Goal: Feedback & Contribution: Contribute content

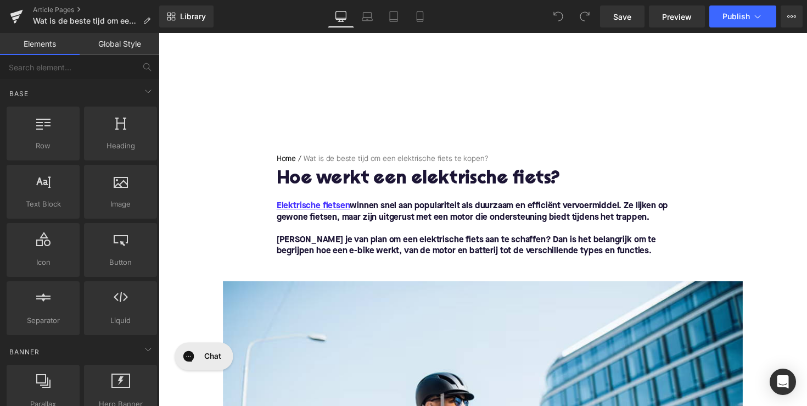
click at [432, 185] on h1 "Hoe werkt een elektrische fiets?" at bounding box center [490, 183] width 423 height 20
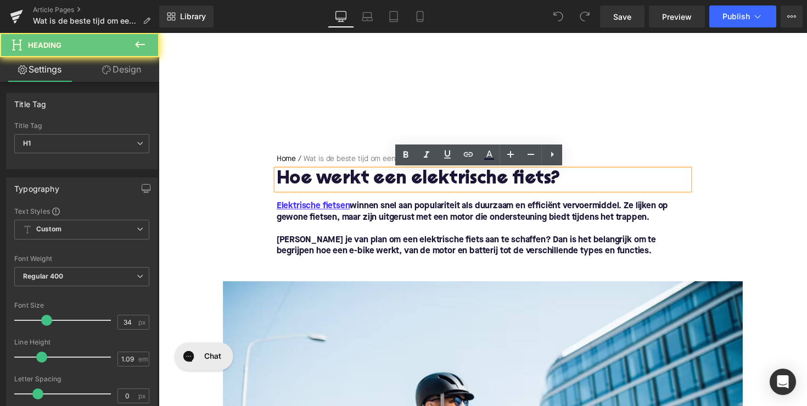
click at [432, 185] on h1 "Hoe werkt een elektrische fiets?" at bounding box center [490, 183] width 423 height 20
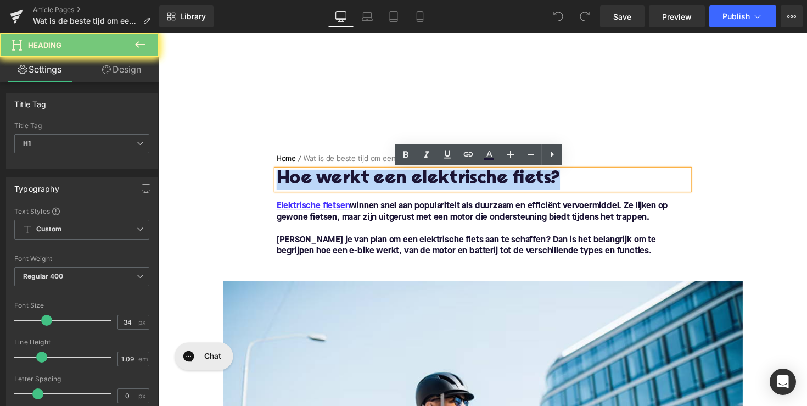
paste div
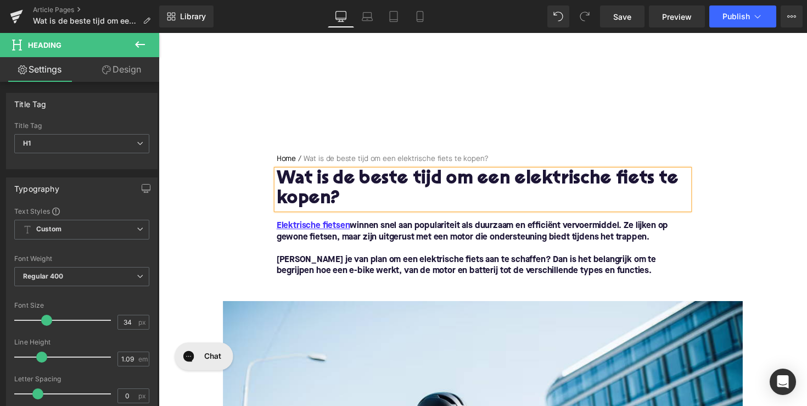
click at [535, 265] on span "[PERSON_NAME] je van plan om een elektrische fiets aan te schaffen? Dan is het …" at bounding box center [473, 271] width 389 height 20
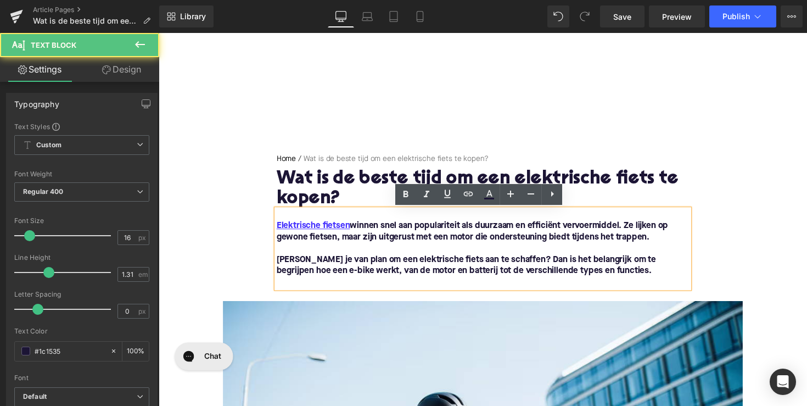
click at [603, 268] on span "[PERSON_NAME] je van plan om een elektrische fiets aan te schaffen? Dan is het …" at bounding box center [473, 271] width 389 height 20
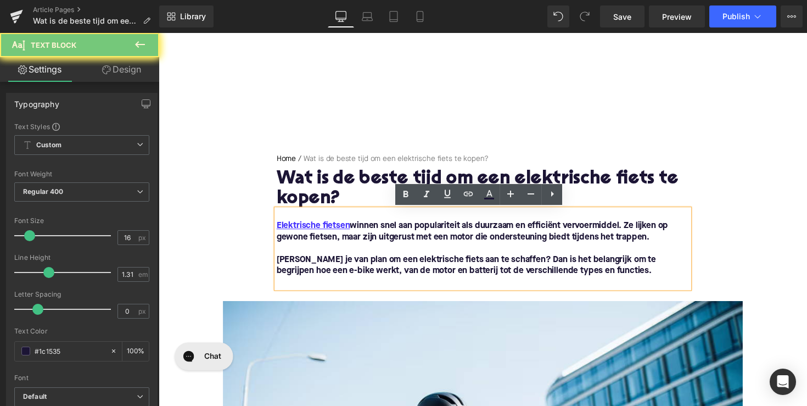
click at [603, 276] on p "[PERSON_NAME] je van plan om een elektrische fiets aan te schaffen? Dan is het …" at bounding box center [490, 271] width 423 height 23
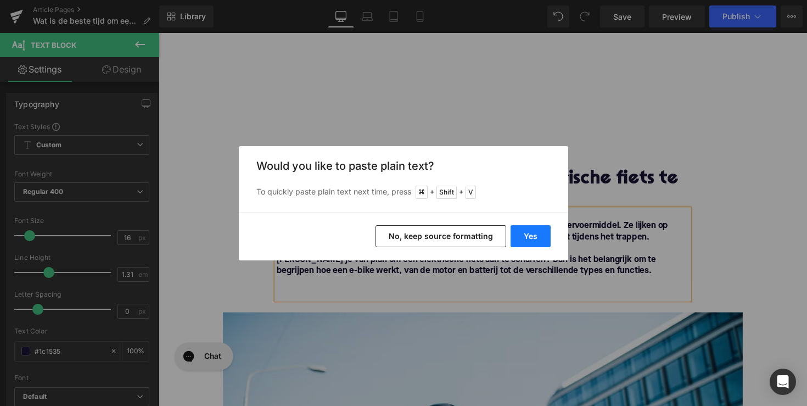
click at [518, 230] on button "Yes" at bounding box center [531, 236] width 40 height 22
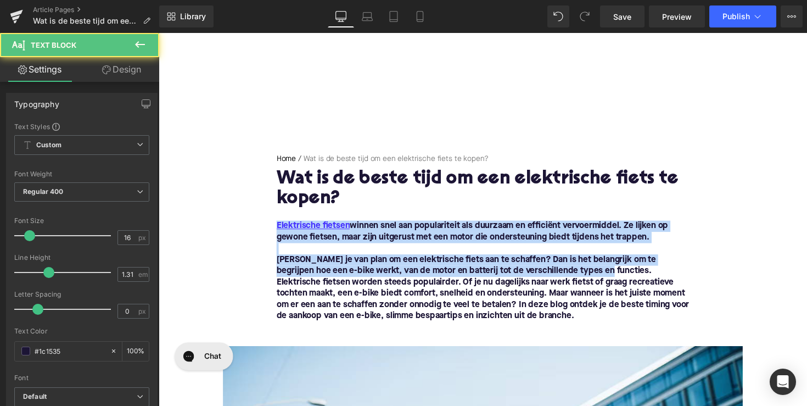
drag, startPoint x: 602, startPoint y: 278, endPoint x: 268, endPoint y: 225, distance: 338.0
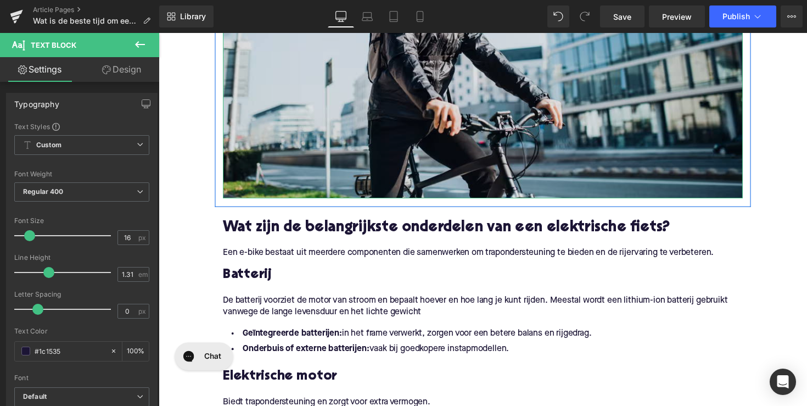
scroll to position [525, 0]
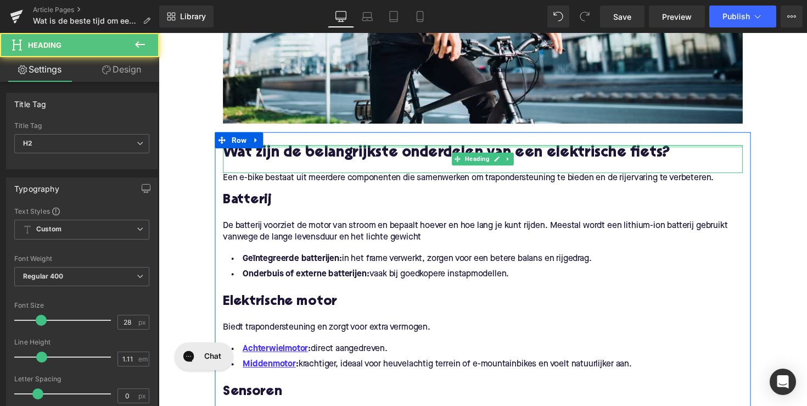
click at [418, 150] on div at bounding box center [491, 149] width 533 height 3
click at [418, 150] on h2 "Wat zijn de belangrijkste onderdelen van een elektrische fiets?" at bounding box center [491, 156] width 533 height 17
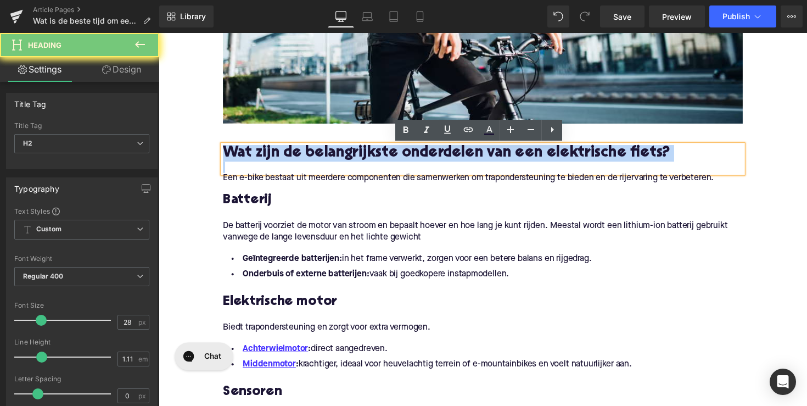
click at [418, 150] on h2 "Wat zijn de belangrijkste onderdelen van een elektrische fiets?" at bounding box center [491, 156] width 533 height 17
paste div
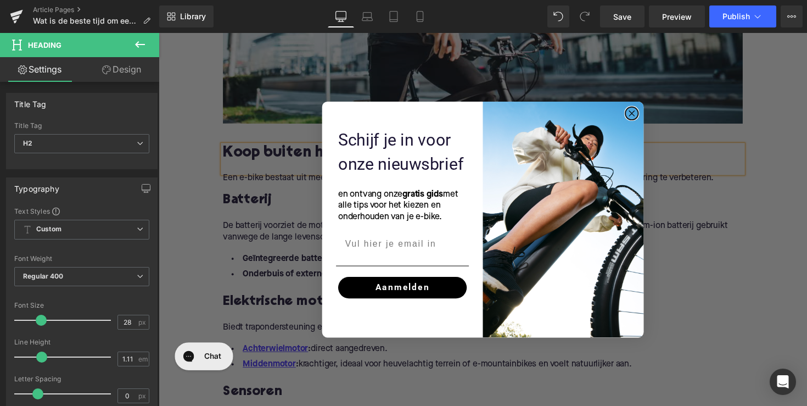
click at [644, 116] on circle "Close dialog" at bounding box center [643, 115] width 13 height 13
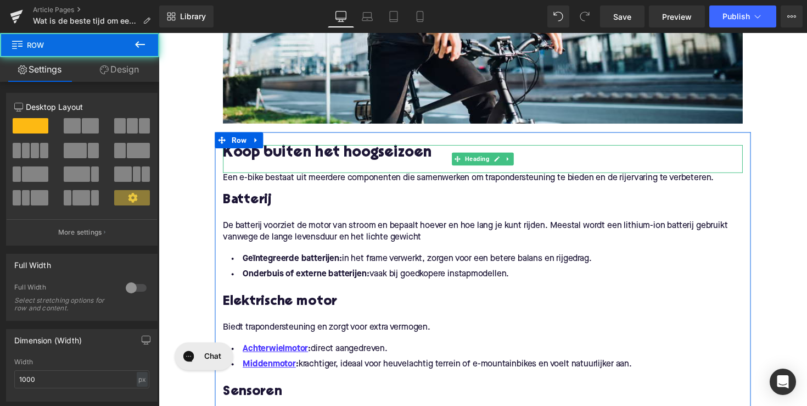
click at [229, 156] on h2 "Koop buiten het hoogseizoen" at bounding box center [491, 156] width 533 height 17
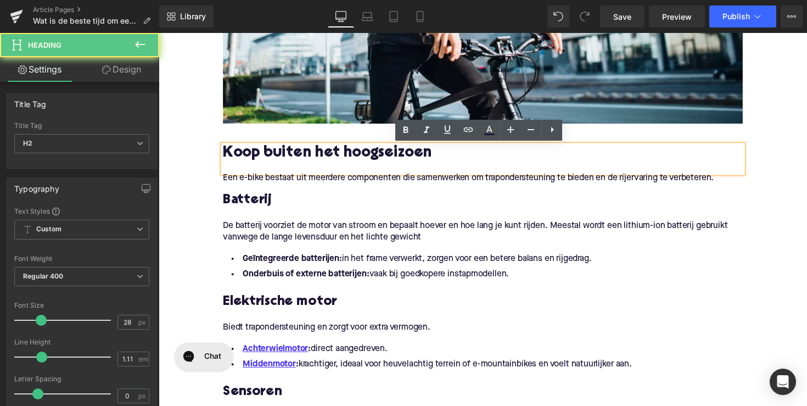
click at [225, 156] on h2 "Koop buiten het hoogseizoen" at bounding box center [491, 156] width 533 height 17
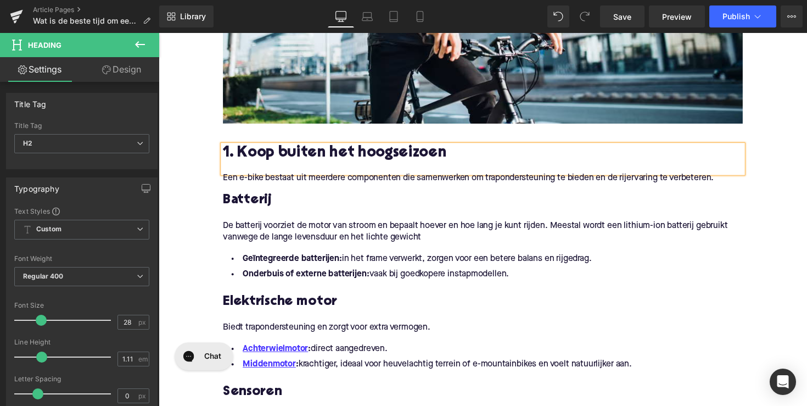
click at [311, 184] on p "Een e-bike bestaat uit meerdere componenten die samenwerken om trapondersteunin…" at bounding box center [491, 182] width 533 height 12
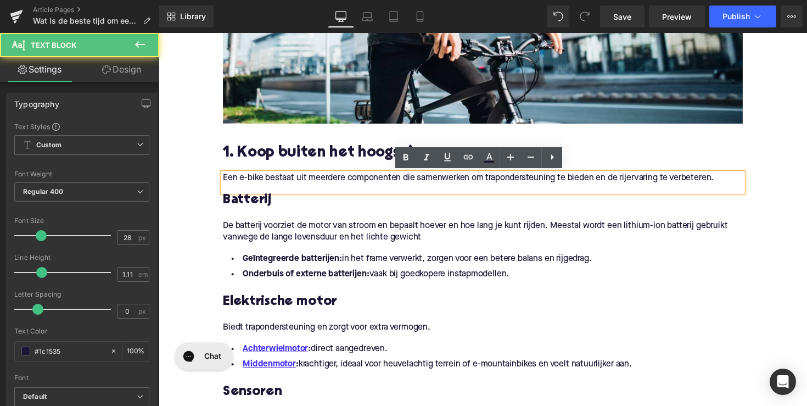
click at [311, 184] on p "Een e-bike bestaat uit meerdere componenten die samenwerken om trapondersteunin…" at bounding box center [491, 182] width 533 height 12
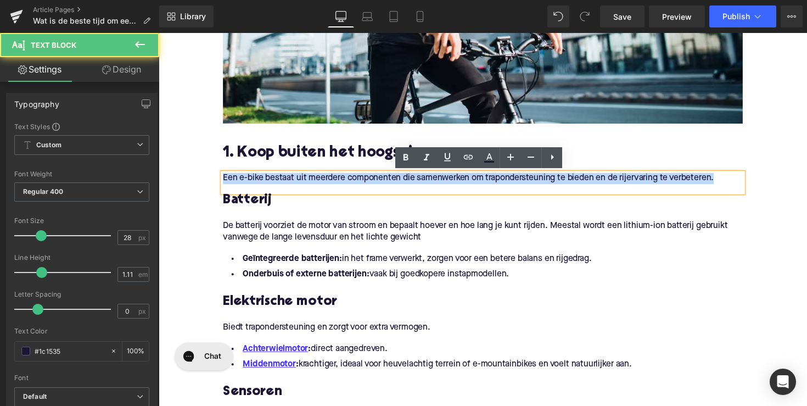
click at [311, 184] on p "Een e-bike bestaat uit meerdere componenten die samenwerken om trapondersteunin…" at bounding box center [491, 182] width 533 height 12
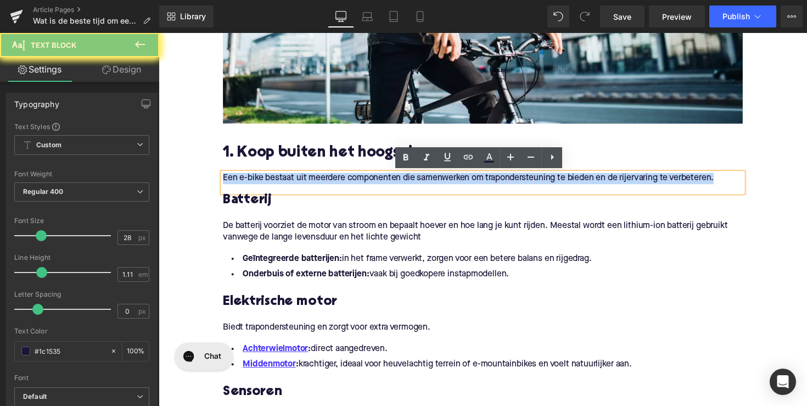
click at [311, 184] on p "Een e-bike bestaat uit meerdere componenten die samenwerken om trapondersteunin…" at bounding box center [491, 182] width 533 height 12
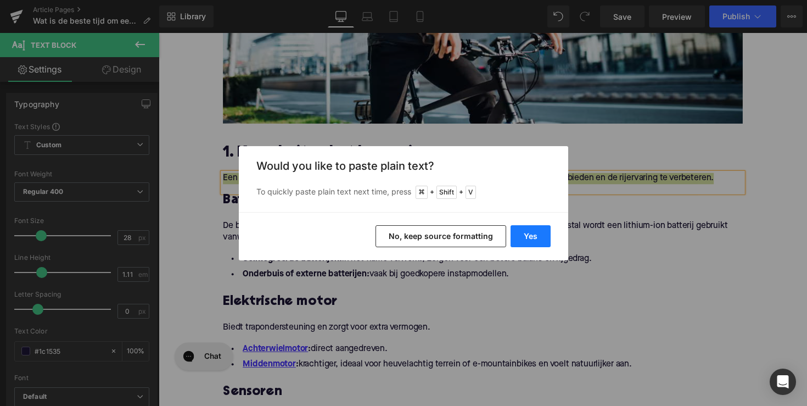
click at [537, 231] on button "Yes" at bounding box center [531, 236] width 40 height 22
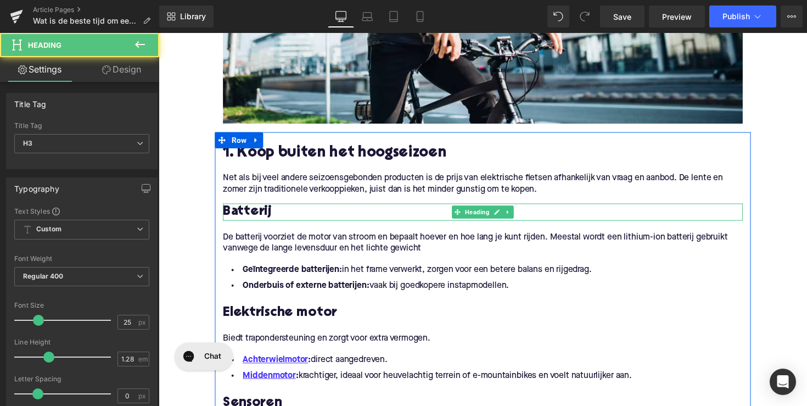
click at [247, 216] on h3 "Batterij" at bounding box center [491, 217] width 533 height 18
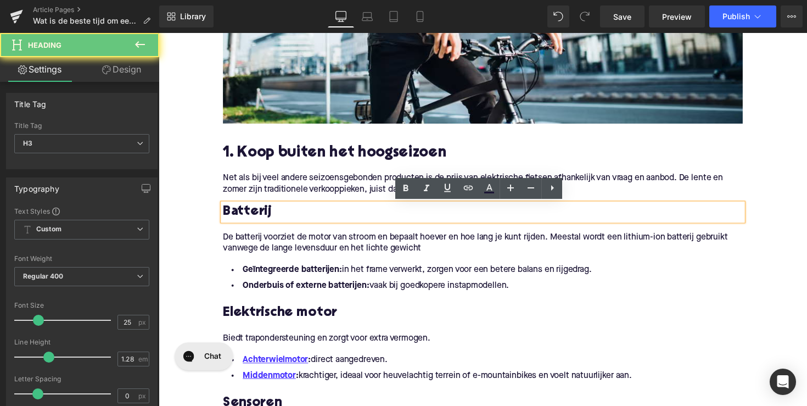
click at [247, 216] on h3 "Batterij" at bounding box center [491, 217] width 533 height 18
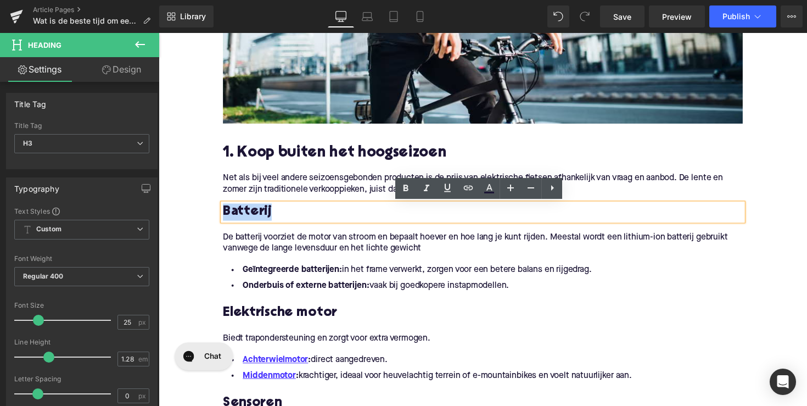
paste div
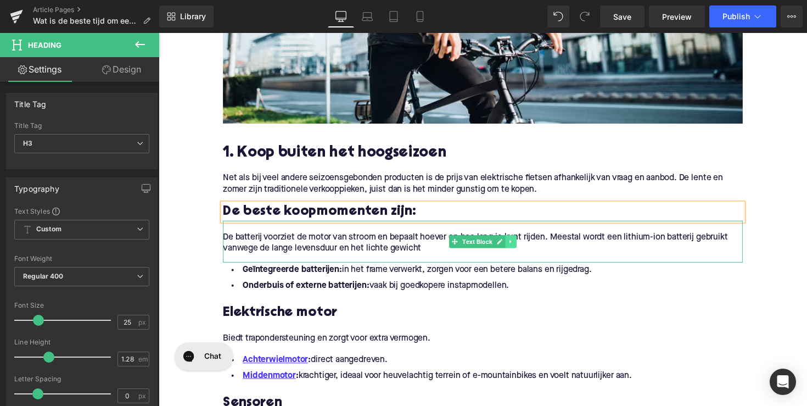
click at [519, 249] on icon at bounding box center [520, 246] width 6 height 7
click at [522, 249] on icon at bounding box center [525, 246] width 6 height 7
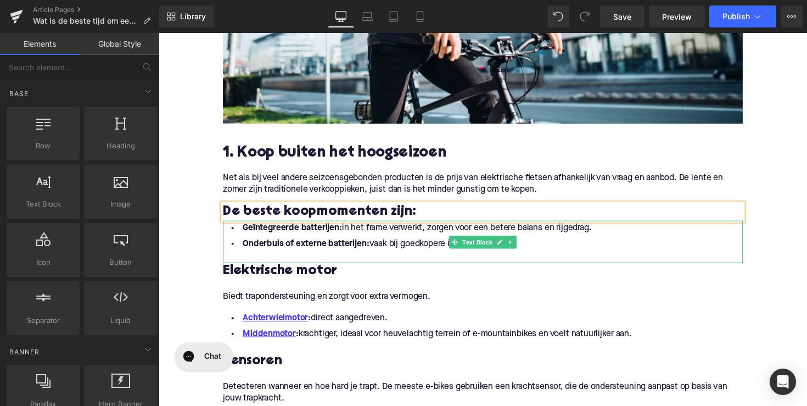
click at [545, 248] on li "Onderbuis of externe batterijen: vaak bij goedkopere instapmodellen." at bounding box center [491, 249] width 533 height 16
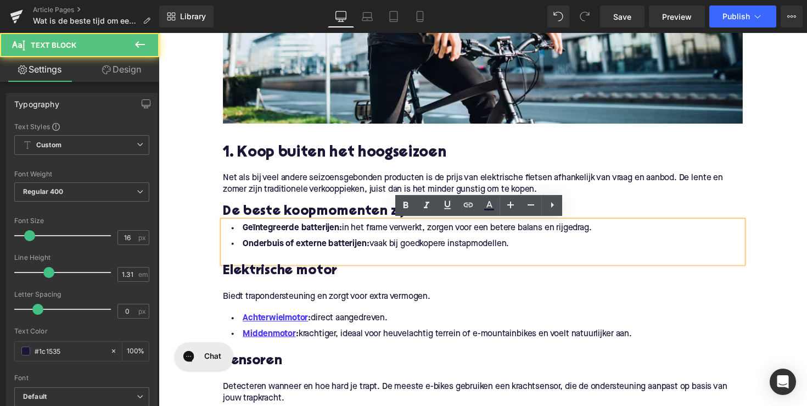
click at [537, 248] on li "Onderbuis of externe batterijen: vaak bij goedkopere instapmodellen." at bounding box center [491, 249] width 533 height 16
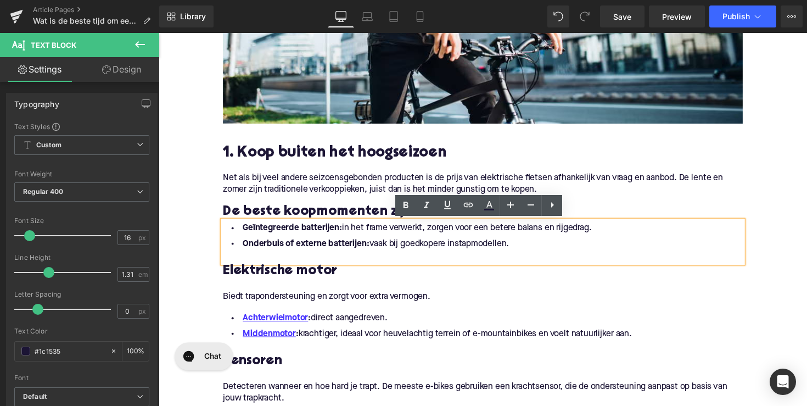
click at [517, 250] on li "Onderbuis of externe batterijen: vaak bij goedkopere instapmodellen." at bounding box center [491, 249] width 533 height 16
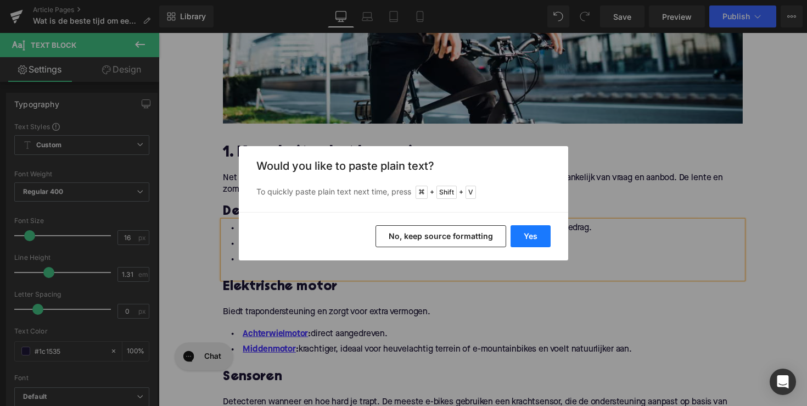
click at [537, 225] on button "Yes" at bounding box center [531, 236] width 40 height 22
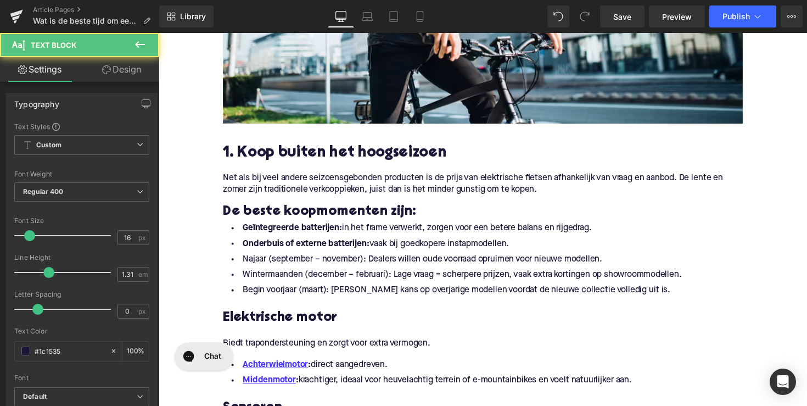
drag, startPoint x: 537, startPoint y: 254, endPoint x: 183, endPoint y: 227, distance: 354.5
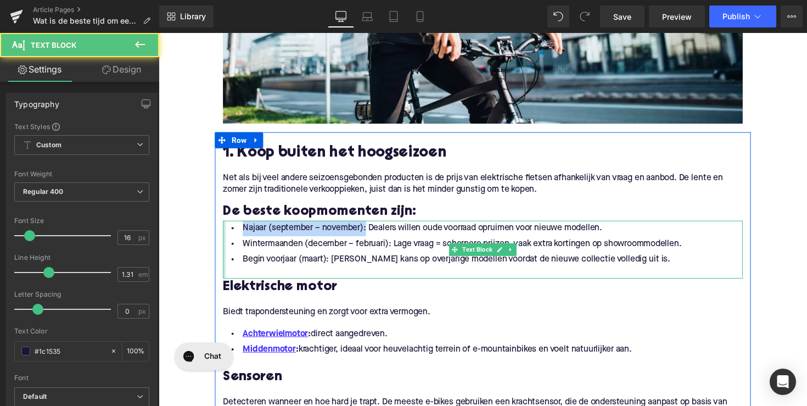
drag, startPoint x: 368, startPoint y: 235, endPoint x: 222, endPoint y: 234, distance: 146.0
click at [225, 234] on div "Najaar (september – november): Dealers willen oude voorraad opruimen voor nieuw…" at bounding box center [491, 254] width 533 height 59
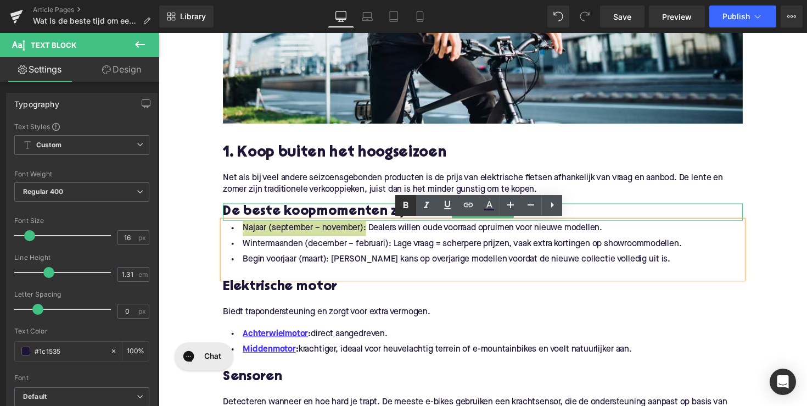
click at [405, 207] on icon at bounding box center [406, 205] width 5 height 7
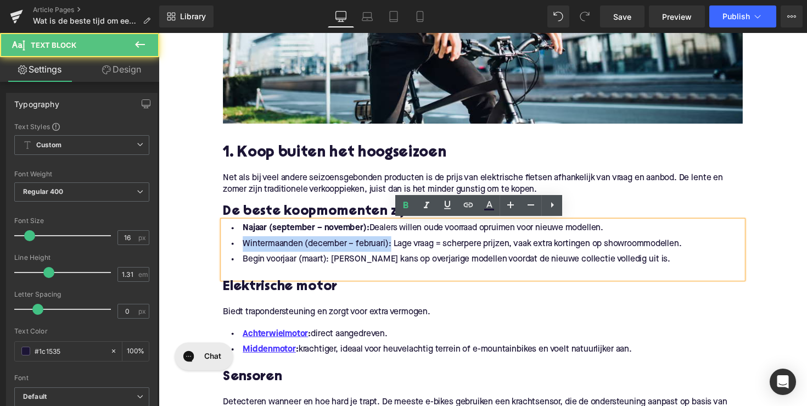
drag, startPoint x: 393, startPoint y: 250, endPoint x: 221, endPoint y: 249, distance: 172.4
click at [225, 249] on div "Najaar (september – november): Dealers willen oude voorraad opruimen voor nieuw…" at bounding box center [491, 254] width 533 height 59
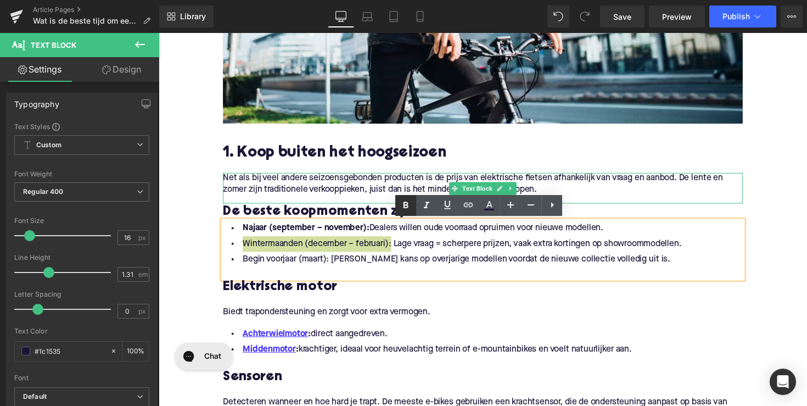
click at [408, 200] on icon at bounding box center [405, 205] width 13 height 13
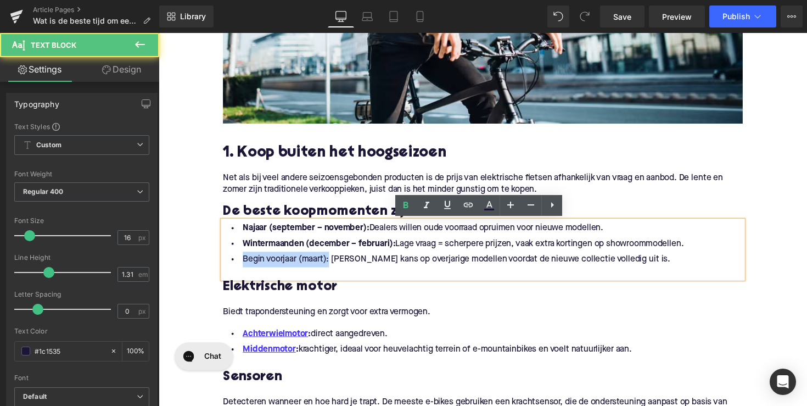
drag, startPoint x: 330, startPoint y: 264, endPoint x: 234, endPoint y: 265, distance: 95.5
click at [234, 265] on li "Begin voorjaar (maart): [PERSON_NAME] kans op overjarige modellen voordat de ni…" at bounding box center [491, 265] width 533 height 16
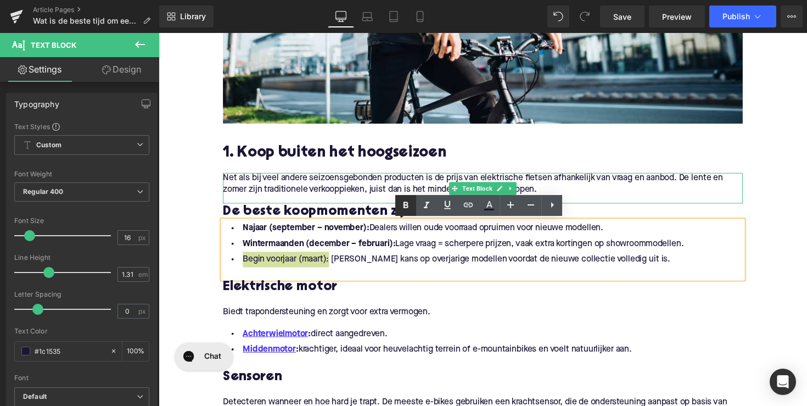
click at [403, 204] on icon at bounding box center [405, 205] width 13 height 13
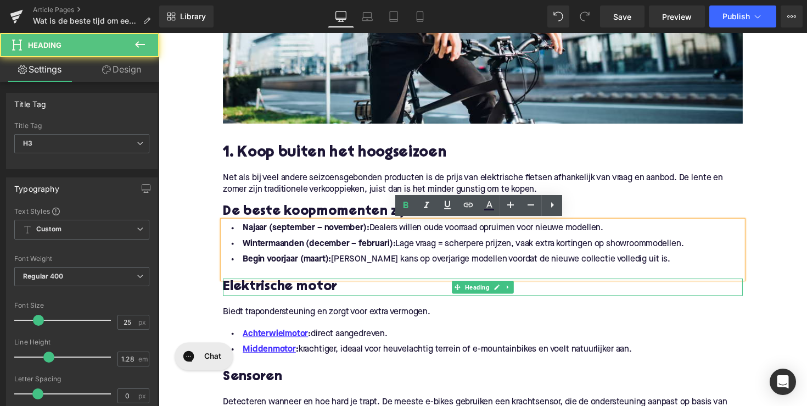
click at [276, 294] on h3 "Elektrische motor" at bounding box center [491, 293] width 533 height 18
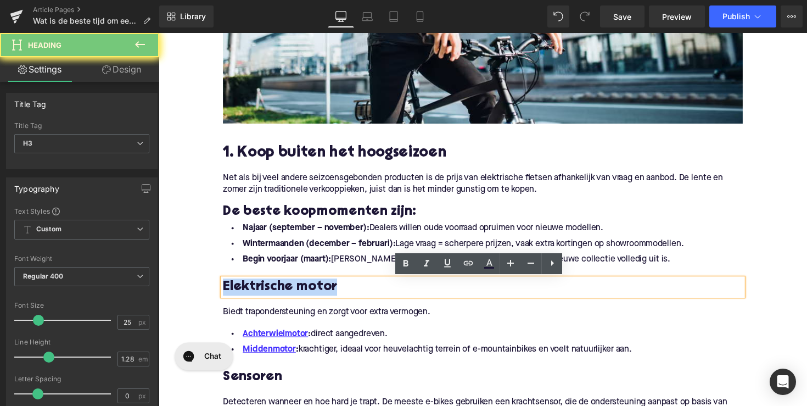
click at [276, 294] on h3 "Elektrische motor" at bounding box center [491, 293] width 533 height 18
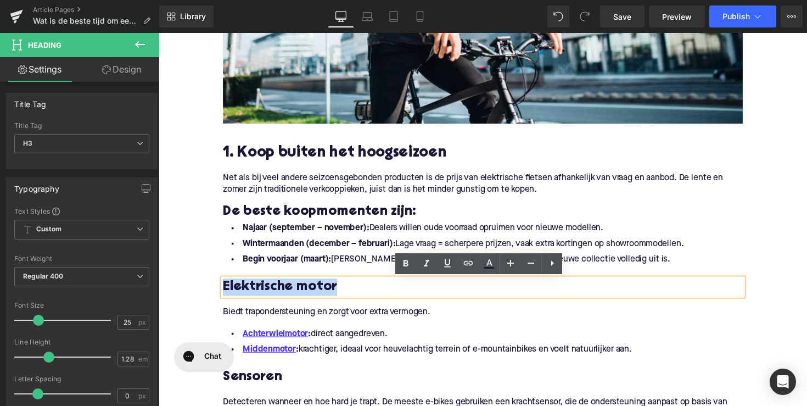
paste div
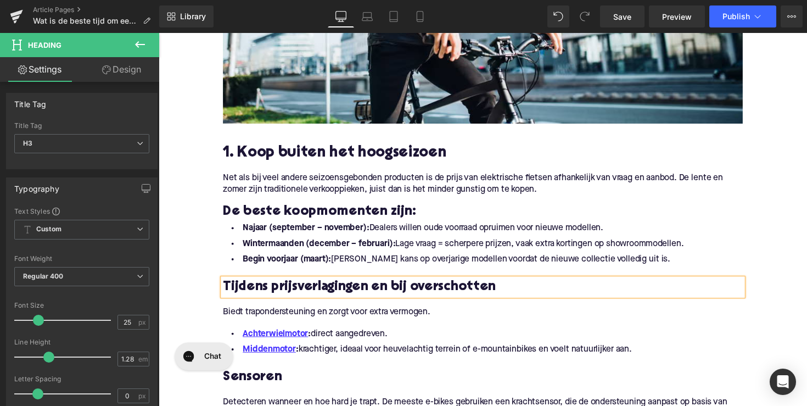
click at [247, 294] on h3 "Tijdens prijsverlagingen en bij overschotten" at bounding box center [491, 293] width 533 height 18
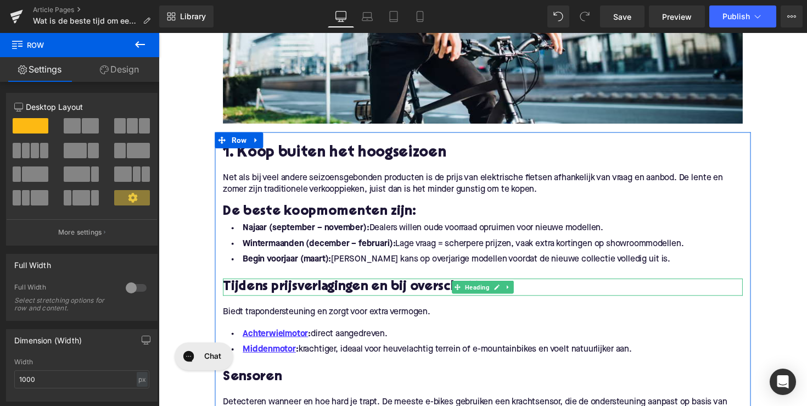
click at [227, 292] on h3 "Tijdens prijsverlagingen en bij overschotten" at bounding box center [491, 293] width 533 height 18
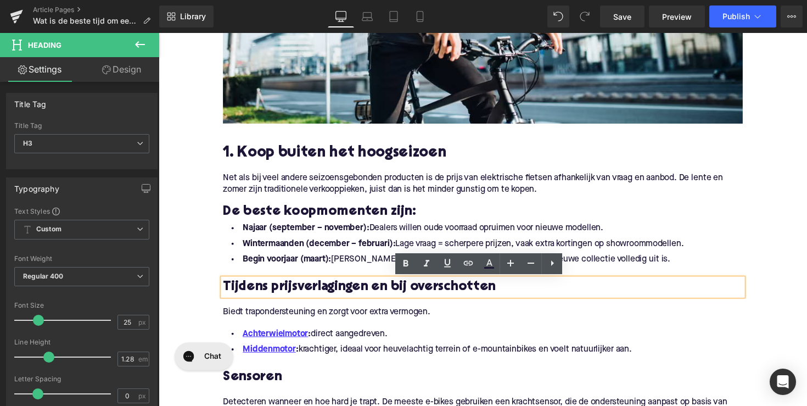
click at [226, 292] on h3 "Tijdens prijsverlagingen en bij overschotten" at bounding box center [491, 293] width 533 height 18
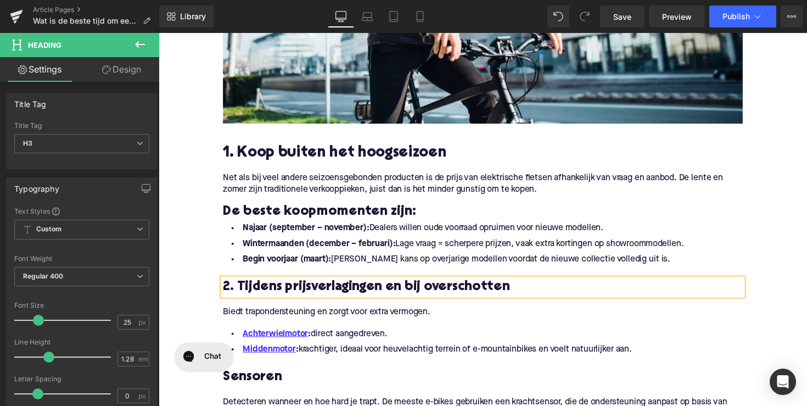
click at [289, 291] on h3 "2. Tijdens prijsverlagingen en bij overschotten" at bounding box center [491, 293] width 533 height 18
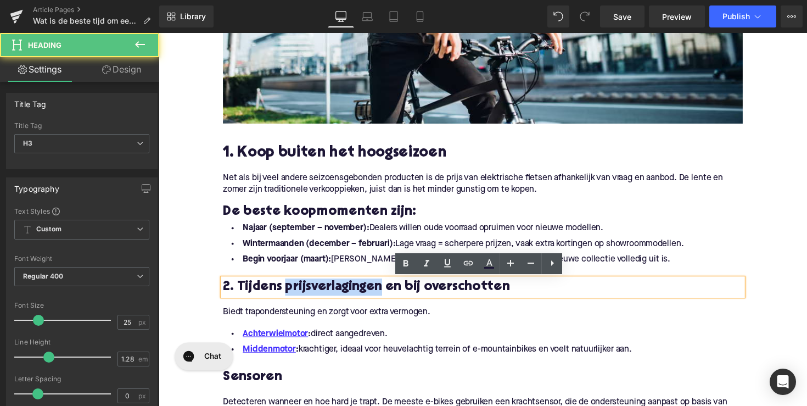
click at [289, 291] on h3 "2. Tijdens prijsverlagingen en bij overschotten" at bounding box center [491, 293] width 533 height 18
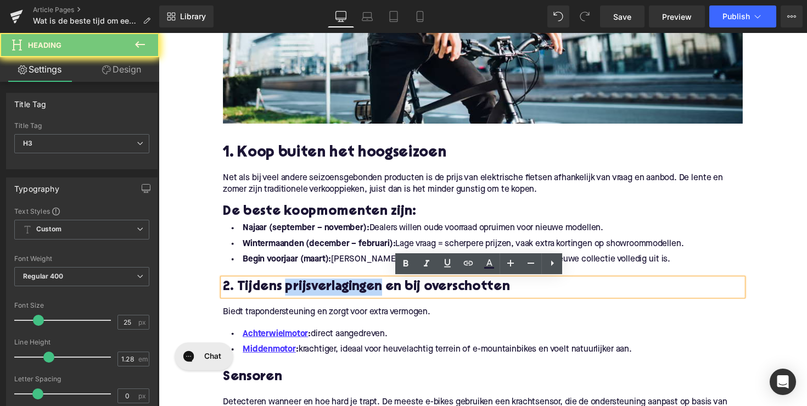
click at [289, 291] on h3 "2. Tijdens prijsverlagingen en bij overschotten" at bounding box center [491, 293] width 533 height 18
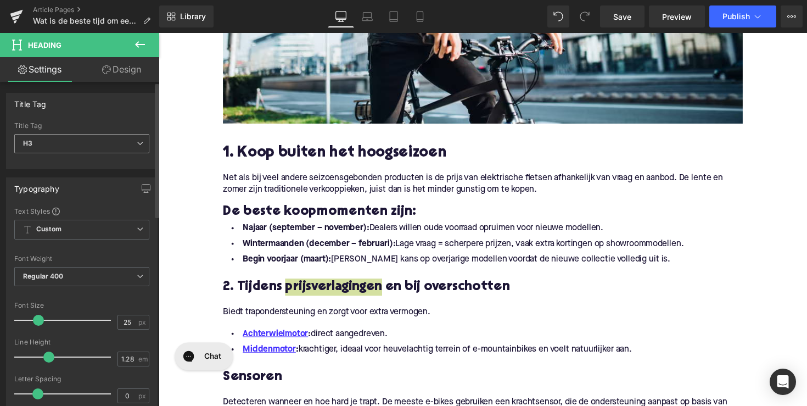
click at [88, 148] on span "H3" at bounding box center [81, 143] width 135 height 19
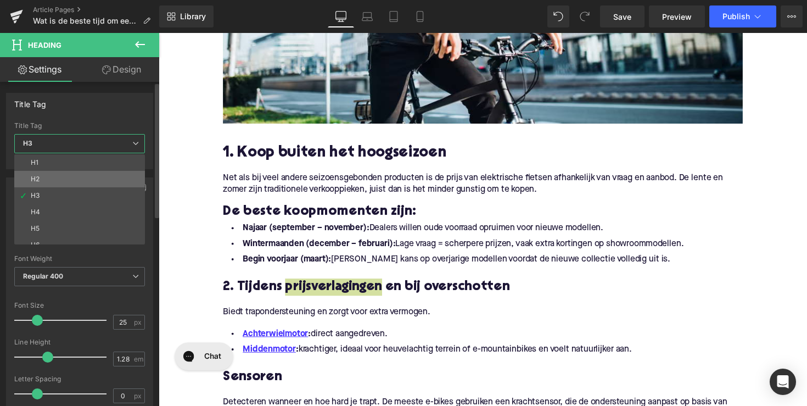
click at [81, 181] on li "H2" at bounding box center [82, 179] width 136 height 16
type input "28"
type input "1.11"
type input "100"
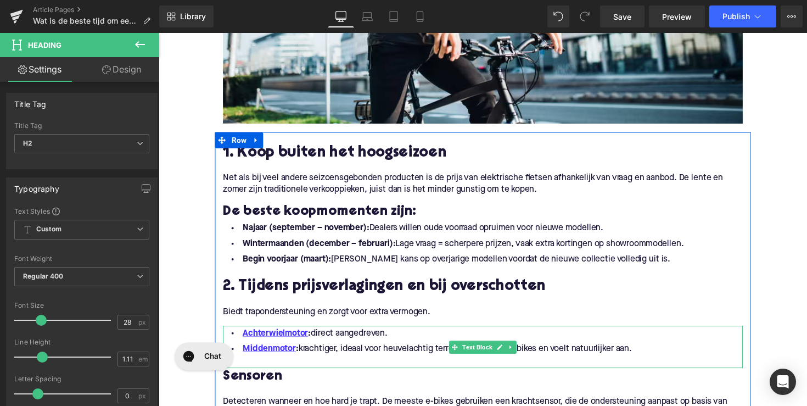
scroll to position [528, 0]
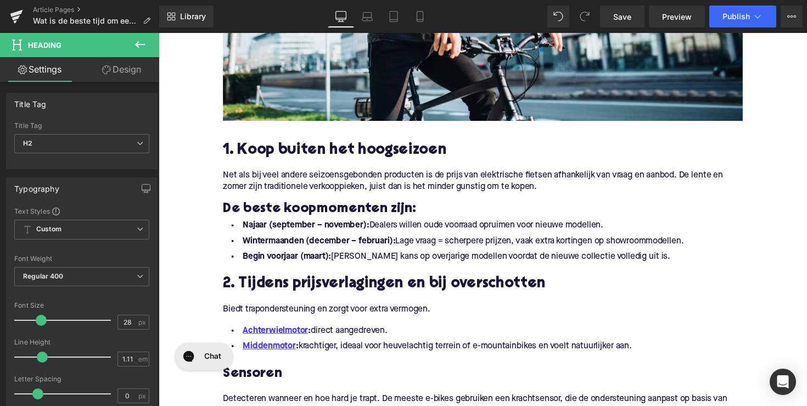
click at [299, 316] on p "Biedt trapondersteuning en zorgt voor extra vermogen." at bounding box center [491, 316] width 533 height 12
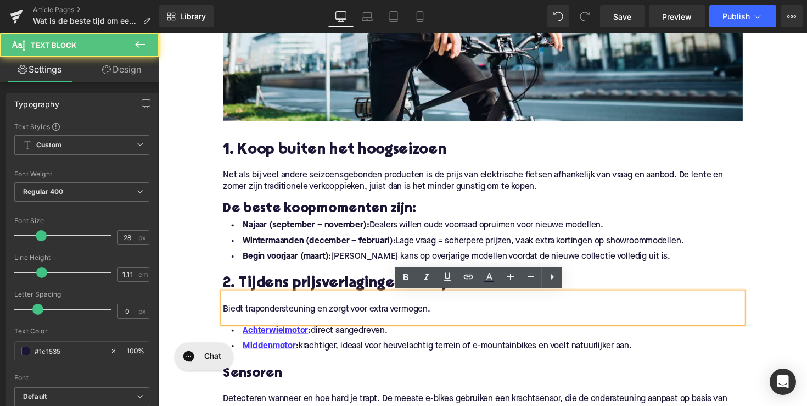
click at [299, 316] on p "Biedt trapondersteuning en zorgt voor extra vermogen." at bounding box center [491, 316] width 533 height 12
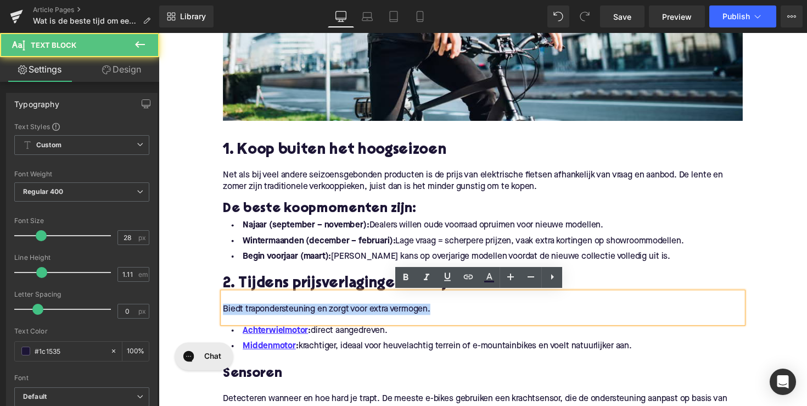
click at [299, 316] on p "Biedt trapondersteuning en zorgt voor extra vermogen." at bounding box center [491, 316] width 533 height 12
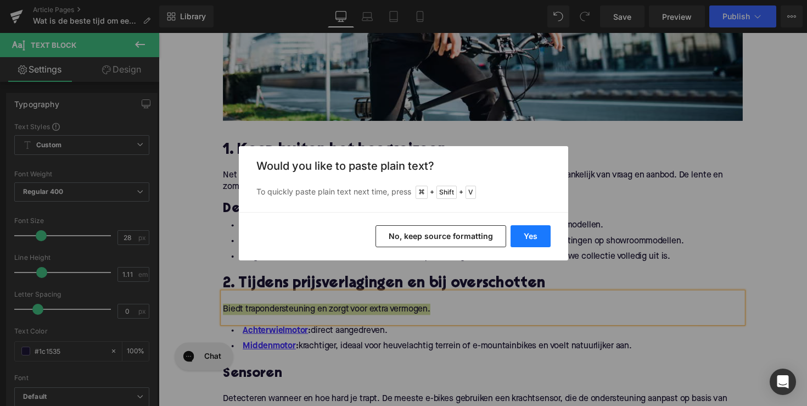
click at [521, 234] on button "Yes" at bounding box center [531, 236] width 40 height 22
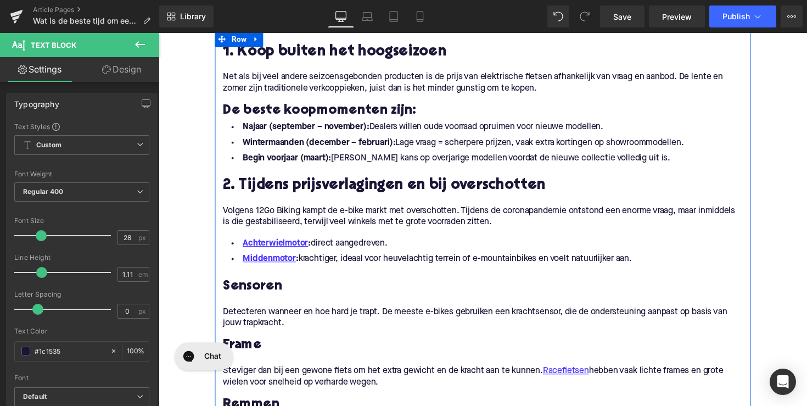
scroll to position [654, 0]
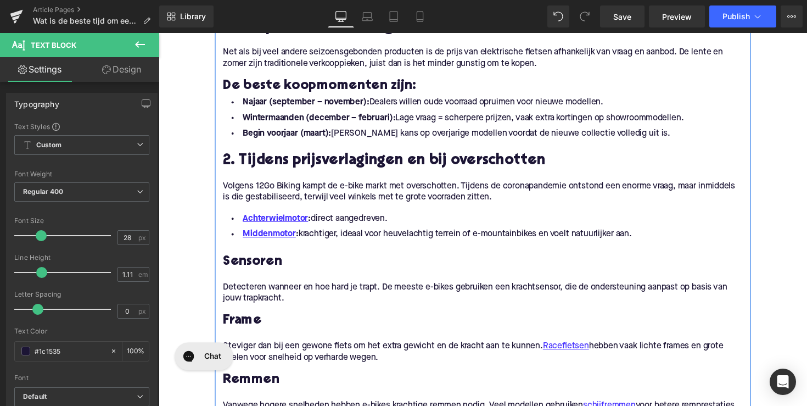
click at [321, 349] on p "Steviger dan bij een gewone fiets om het extra gewicht en de kracht aan te kunn…" at bounding box center [491, 359] width 533 height 23
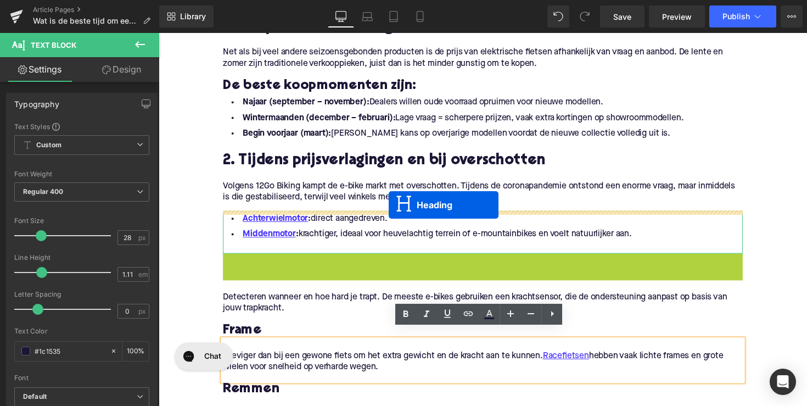
drag, startPoint x: 461, startPoint y: 267, endPoint x: 394, endPoint y: 209, distance: 88.3
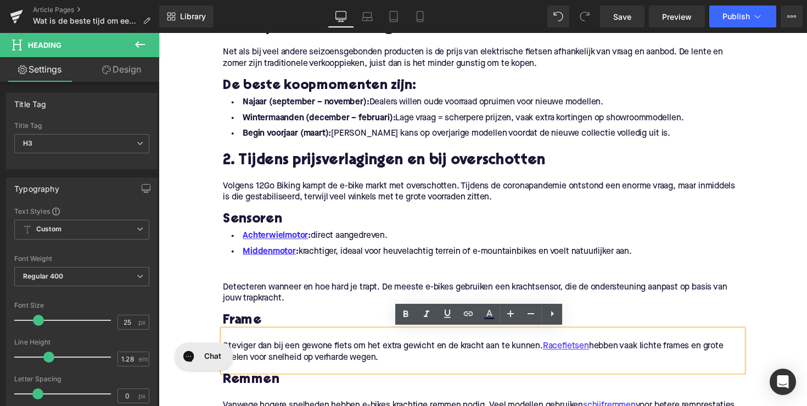
click at [260, 225] on h3 "Sensoren" at bounding box center [491, 224] width 533 height 18
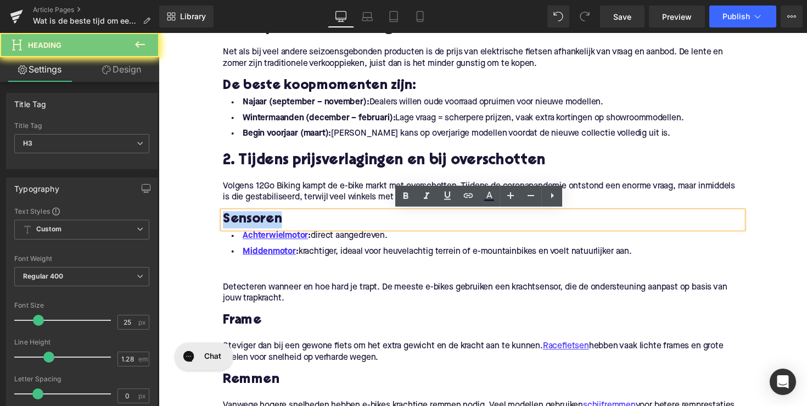
click at [260, 225] on h3 "Sensoren" at bounding box center [491, 224] width 533 height 18
paste div
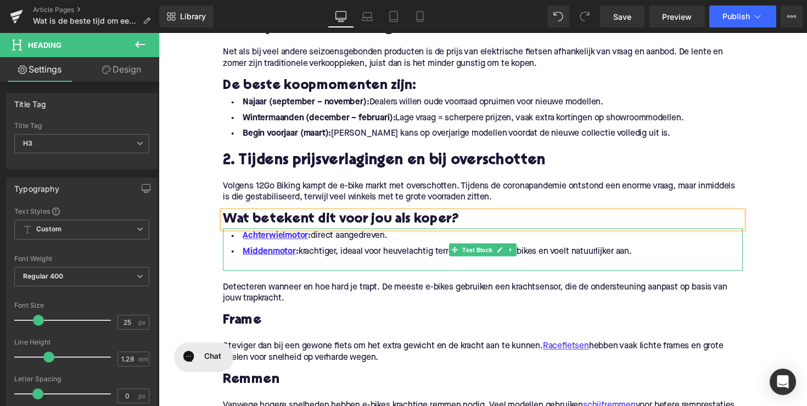
click at [664, 260] on li "Middenmotor : krachtiger, ideaal voor heuvelachtig terrein of e-mountainbikes e…" at bounding box center [491, 257] width 533 height 16
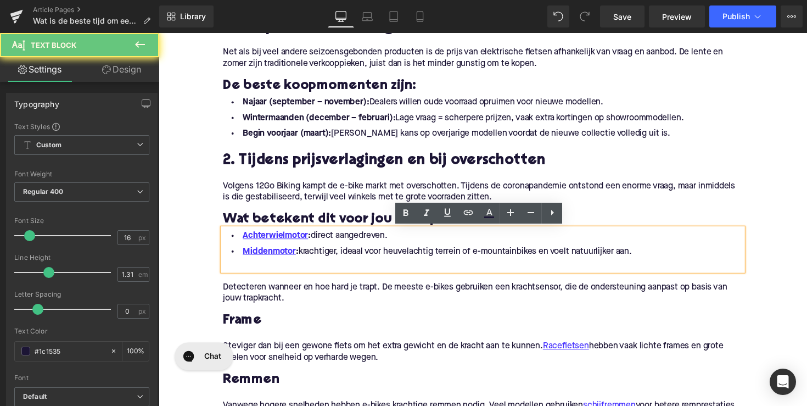
click at [652, 259] on li "Middenmotor : krachtiger, ideaal voor heuvelachtig terrein of e-mountainbikes e…" at bounding box center [491, 257] width 533 height 16
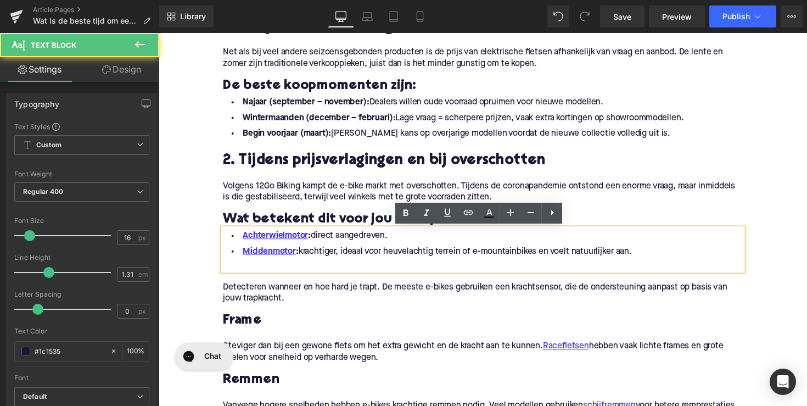
click at [641, 256] on li "Middenmotor : krachtiger, ideaal voor heuvelachtig terrein of e-mountainbikes e…" at bounding box center [491, 257] width 533 height 16
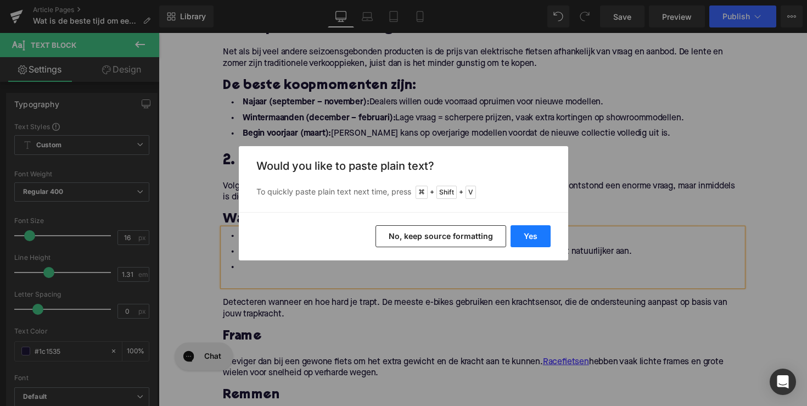
click at [525, 229] on button "Yes" at bounding box center [531, 236] width 40 height 22
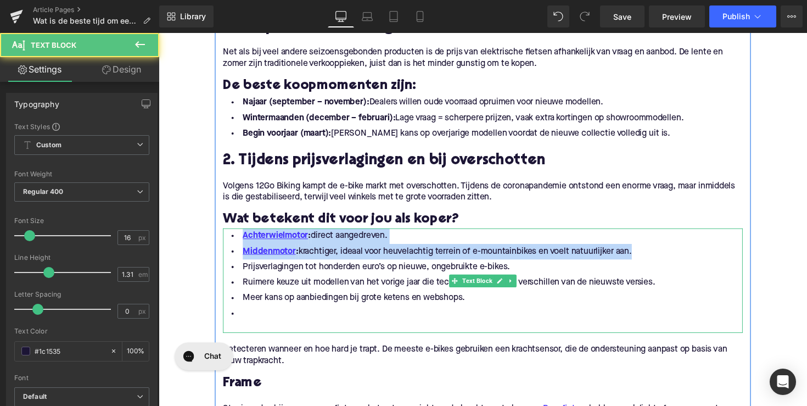
drag, startPoint x: 647, startPoint y: 255, endPoint x: 220, endPoint y: 238, distance: 426.9
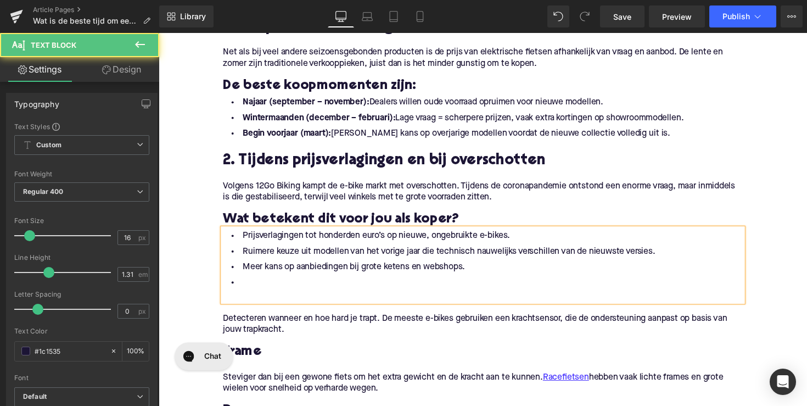
click at [268, 289] on li at bounding box center [491, 289] width 533 height 16
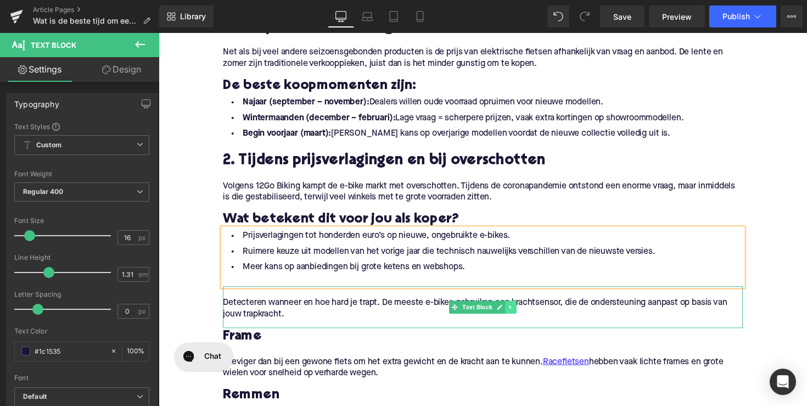
click at [518, 312] on icon at bounding box center [520, 313] width 6 height 7
click at [522, 314] on icon at bounding box center [525, 314] width 6 height 6
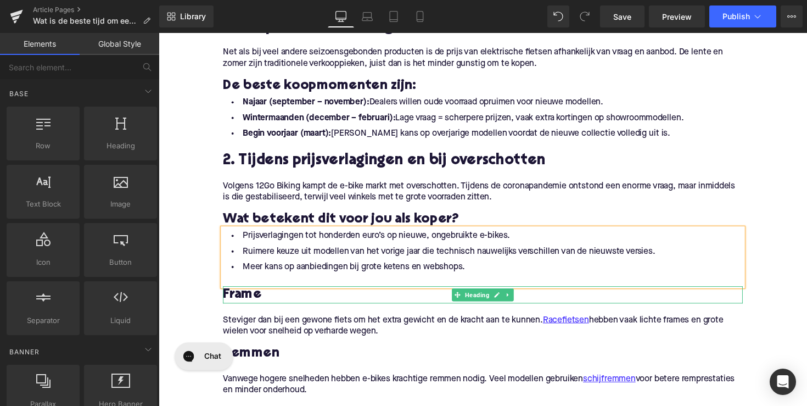
click at [240, 303] on h3 "Frame" at bounding box center [491, 301] width 533 height 18
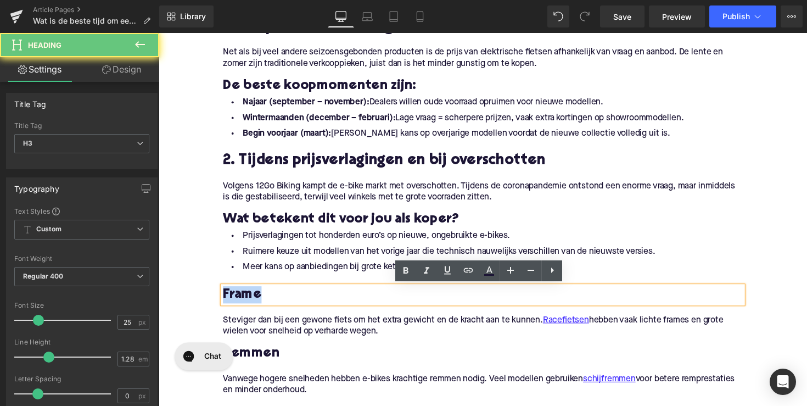
click at [240, 303] on h3 "Frame" at bounding box center [491, 301] width 533 height 18
paste div
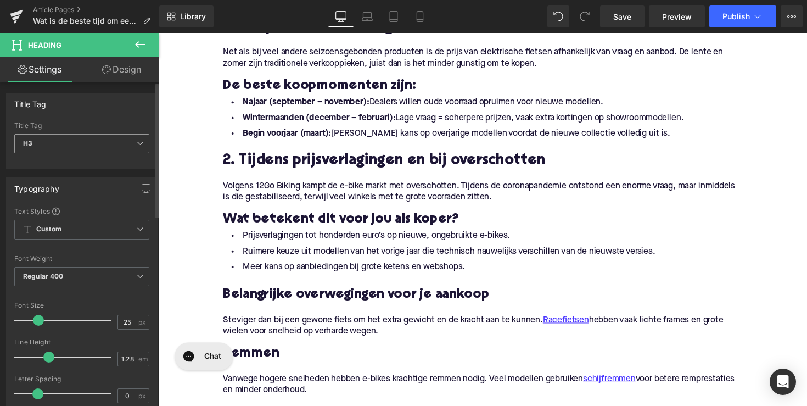
click at [105, 149] on span "H3" at bounding box center [81, 143] width 135 height 19
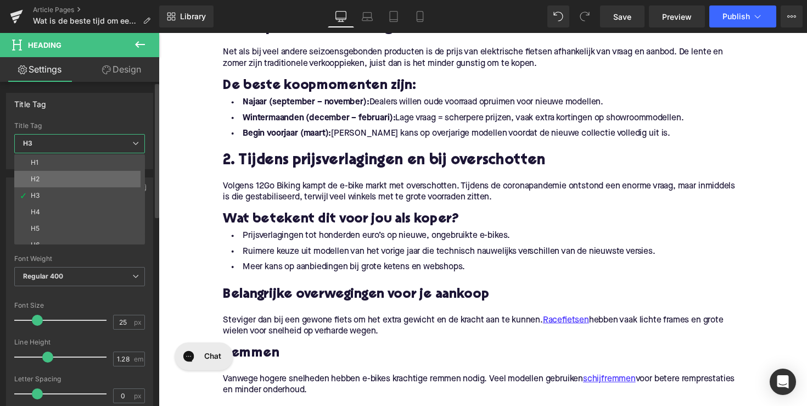
click at [108, 186] on li "H2" at bounding box center [82, 179] width 136 height 16
type input "28"
type input "1.11"
type input "100"
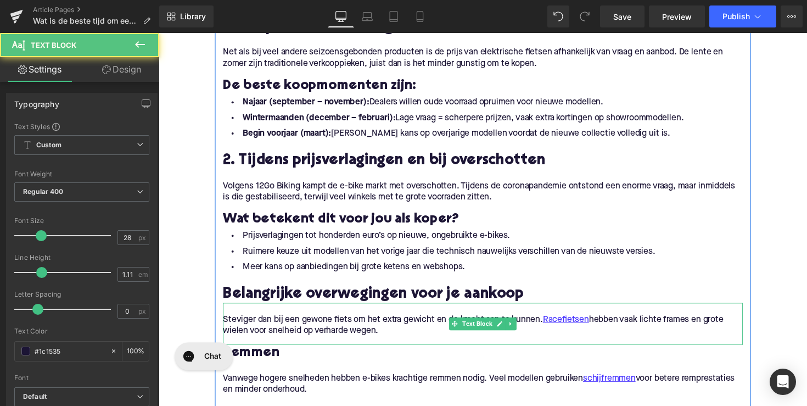
click at [354, 335] on p "Steviger dan bij een gewone fiets om het extra gewicht en de kracht aan te kunn…" at bounding box center [491, 332] width 533 height 23
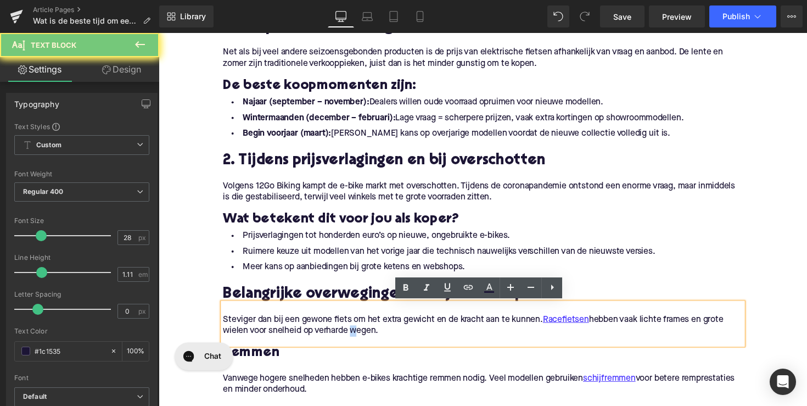
click at [354, 335] on p "Steviger dan bij een gewone fiets om het extra gewicht en de kracht aan te kunn…" at bounding box center [491, 332] width 533 height 23
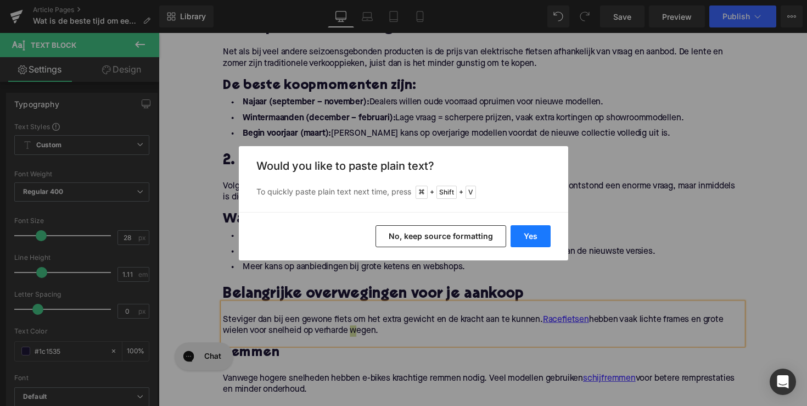
click at [527, 244] on button "Yes" at bounding box center [531, 236] width 40 height 22
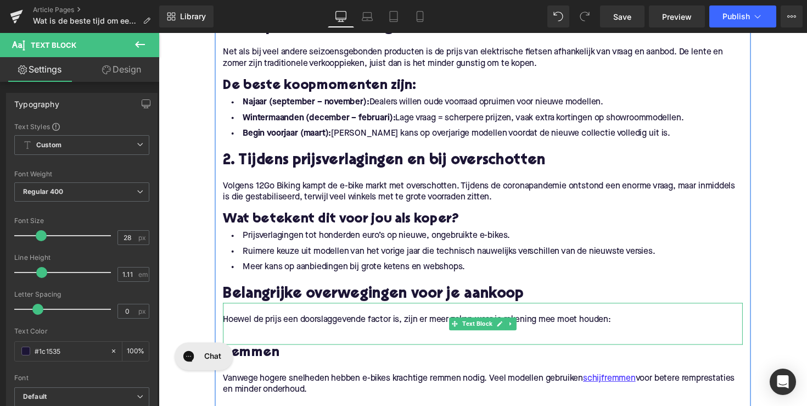
click at [402, 337] on p at bounding box center [491, 338] width 533 height 12
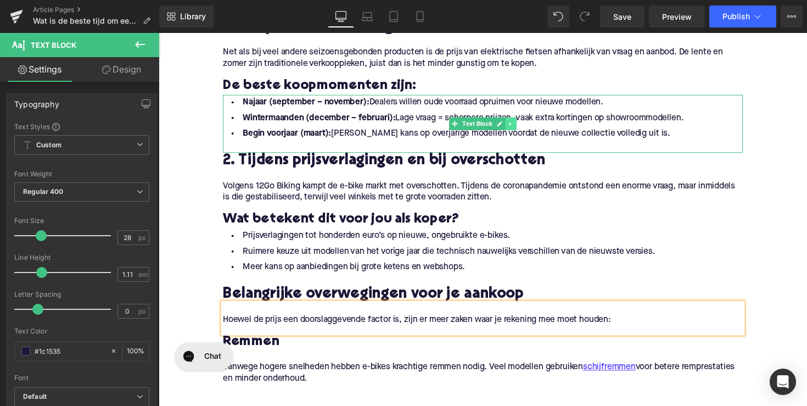
click at [518, 126] on icon at bounding box center [519, 126] width 2 height 4
click at [513, 127] on icon at bounding box center [514, 125] width 6 height 7
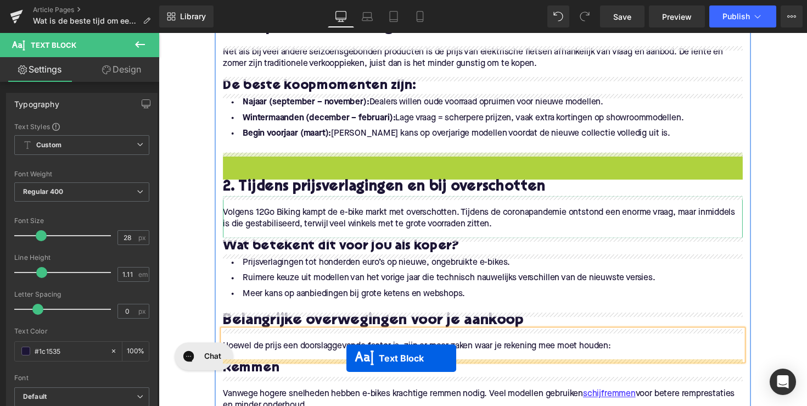
drag, startPoint x: 457, startPoint y: 187, endPoint x: 351, endPoint y: 366, distance: 208.7
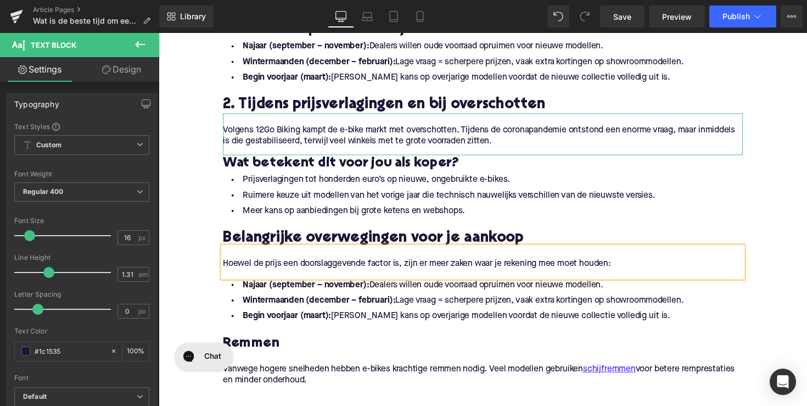
scroll to position [738, 0]
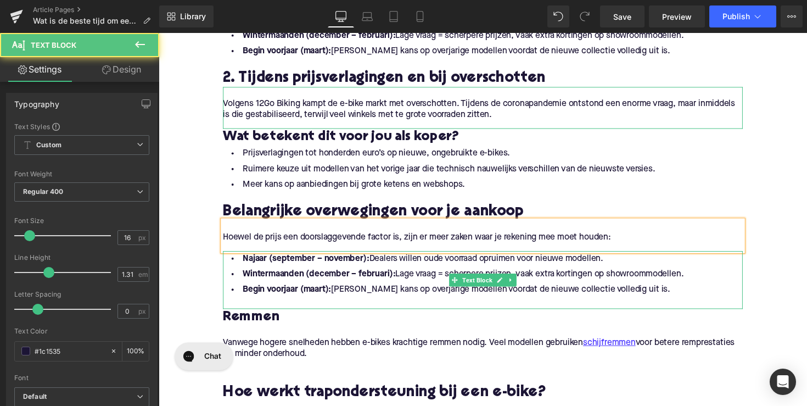
click at [662, 301] on li "Begin voorjaar (maart): [PERSON_NAME] kans op overjarige modellen voordat de ni…" at bounding box center [491, 296] width 533 height 16
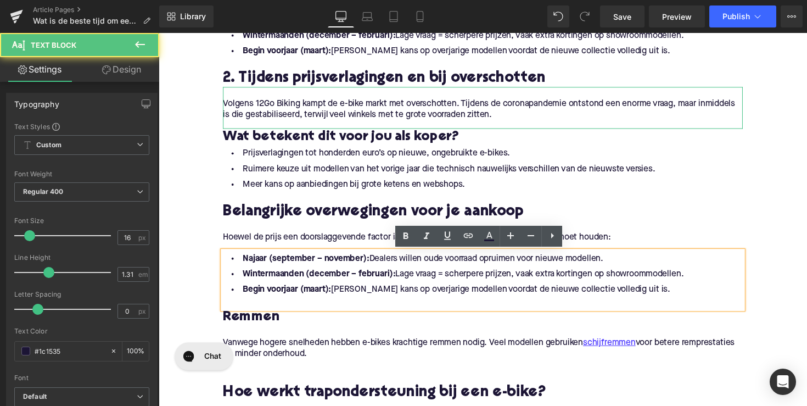
click at [652, 298] on li "Begin voorjaar (maart): [PERSON_NAME] kans op overjarige modellen voordat de ni…" at bounding box center [491, 296] width 533 height 16
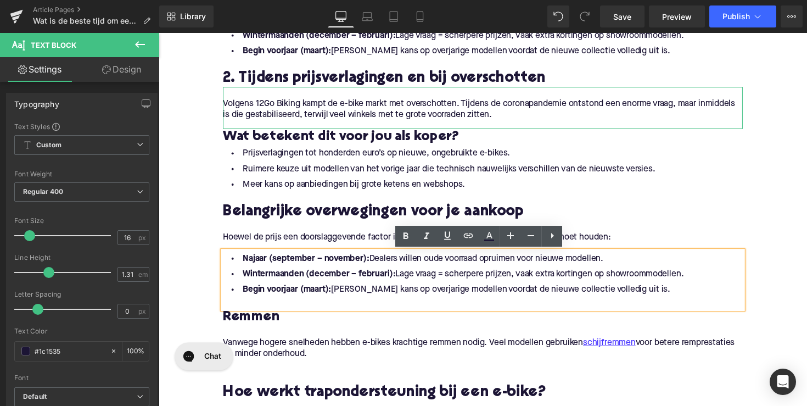
click at [640, 298] on li "Begin voorjaar (maart): [PERSON_NAME] kans op overjarige modellen voordat de ni…" at bounding box center [491, 296] width 533 height 16
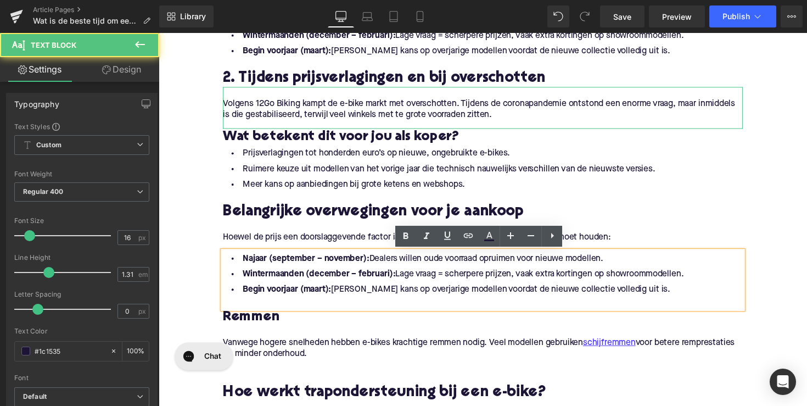
click at [648, 298] on li "Begin voorjaar (maart): [PERSON_NAME] kans op overjarige modellen voordat de ni…" at bounding box center [491, 296] width 533 height 16
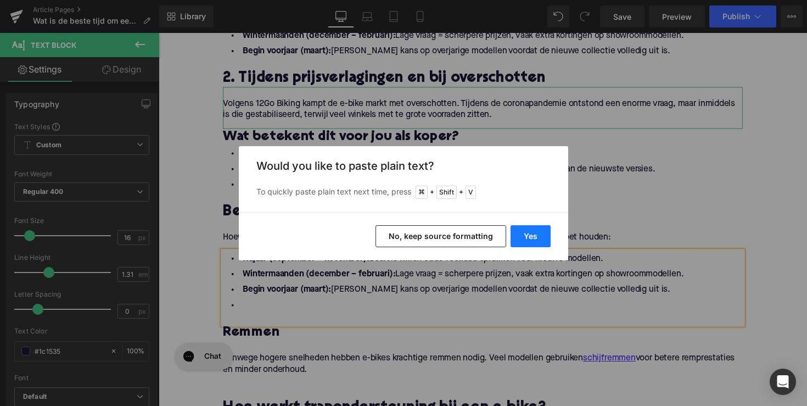
click at [529, 243] on button "Yes" at bounding box center [531, 236] width 40 height 22
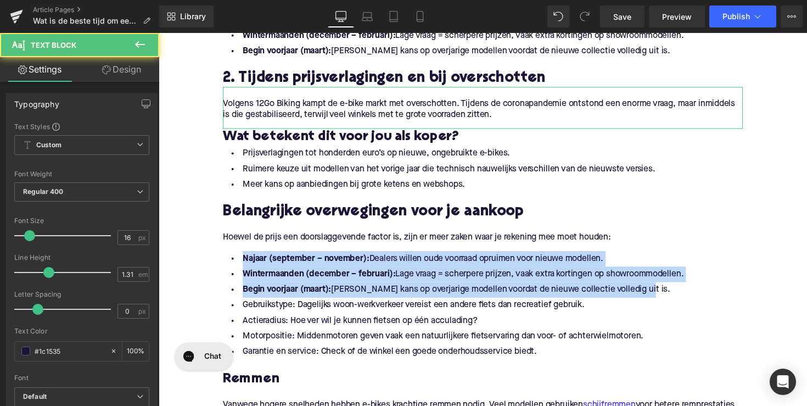
drag, startPoint x: 662, startPoint y: 300, endPoint x: 211, endPoint y: 267, distance: 451.4
click at [211, 267] on div "Home / Wat is de beste tijd om een elektrische fiets te kopen? Breadcrumbs Wat …" at bounding box center [491, 412] width 664 height 2051
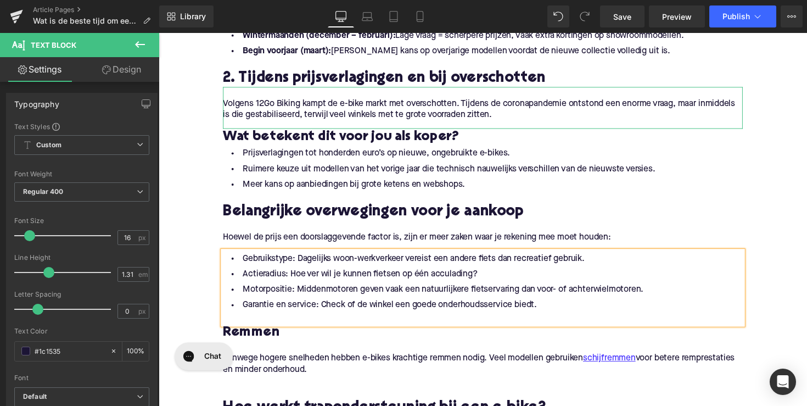
click at [296, 267] on li "Gebruikstype: Dagelijks woon-werkverkeer vereist een andere fiets dan recreatie…" at bounding box center [491, 264] width 533 height 16
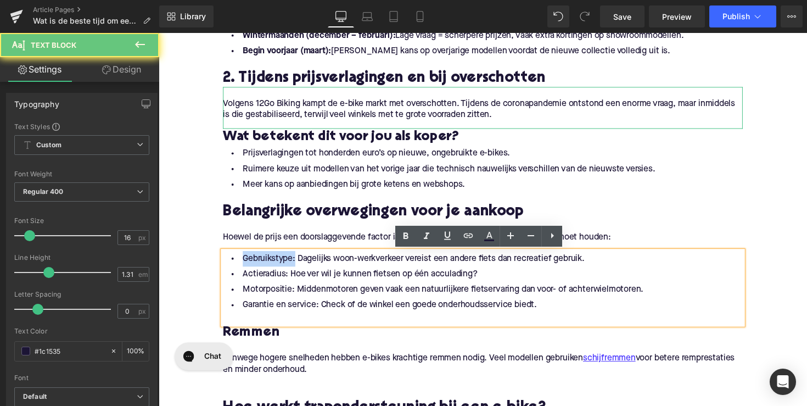
drag, startPoint x: 295, startPoint y: 265, endPoint x: 225, endPoint y: 265, distance: 70.3
click at [225, 265] on li "Gebruikstype: Dagelijks woon-werkverkeer vereist een andere fiets dan recreatie…" at bounding box center [491, 264] width 533 height 16
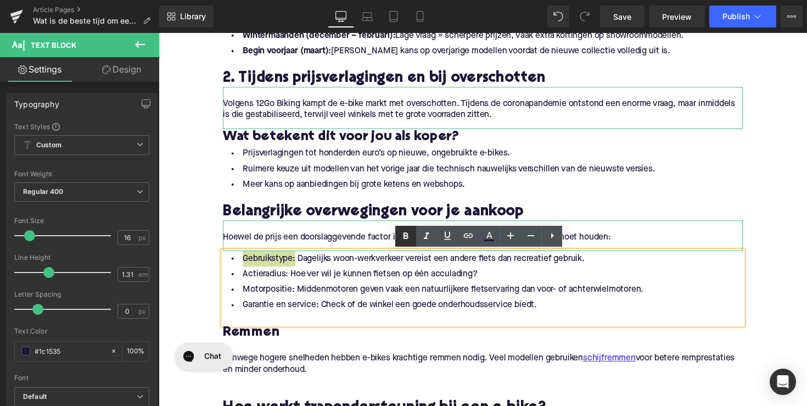
click at [402, 243] on link at bounding box center [405, 236] width 21 height 21
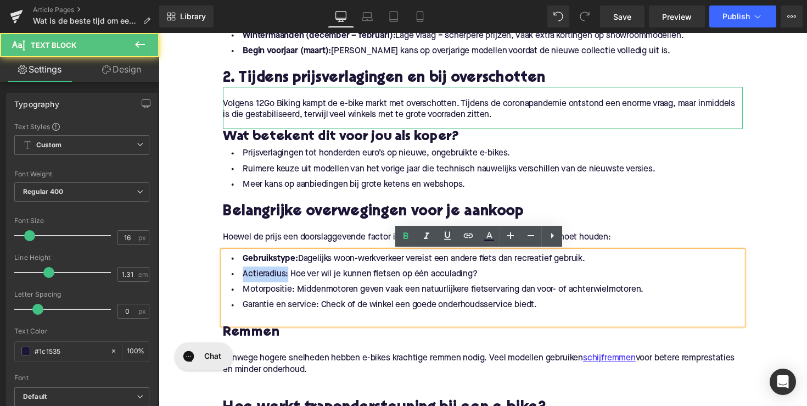
drag, startPoint x: 287, startPoint y: 282, endPoint x: 223, endPoint y: 282, distance: 63.1
click at [225, 282] on li "Actieradius: Hoe ver wil je kunnen fietsen op één acculading?" at bounding box center [491, 280] width 533 height 16
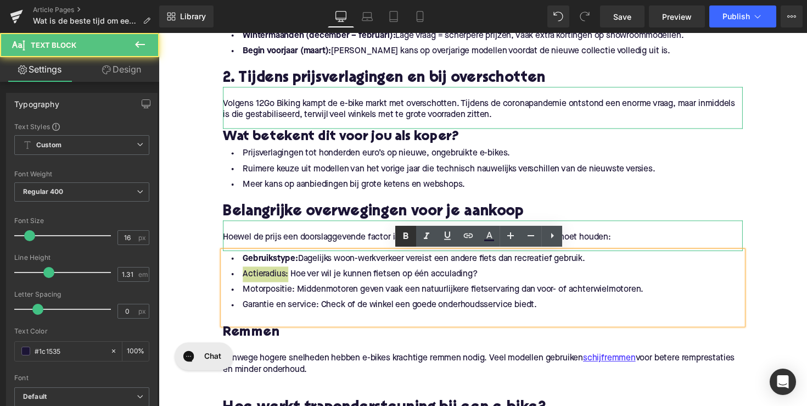
click at [405, 241] on icon at bounding box center [405, 235] width 13 height 13
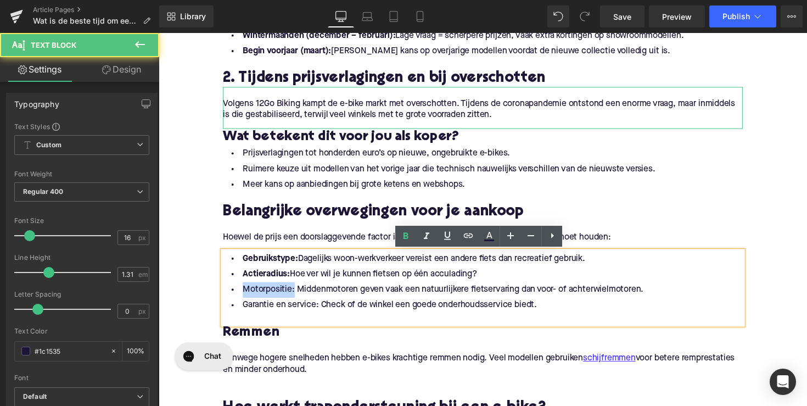
drag, startPoint x: 294, startPoint y: 297, endPoint x: 223, endPoint y: 297, distance: 70.3
click at [225, 297] on li "Motorpositie: Middenmotoren geven vaak een natuurlijkere fietservaring dan voor…" at bounding box center [491, 296] width 533 height 16
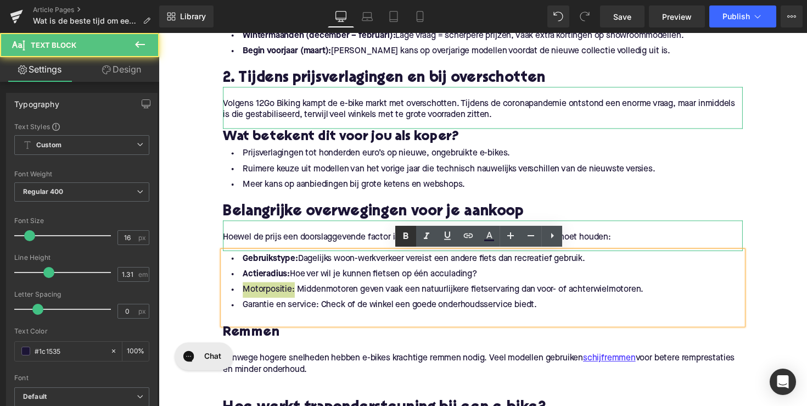
click at [406, 237] on icon at bounding box center [405, 235] width 13 height 13
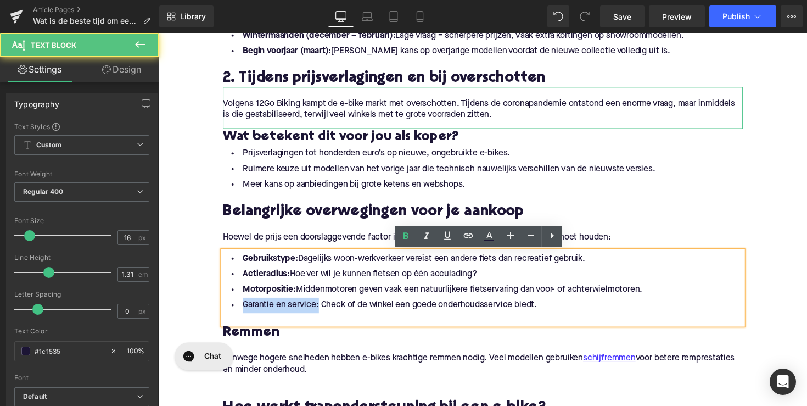
drag, startPoint x: 318, startPoint y: 313, endPoint x: 225, endPoint y: 313, distance: 93.3
click at [225, 313] on li "Garantie en service: Check of de winkel een goede onderhoudsservice biedt." at bounding box center [491, 312] width 533 height 16
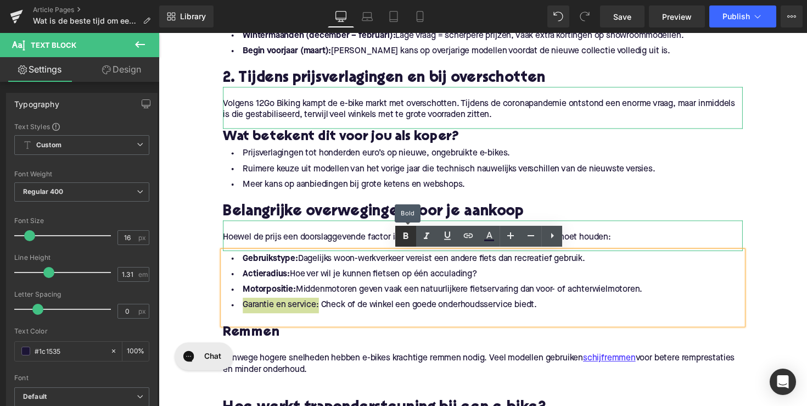
click at [408, 243] on link at bounding box center [405, 236] width 21 height 21
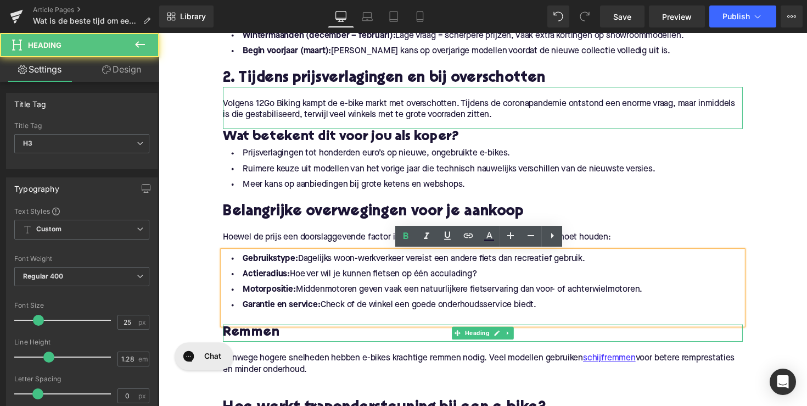
click at [264, 343] on h3 "Remmen" at bounding box center [491, 341] width 533 height 18
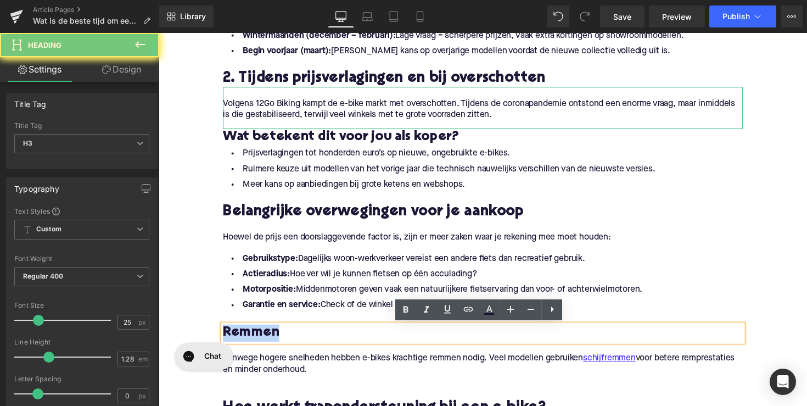
paste div
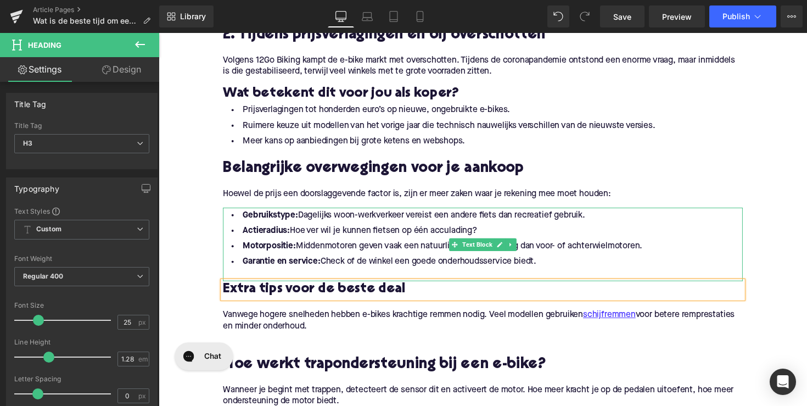
scroll to position [841, 0]
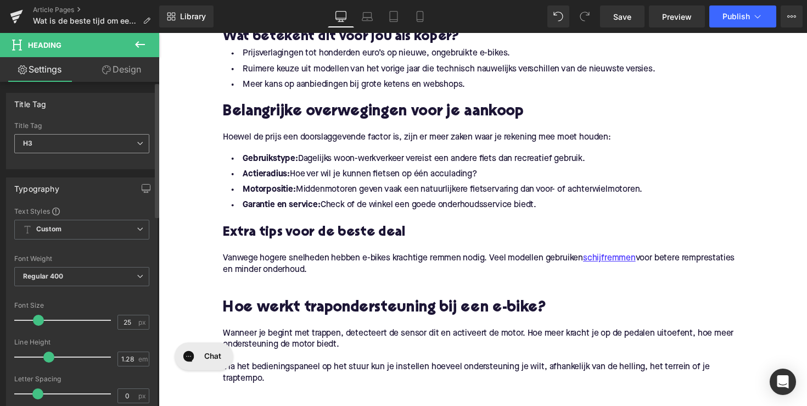
click at [117, 147] on span "H3" at bounding box center [81, 143] width 135 height 19
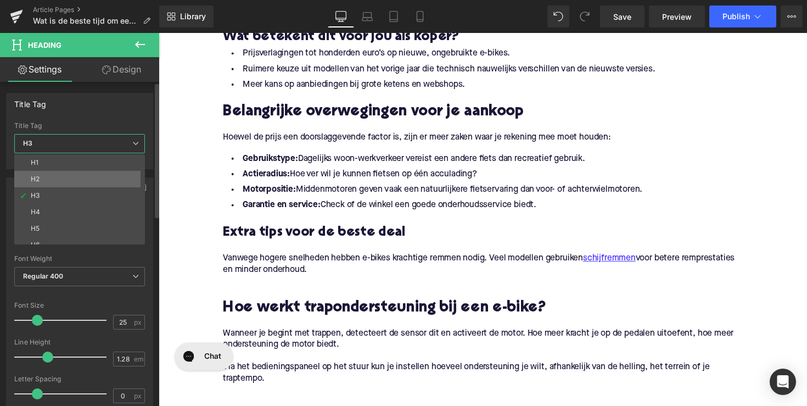
click at [105, 177] on li "H2" at bounding box center [82, 179] width 136 height 16
type input "28"
type input "1.11"
type input "100"
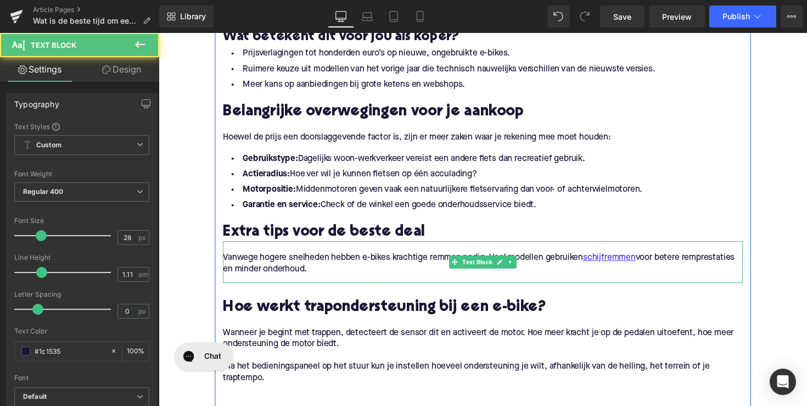
click at [380, 267] on p "Vanwege hogere snelheden hebben e-bikes krachtige remmen nodig. Veel modellen g…" at bounding box center [491, 268] width 533 height 23
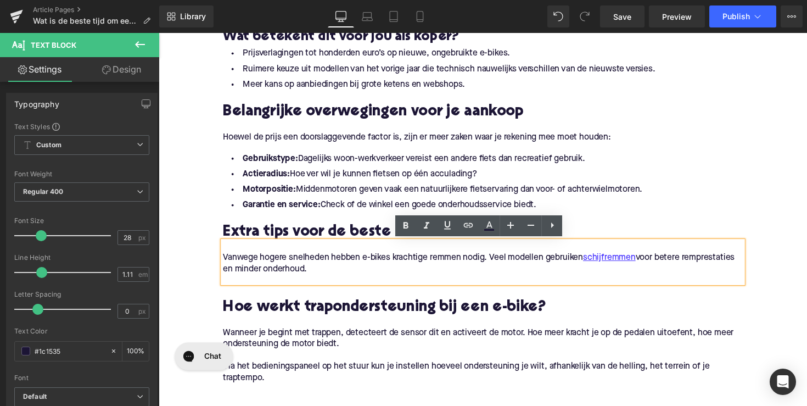
drag, startPoint x: 370, startPoint y: 275, endPoint x: 211, endPoint y: 261, distance: 159.9
click at [211, 261] on div "Home / Wat is de beste tijd om een elektrische fiets te kopen? Breadcrumbs Wat …" at bounding box center [491, 286] width 664 height 2003
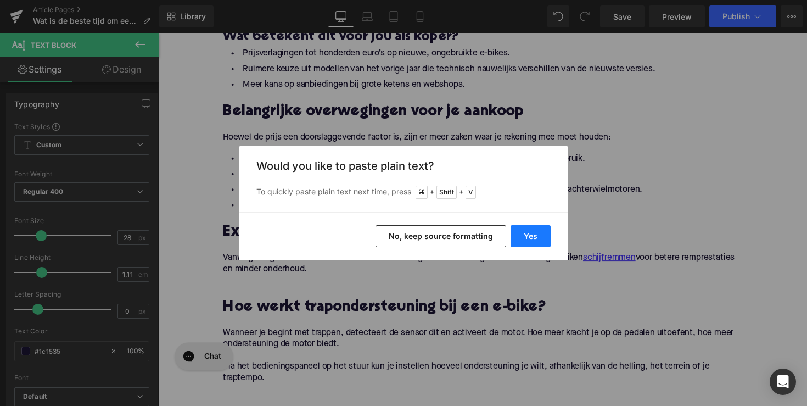
click at [535, 234] on button "Yes" at bounding box center [531, 236] width 40 height 22
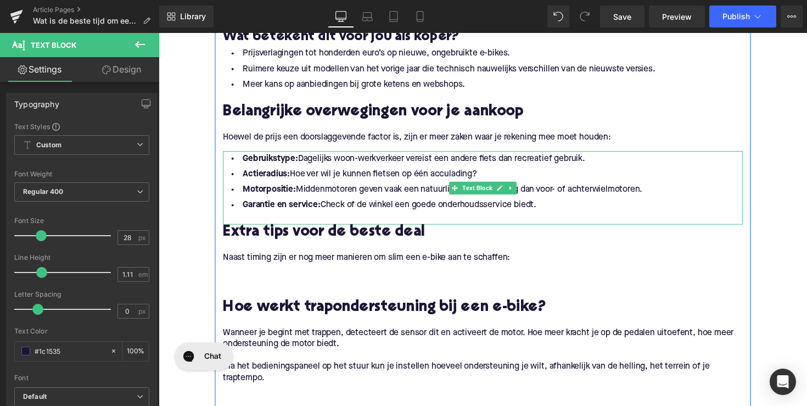
click at [524, 192] on li "Motorpositie: Middenmotoren geven vaak een natuurlijkere fietservaring dan voor…" at bounding box center [491, 194] width 533 height 16
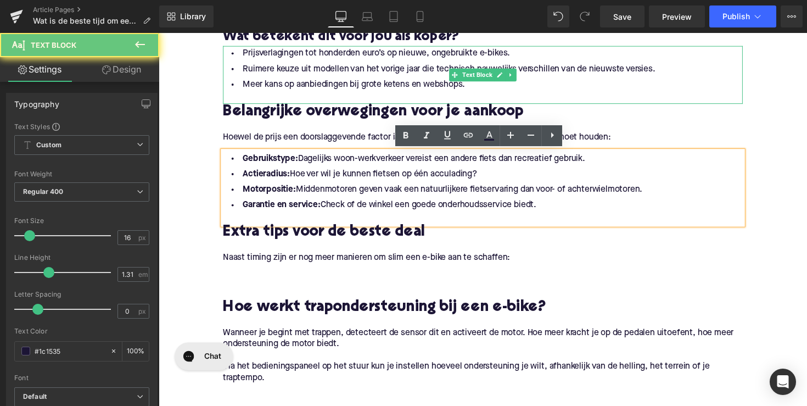
click at [469, 91] on li "Meer kans op aanbiedingen bij grote ketens en webshops." at bounding box center [491, 86] width 533 height 16
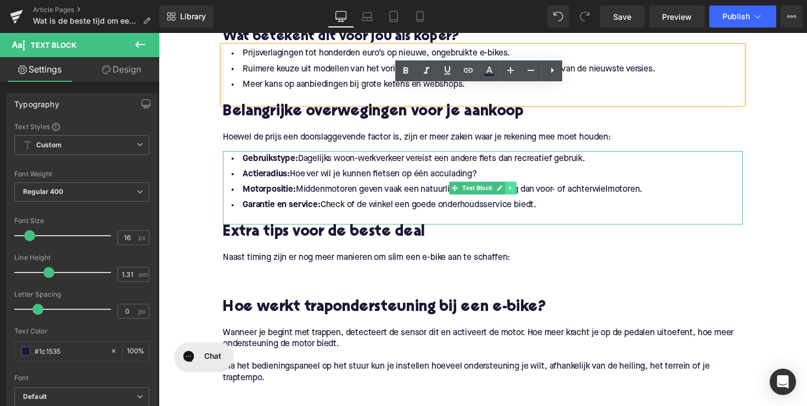
click at [514, 189] on link at bounding box center [520, 191] width 12 height 13
click at [511, 191] on icon at bounding box center [514, 191] width 6 height 6
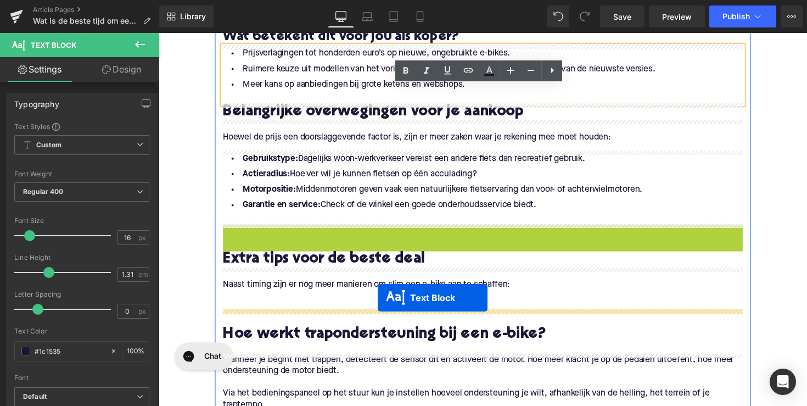
drag, startPoint x: 460, startPoint y: 266, endPoint x: 383, endPoint y: 304, distance: 85.7
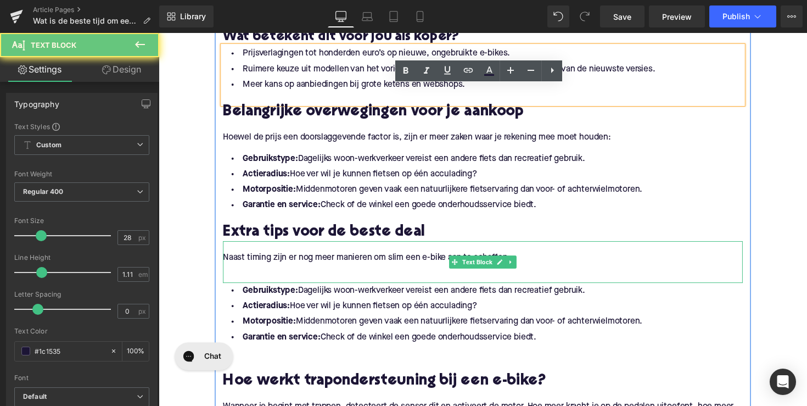
click at [321, 277] on p at bounding box center [491, 275] width 533 height 12
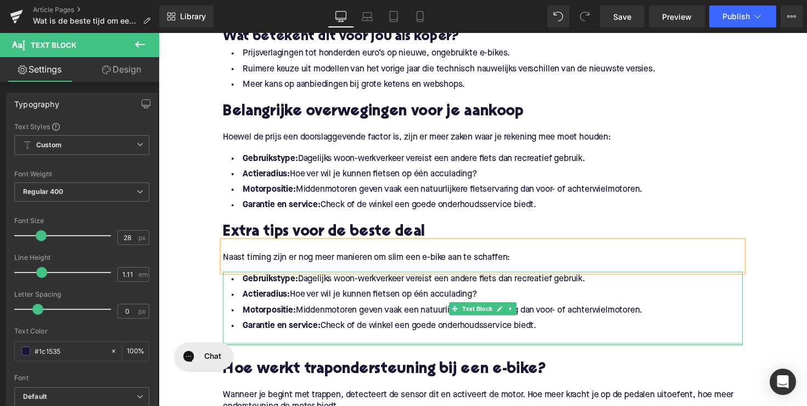
click at [373, 325] on li "Garantie en service: Check of de winkel een goede onderhoudsservice biedt." at bounding box center [491, 333] width 533 height 16
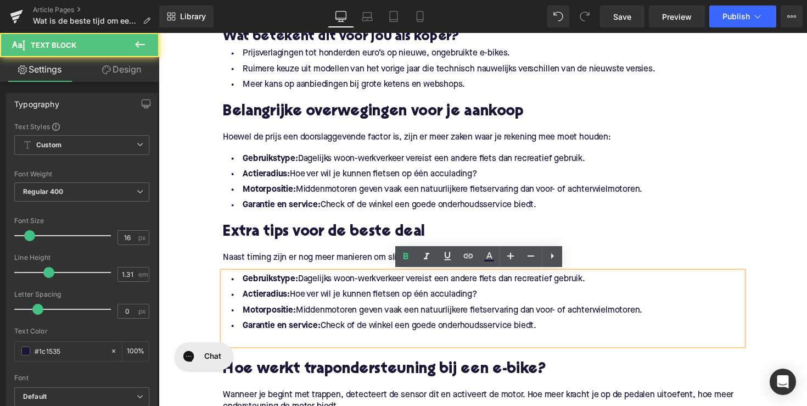
click at [373, 325] on li "Garantie en service: Check of de winkel een goede onderhoudsservice biedt." at bounding box center [491, 333] width 533 height 16
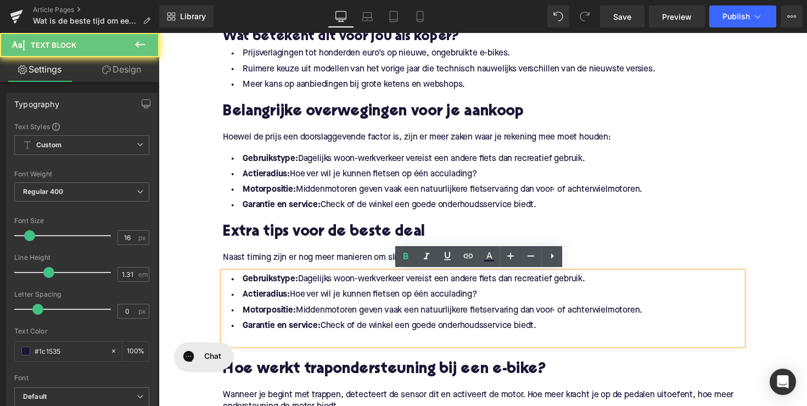
click at [561, 329] on li "Garantie en service: Check of de winkel een goede onderhoudsservice biedt." at bounding box center [491, 333] width 533 height 16
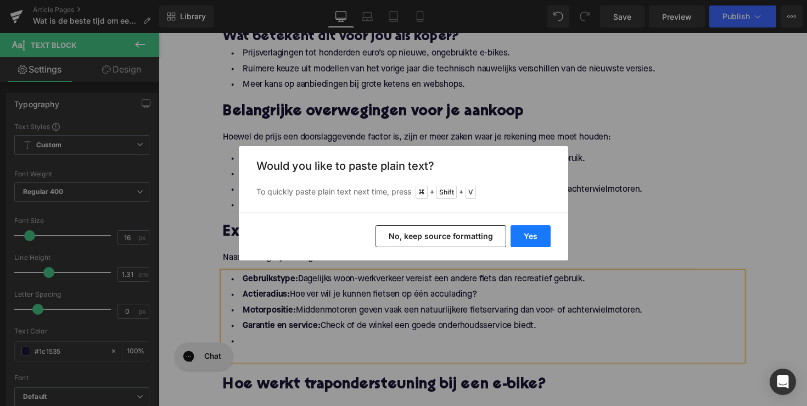
click at [526, 234] on button "Yes" at bounding box center [531, 236] width 40 height 22
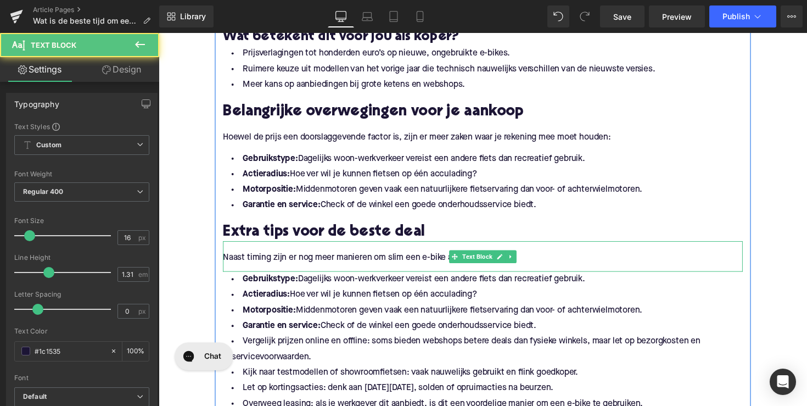
drag, startPoint x: 561, startPoint y: 330, endPoint x: 262, endPoint y: 255, distance: 307.3
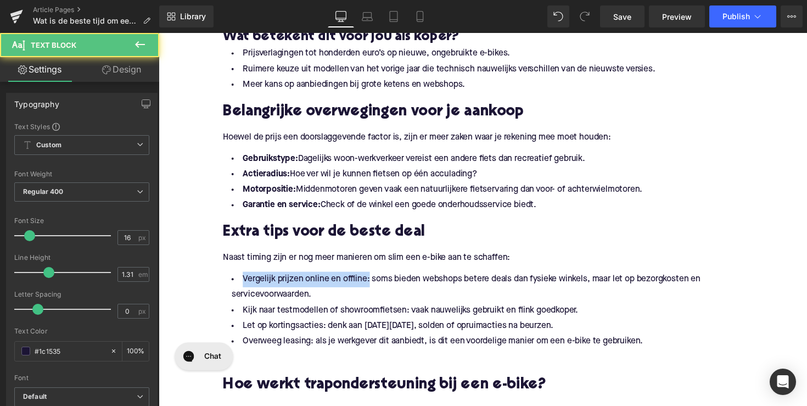
drag, startPoint x: 370, startPoint y: 287, endPoint x: 204, endPoint y: 285, distance: 165.8
click at [204, 285] on div "Home / Wat is de beste tijd om een elektrische fiets te kopen? Breadcrumbs Wat …" at bounding box center [491, 326] width 664 height 2082
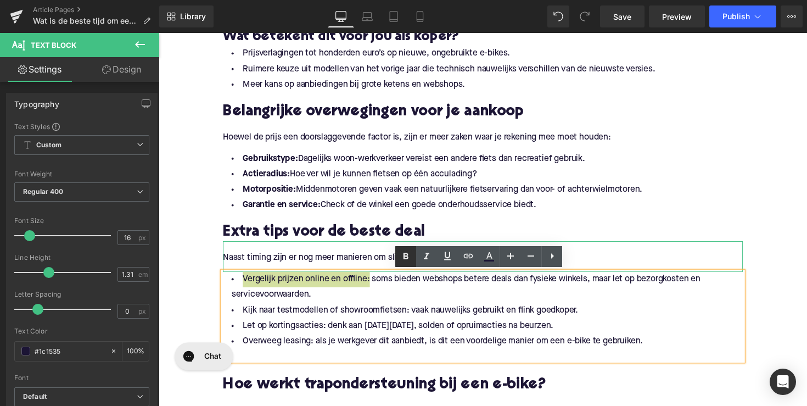
click at [404, 259] on icon at bounding box center [405, 256] width 13 height 13
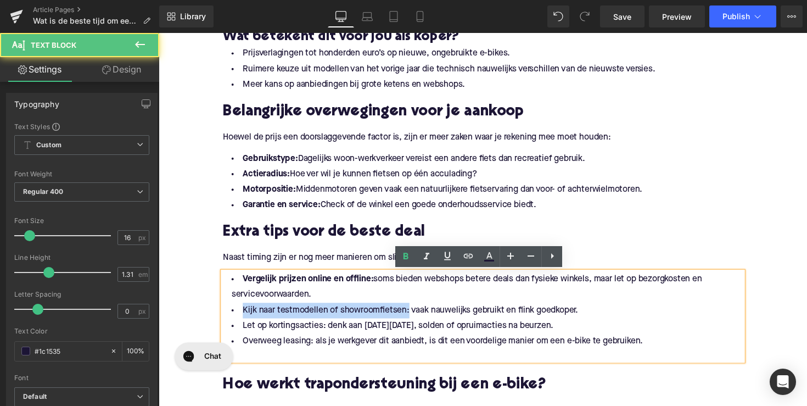
drag, startPoint x: 410, startPoint y: 317, endPoint x: 212, endPoint y: 317, distance: 197.6
click at [212, 317] on div "Home / Wat is de beste tijd om een elektrische fiets te kopen? Breadcrumbs Wat …" at bounding box center [491, 326] width 664 height 2082
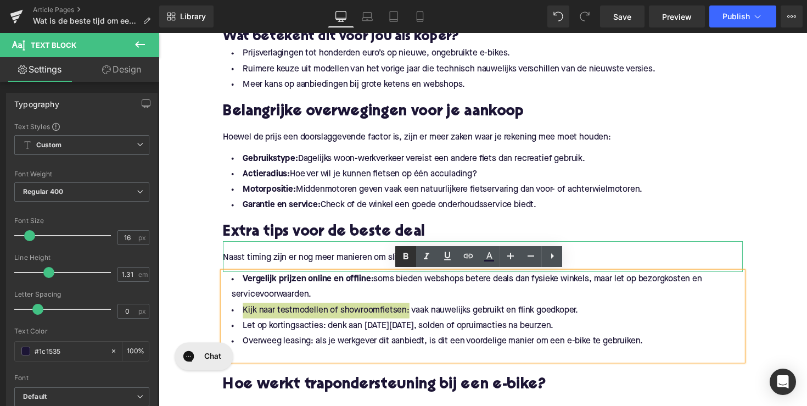
click at [402, 259] on icon at bounding box center [405, 256] width 13 height 13
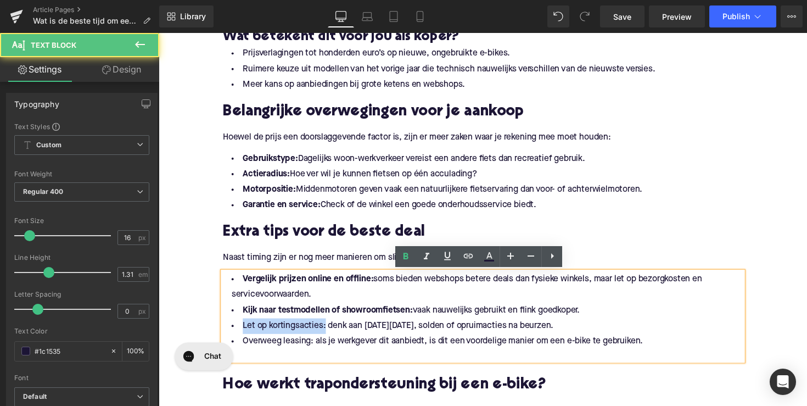
drag, startPoint x: 326, startPoint y: 333, endPoint x: 232, endPoint y: 333, distance: 93.3
click at [232, 333] on li "Let op kortingsacties: denk aan [DATE][DATE], solden of opruimacties na beurzen." at bounding box center [491, 333] width 533 height 16
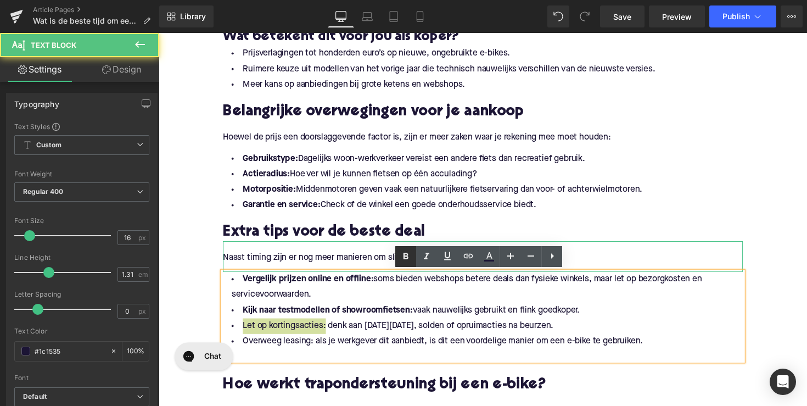
click at [402, 252] on icon at bounding box center [405, 256] width 13 height 13
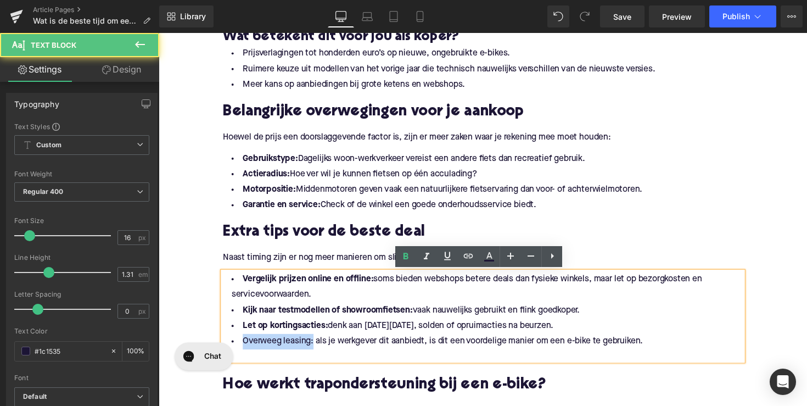
drag, startPoint x: 322, startPoint y: 657, endPoint x: 237, endPoint y: 343, distance: 325.4
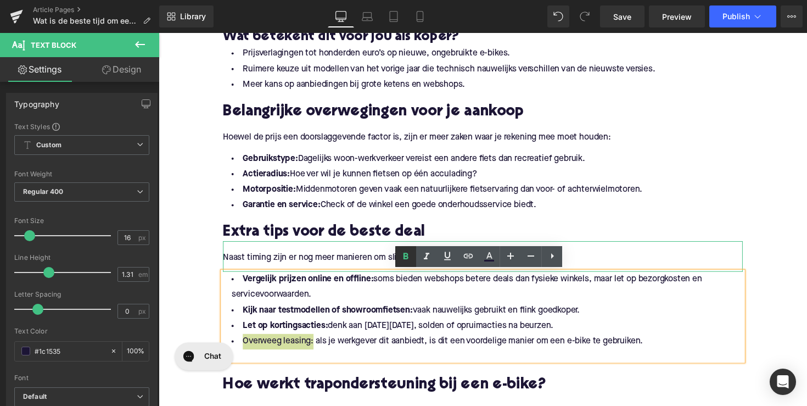
click at [406, 254] on icon at bounding box center [406, 256] width 5 height 7
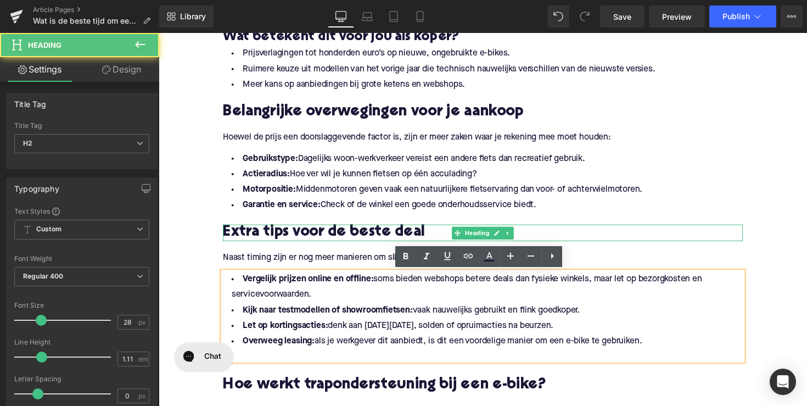
click at [323, 238] on h2 "Extra tips voor de beste deal" at bounding box center [491, 237] width 533 height 17
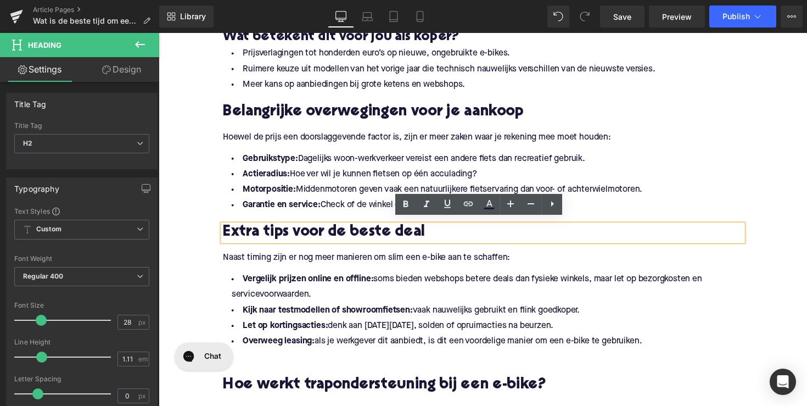
scroll to position [945, 0]
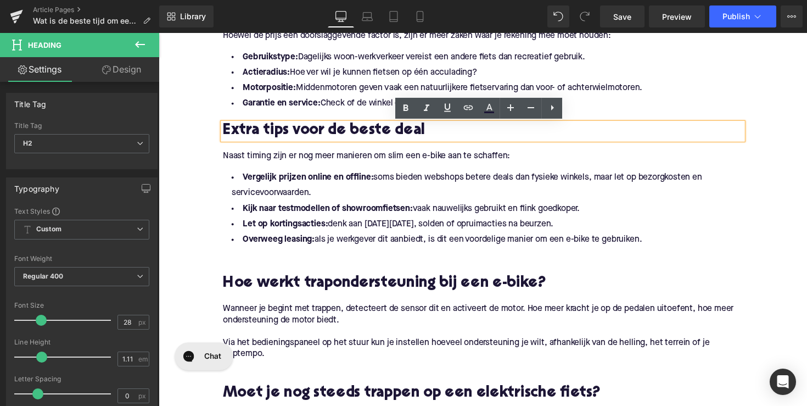
click at [357, 289] on h2 "Hoe werkt trapondersteuning bij een e-bike?" at bounding box center [491, 290] width 533 height 17
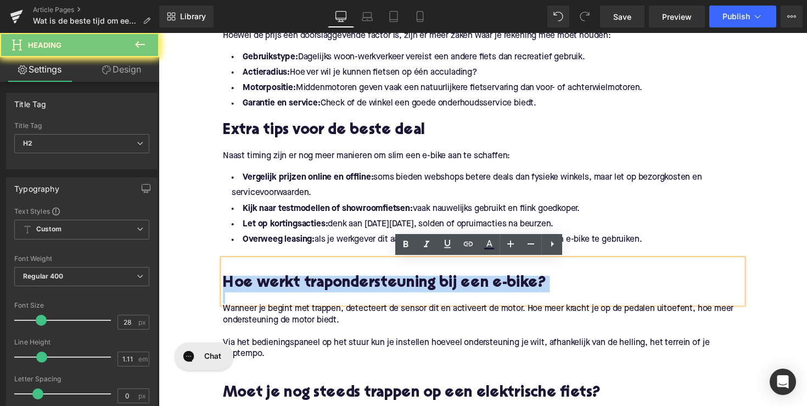
click at [357, 289] on h2 "Hoe werkt trapondersteuning bij een e-bike?" at bounding box center [491, 290] width 533 height 17
paste div
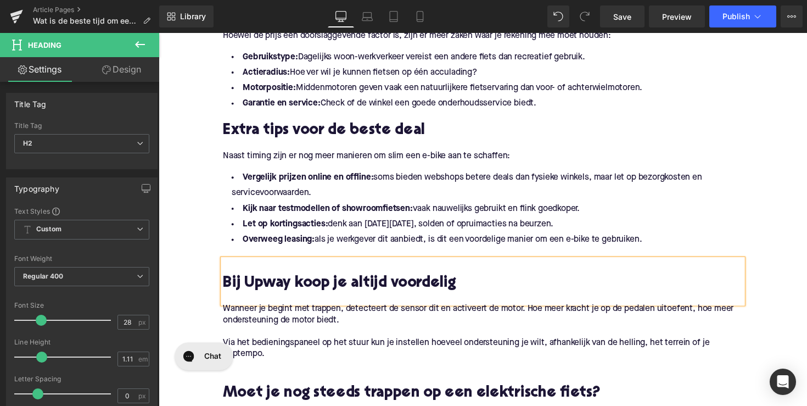
click at [264, 278] on h2 at bounding box center [491, 273] width 533 height 17
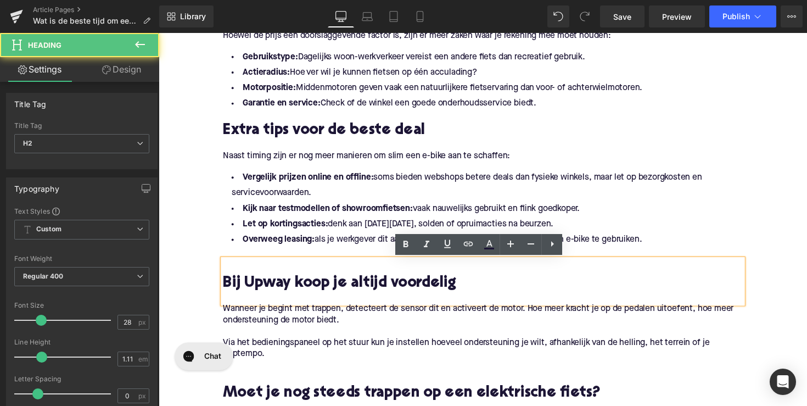
click at [225, 290] on h2 "Bij Upway koop je altijd voordelig" at bounding box center [491, 290] width 533 height 17
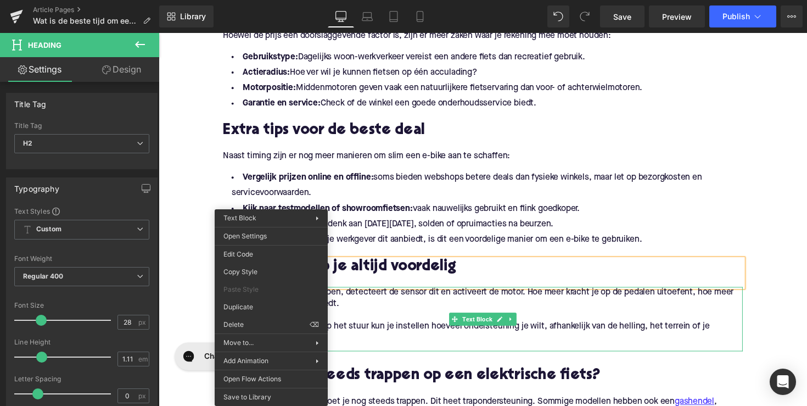
click at [371, 309] on p "Wanneer je begint met trappen, detecteert de sensor dit en activeert de motor. …" at bounding box center [491, 304] width 533 height 23
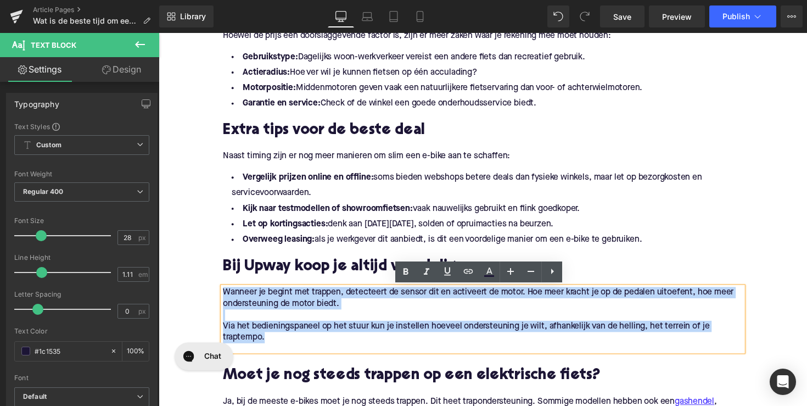
drag, startPoint x: 276, startPoint y: 346, endPoint x: 178, endPoint y: 287, distance: 114.6
click at [178, 287] on div "Home / Wat is de beste tijd om een elektrische fiets te kopen? Breadcrumbs Wat …" at bounding box center [491, 213] width 664 height 2065
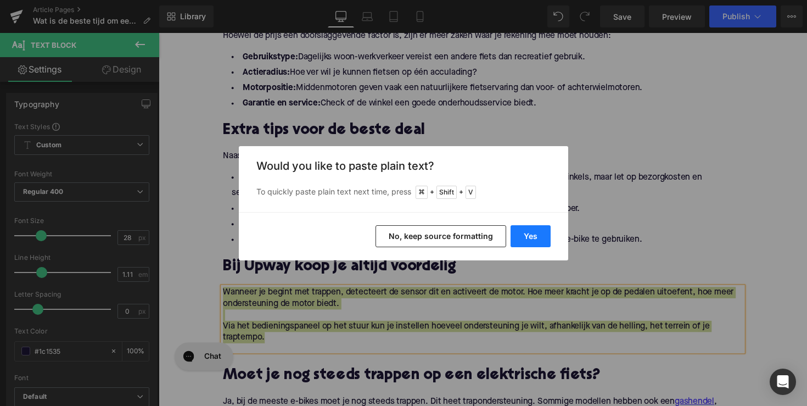
click at [522, 242] on button "Yes" at bounding box center [531, 236] width 40 height 22
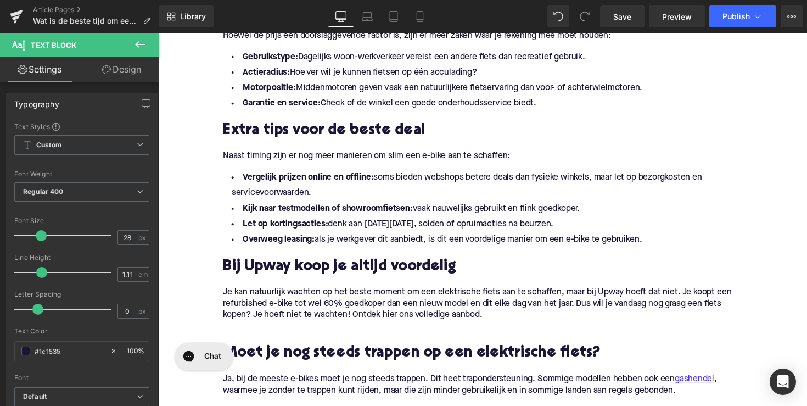
scroll to position [1055, 0]
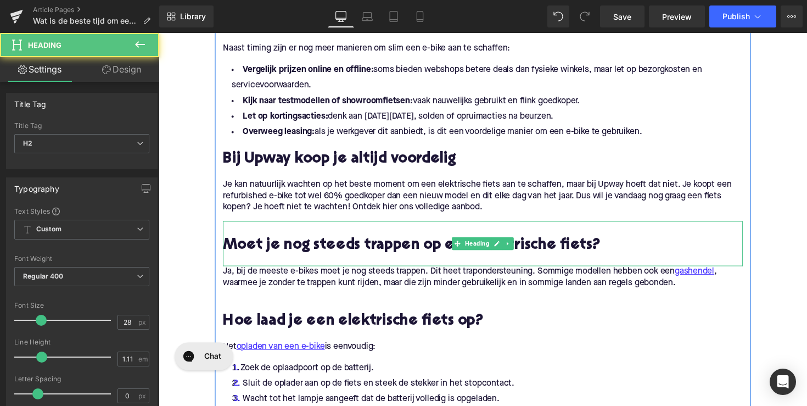
click at [332, 245] on h2 "Moet je nog steeds trappen op een elektrische fiets?" at bounding box center [491, 251] width 533 height 17
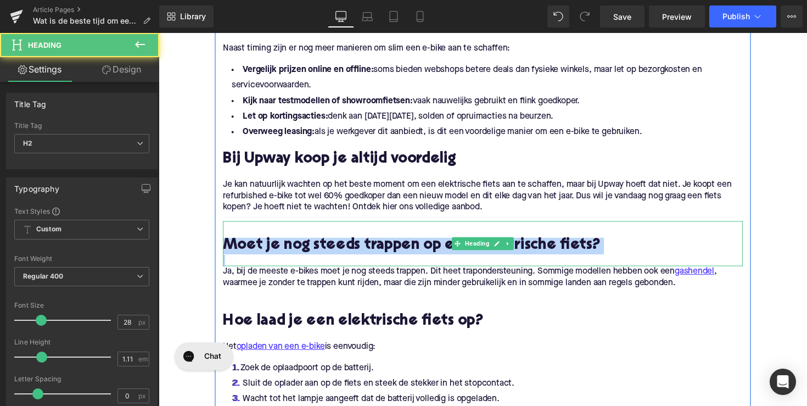
click at [332, 245] on h2 "Moet je nog steeds trappen op een elektrische fiets?" at bounding box center [491, 251] width 533 height 17
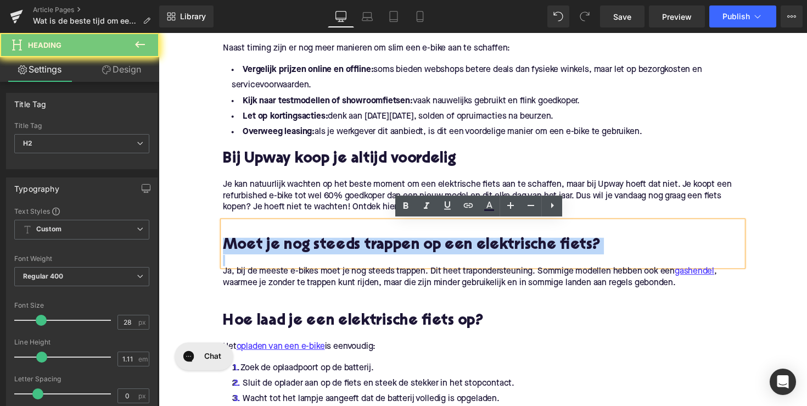
paste div
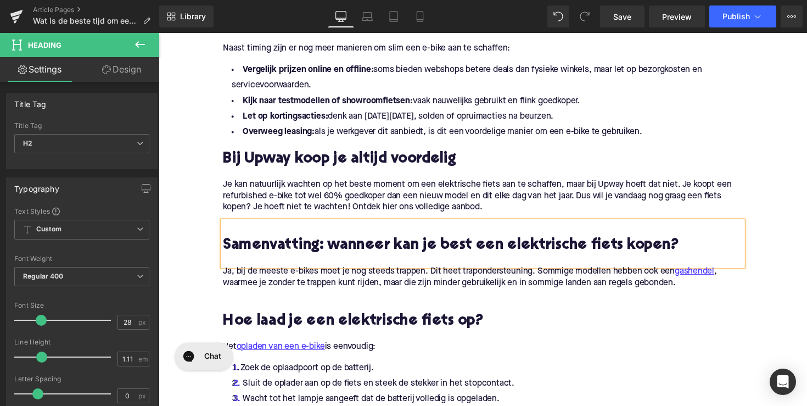
click at [390, 285] on p "Ja, bij de meeste e-bikes moet je nog steeds trappen. Dit heet trapondersteunin…" at bounding box center [491, 283] width 533 height 23
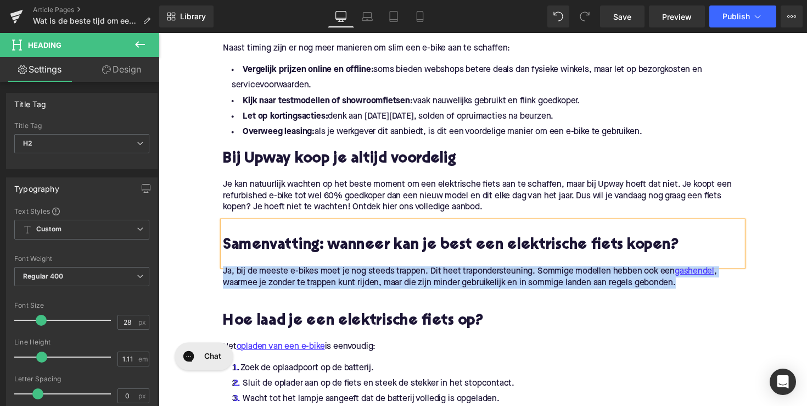
click at [390, 285] on p "Ja, bij de meeste e-bikes moet je nog steeds trappen. Dit heet trapondersteunin…" at bounding box center [491, 283] width 533 height 23
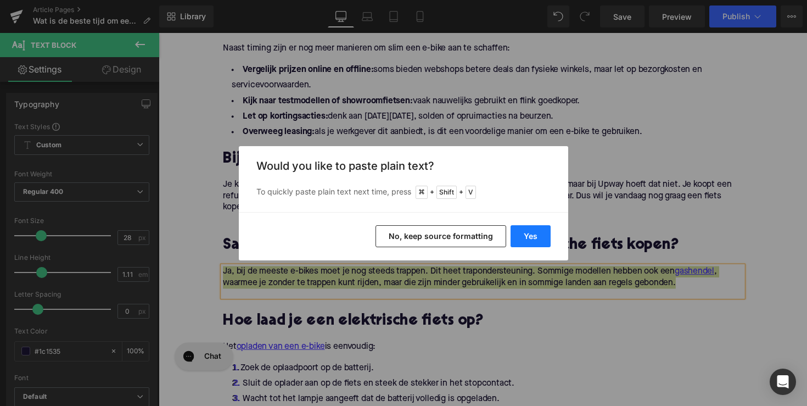
click at [525, 237] on button "Yes" at bounding box center [531, 236] width 40 height 22
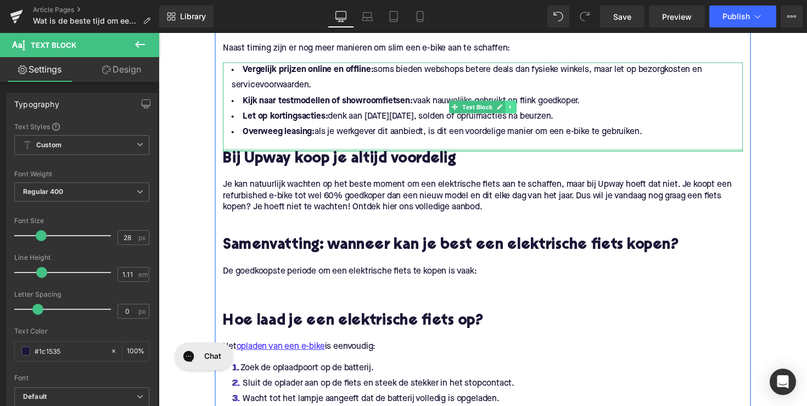
click at [521, 113] on link at bounding box center [520, 108] width 12 height 13
click at [515, 113] on link at bounding box center [514, 108] width 12 height 13
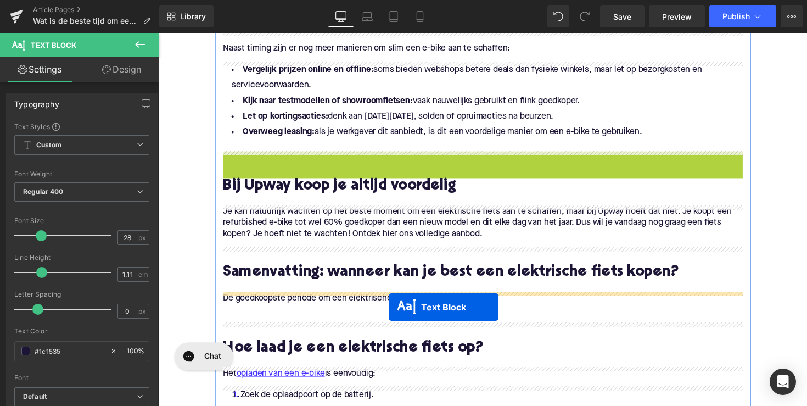
drag, startPoint x: 461, startPoint y: 200, endPoint x: 394, endPoint y: 314, distance: 131.9
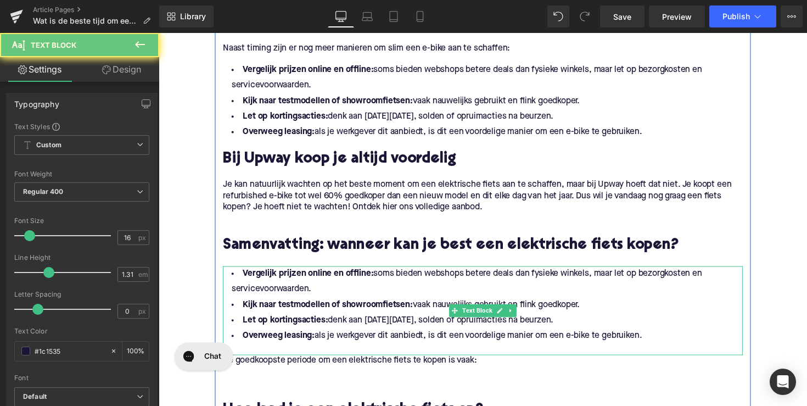
click at [394, 314] on strong "Kijk naar testmodellen of showroomfietsen:" at bounding box center [332, 311] width 174 height 9
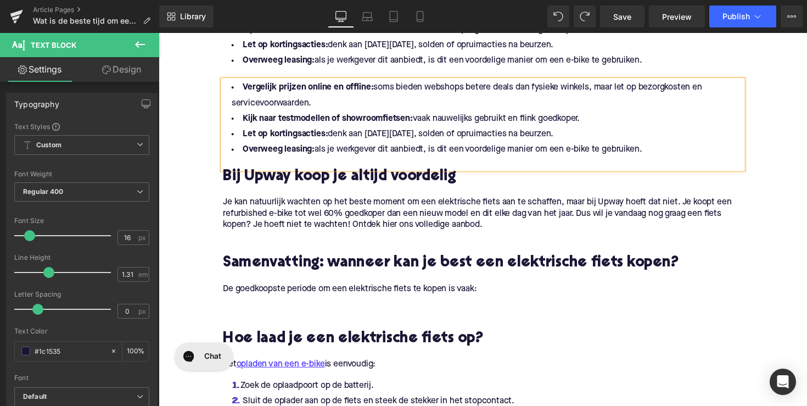
scroll to position [1127, 0]
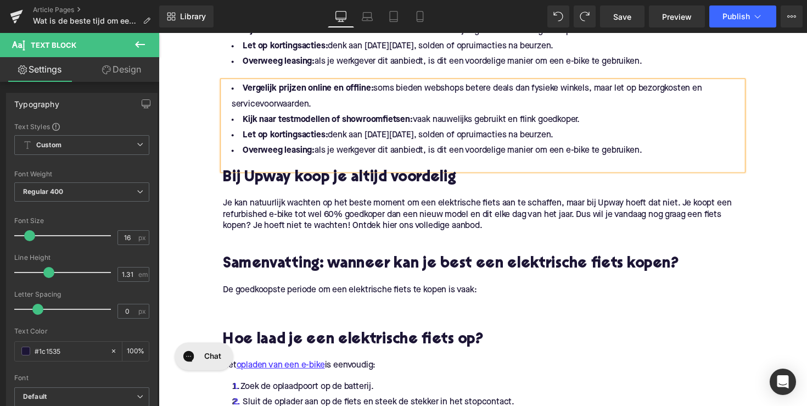
click at [487, 128] on li "Kijk naar testmodellen of showroomfietsen: vaak nauwelijks gebruikt en flink go…" at bounding box center [491, 122] width 533 height 16
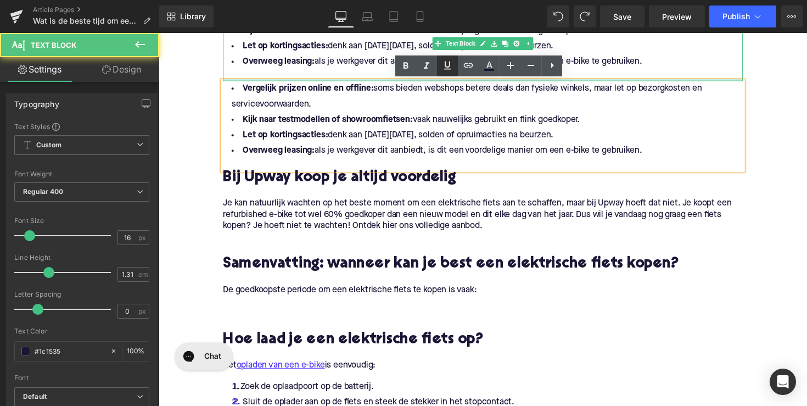
click at [457, 56] on link at bounding box center [447, 65] width 21 height 21
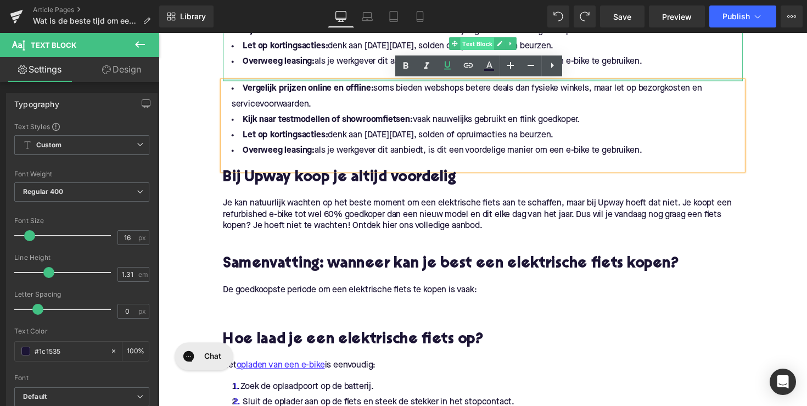
click at [469, 46] on span "Text Block" at bounding box center [485, 44] width 35 height 13
click at [450, 67] on icon at bounding box center [447, 65] width 7 height 8
click at [380, 63] on li "Overweeg leasing: als je werkgever dit aanbiedt, is dit een voordelige manier o…" at bounding box center [491, 63] width 533 height 16
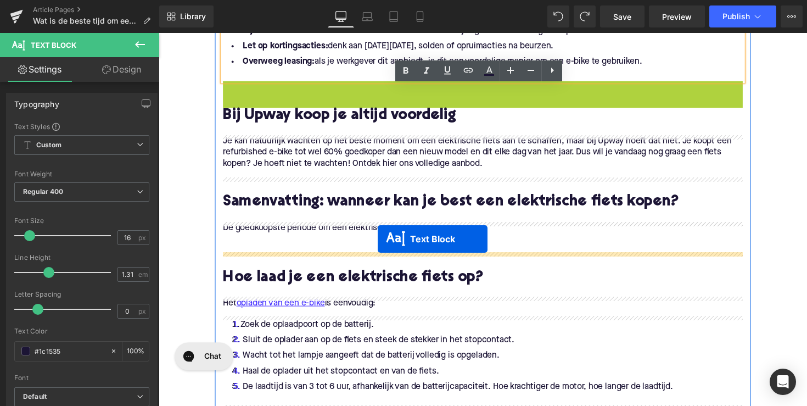
drag, startPoint x: 455, startPoint y: 129, endPoint x: 383, endPoint y: 244, distance: 135.9
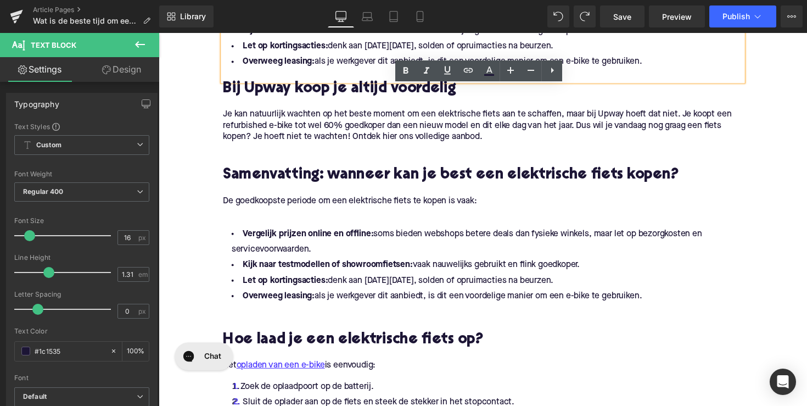
drag, startPoint x: 657, startPoint y: 303, endPoint x: 200, endPoint y: 232, distance: 462.8
click at [200, 232] on div "Home / Wat is de beste tijd om een elektrische fiets te kopen? Breadcrumbs Wat …" at bounding box center [491, 65] width 664 height 2133
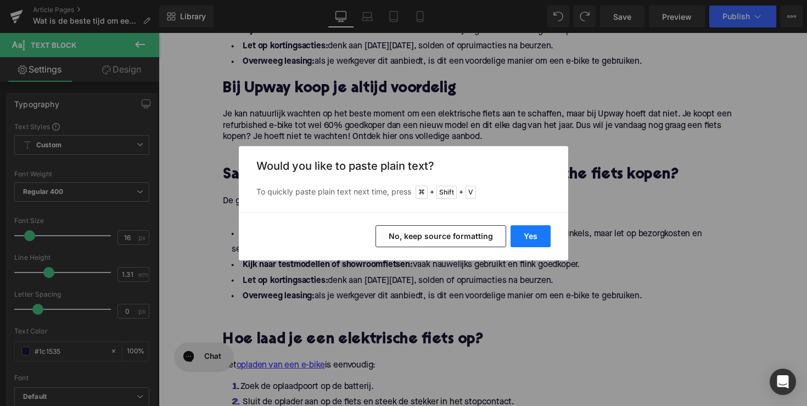
click at [534, 237] on button "Yes" at bounding box center [531, 236] width 40 height 22
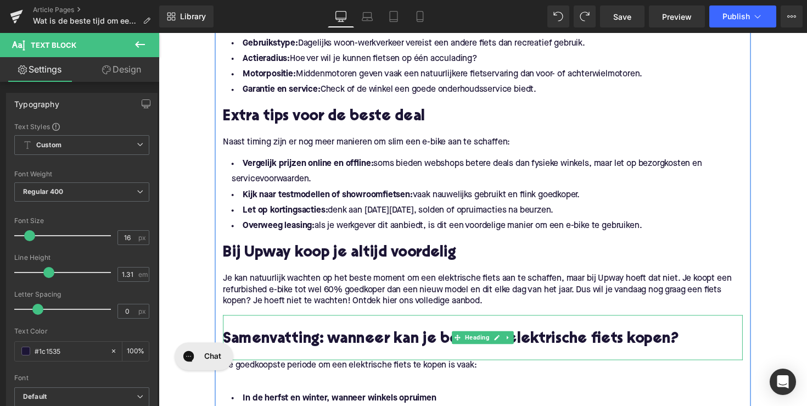
scroll to position [1126, 0]
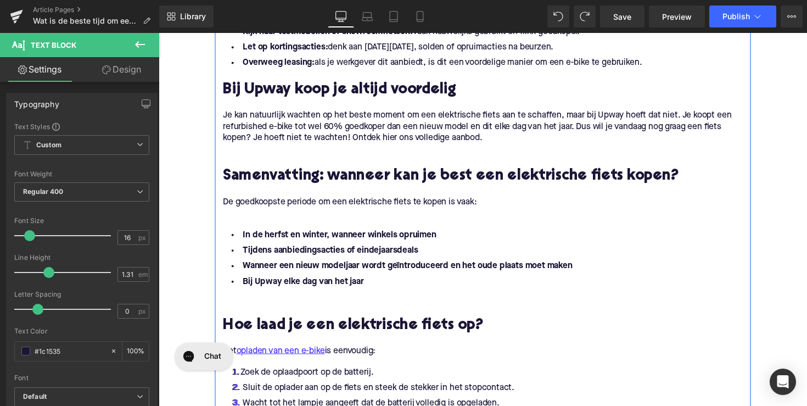
click at [489, 261] on li "Tijdens aanbiedingsacties of eindejaarsdeals" at bounding box center [491, 256] width 533 height 16
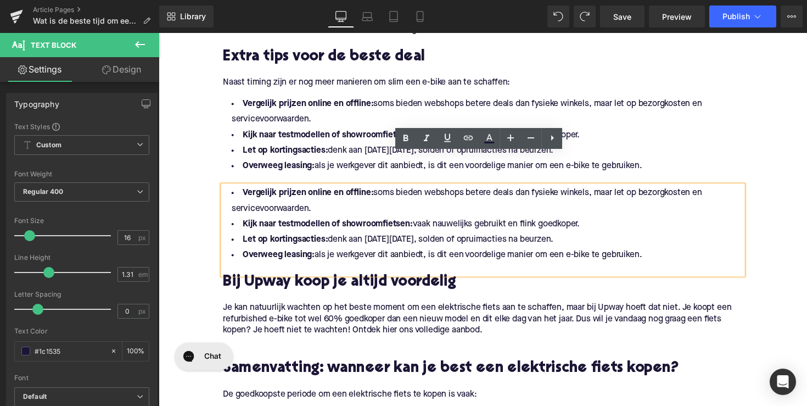
scroll to position [1053, 0]
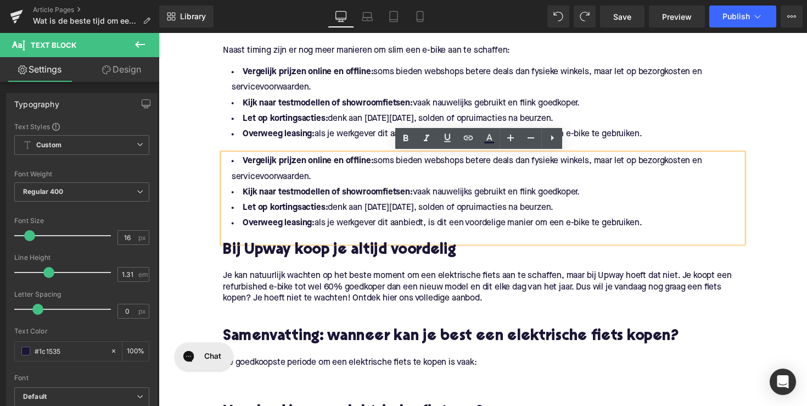
click at [361, 113] on li "Let op kortingsacties: denk aan [DATE][DATE], solden of opruimacties na beurzen." at bounding box center [491, 121] width 533 height 16
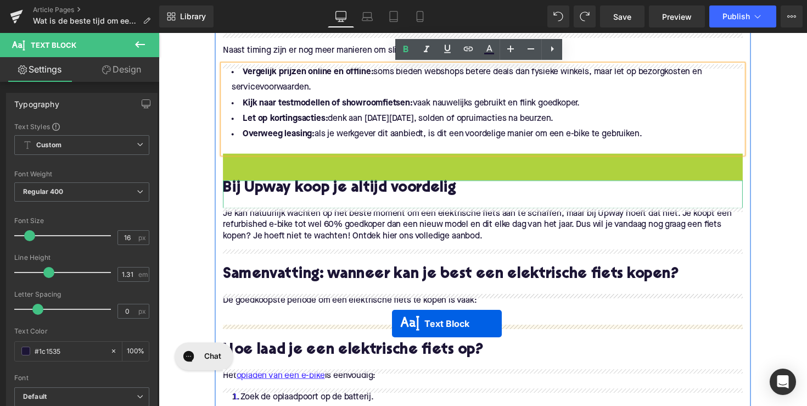
drag, startPoint x: 459, startPoint y: 204, endPoint x: 397, endPoint y: 331, distance: 140.9
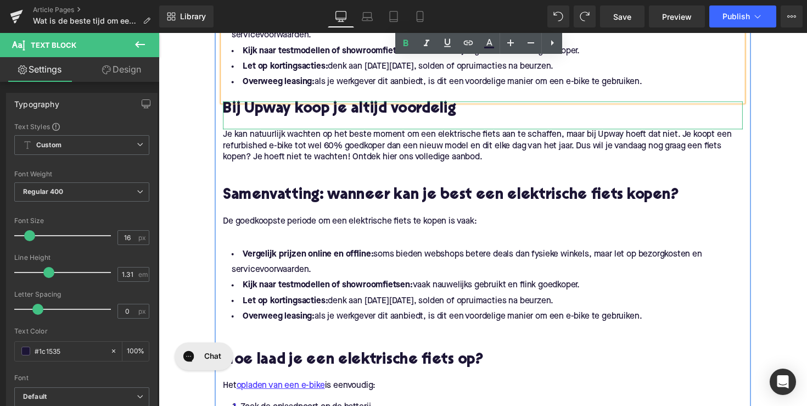
scroll to position [1153, 0]
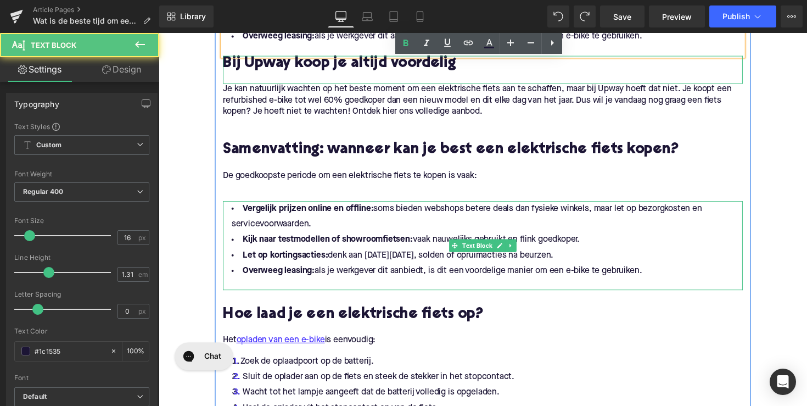
click at [645, 275] on li "Overweeg leasing: als je werkgever dit aanbiedt, is dit een voordelige manier o…" at bounding box center [491, 277] width 533 height 16
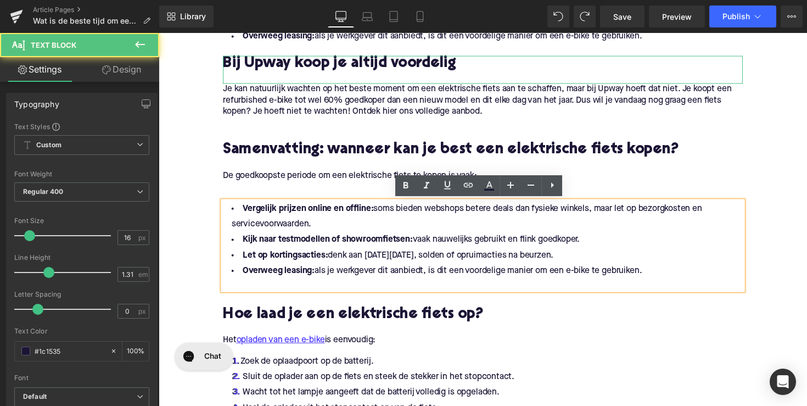
click at [667, 277] on li "Overweeg leasing: als je werkgever dit aanbiedt, is dit een voordelige manier o…" at bounding box center [491, 277] width 533 height 16
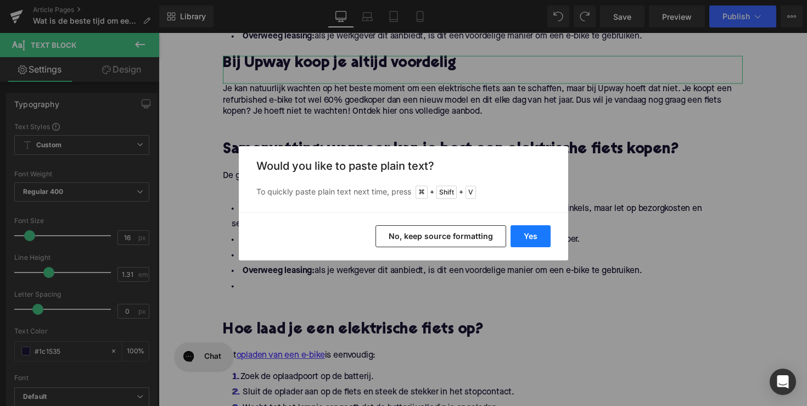
click at [547, 233] on button "Yes" at bounding box center [531, 236] width 40 height 22
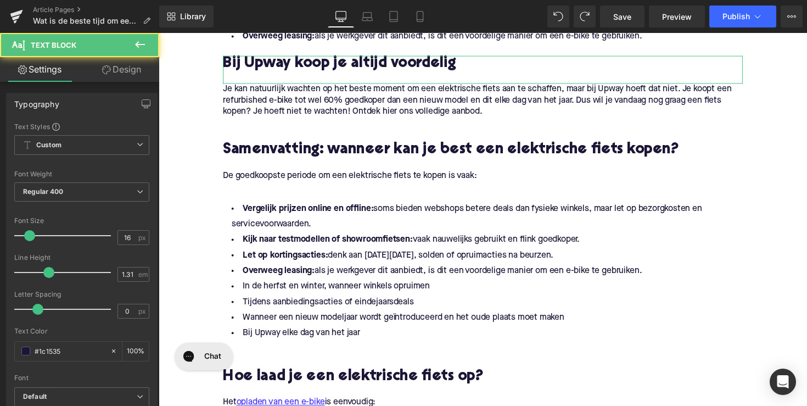
drag, startPoint x: 662, startPoint y: 276, endPoint x: 171, endPoint y: 194, distance: 497.0
click at [171, 194] on div "Home / Wat is de beste tijd om een elektrische fiets te kopen? Breadcrumbs Wat …" at bounding box center [491, 71] width 664 height 2197
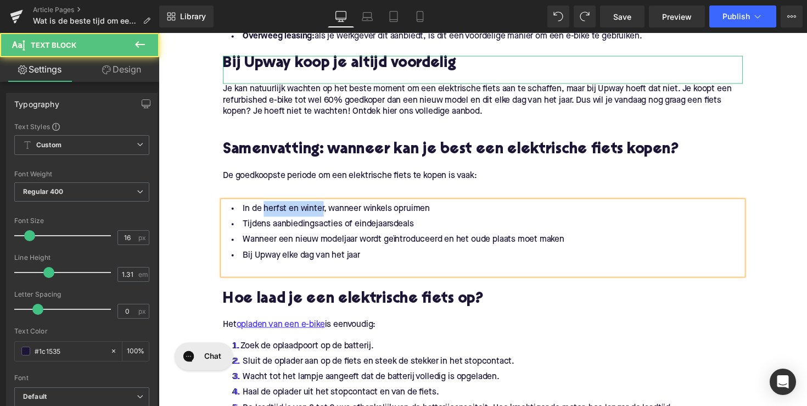
drag, startPoint x: 324, startPoint y: 214, endPoint x: 263, endPoint y: 212, distance: 61.0
click at [263, 212] on li "In de herfst en winter, wanneer winkels opruimen" at bounding box center [491, 213] width 533 height 16
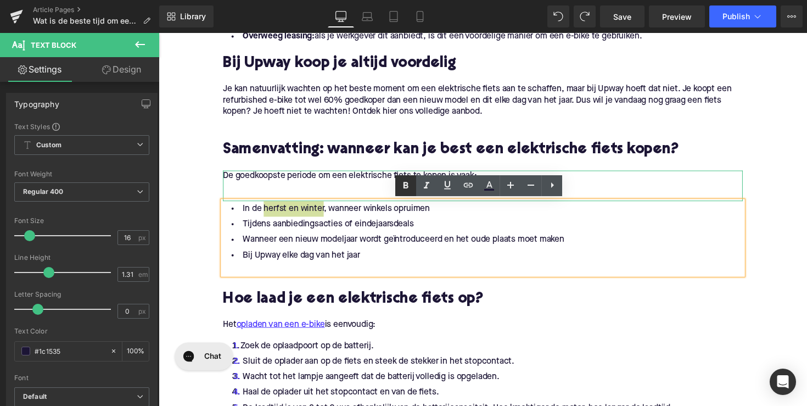
click at [403, 184] on icon at bounding box center [405, 185] width 13 height 13
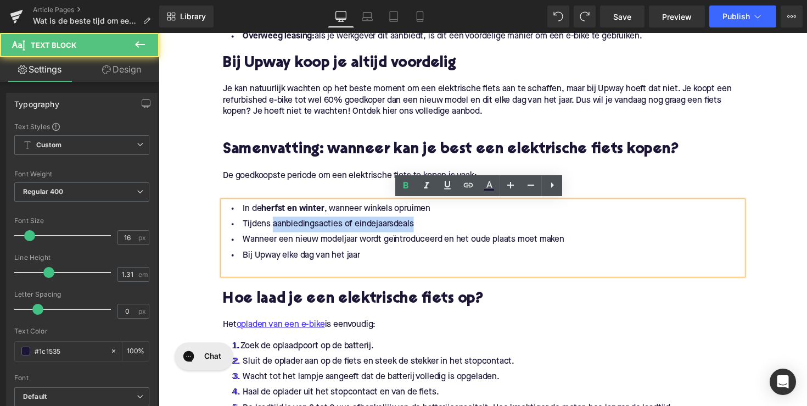
drag, startPoint x: 271, startPoint y: 227, endPoint x: 459, endPoint y: 226, distance: 187.8
click at [459, 226] on li "Tijdens aanbiedingsacties of eindejaarsdeals" at bounding box center [491, 229] width 533 height 16
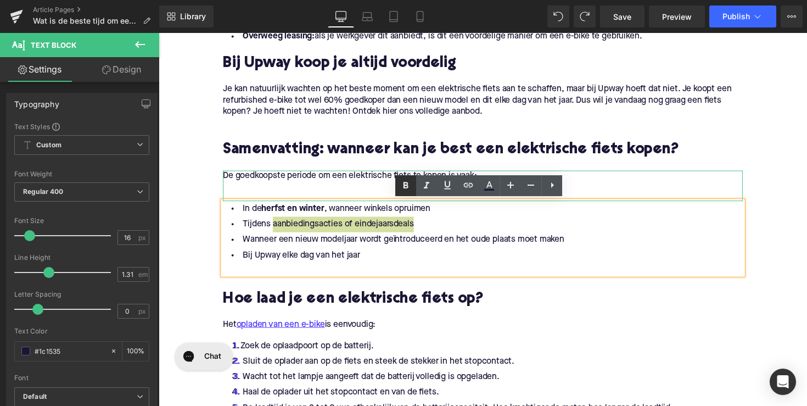
click at [400, 183] on icon at bounding box center [405, 185] width 13 height 13
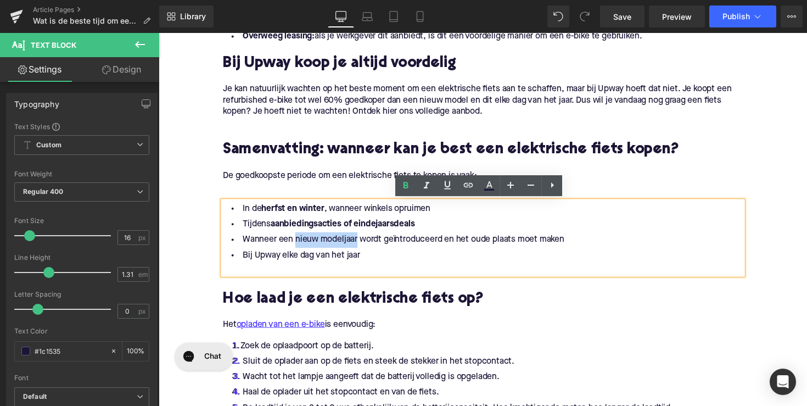
drag, startPoint x: 295, startPoint y: 243, endPoint x: 358, endPoint y: 244, distance: 63.1
click at [358, 244] on li "Wanneer een nieuw modeljaar wordt geïntroduceerd en het oude plaats moet maken" at bounding box center [491, 245] width 533 height 16
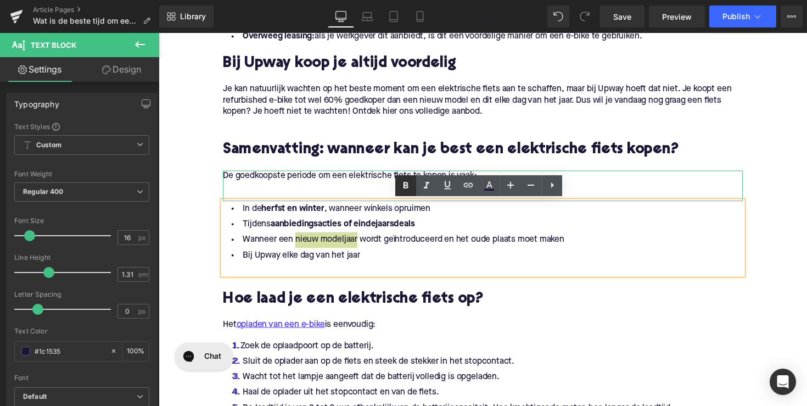
click at [402, 189] on icon at bounding box center [405, 185] width 13 height 13
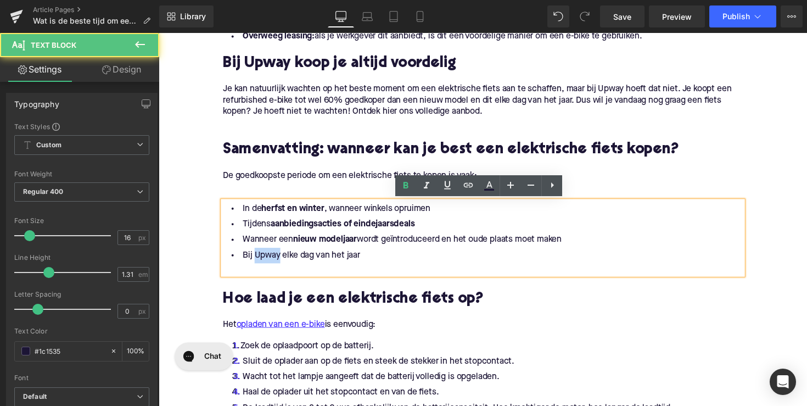
drag, startPoint x: 279, startPoint y: 260, endPoint x: 251, endPoint y: 259, distance: 28.0
click at [251, 259] on li "Bij Upway elke dag van het jaar" at bounding box center [491, 261] width 533 height 16
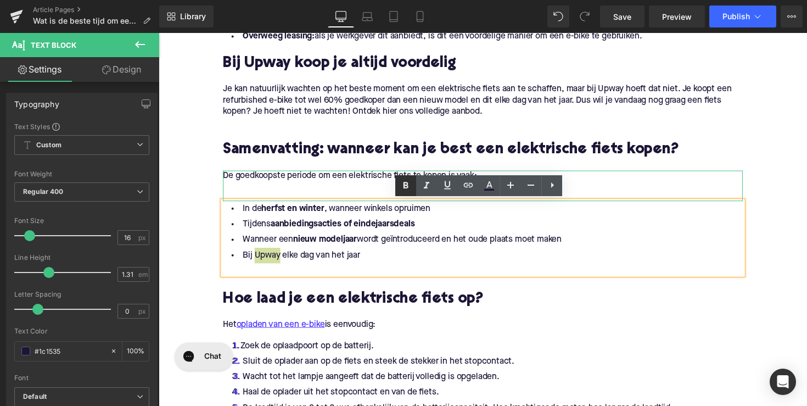
click at [402, 186] on icon at bounding box center [405, 185] width 13 height 13
click at [333, 190] on p at bounding box center [491, 192] width 533 height 12
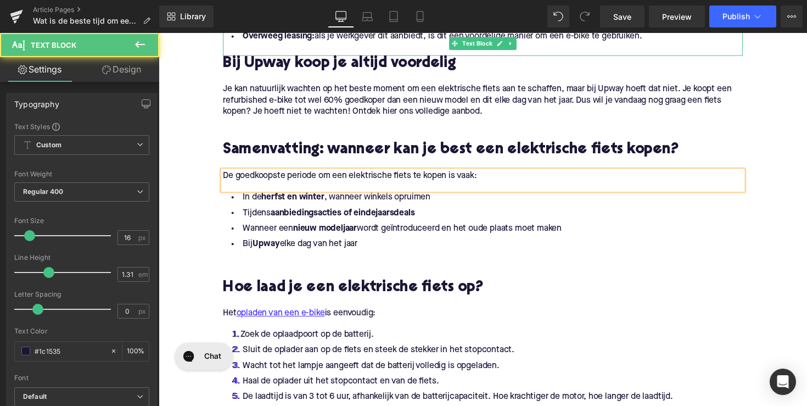
drag, startPoint x: 465, startPoint y: 46, endPoint x: 623, endPoint y: 109, distance: 170.3
click at [465, 46] on div "Vergelijk prijzen online en offline: soms bieden webshops betere deals dan fysi…" at bounding box center [491, 10] width 533 height 91
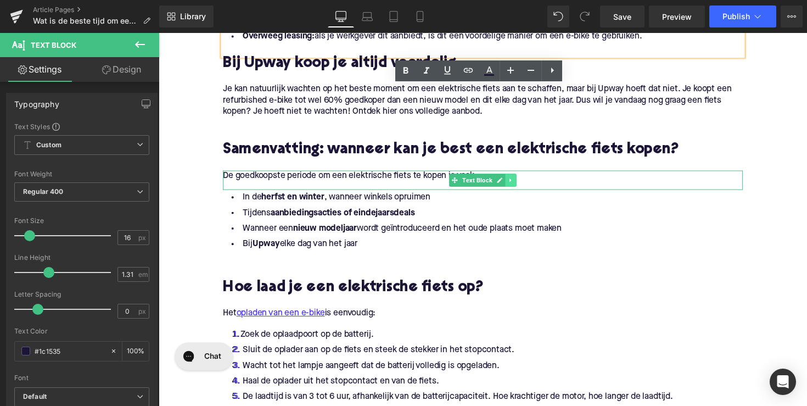
click at [514, 184] on link at bounding box center [520, 183] width 12 height 13
click at [513, 185] on icon at bounding box center [514, 184] width 6 height 7
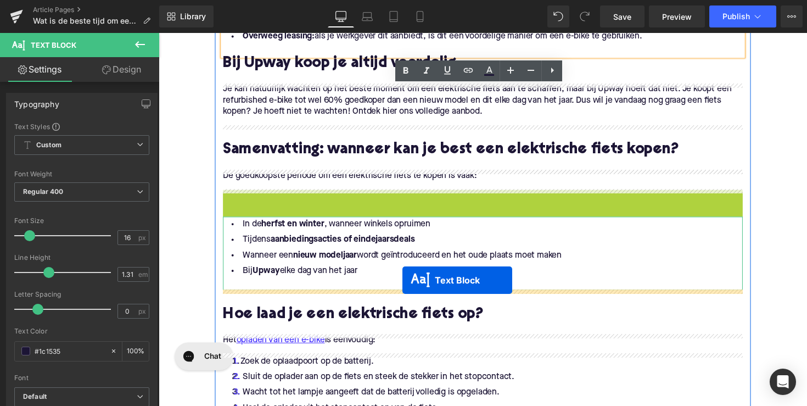
drag, startPoint x: 461, startPoint y: 203, endPoint x: 408, endPoint y: 286, distance: 98.4
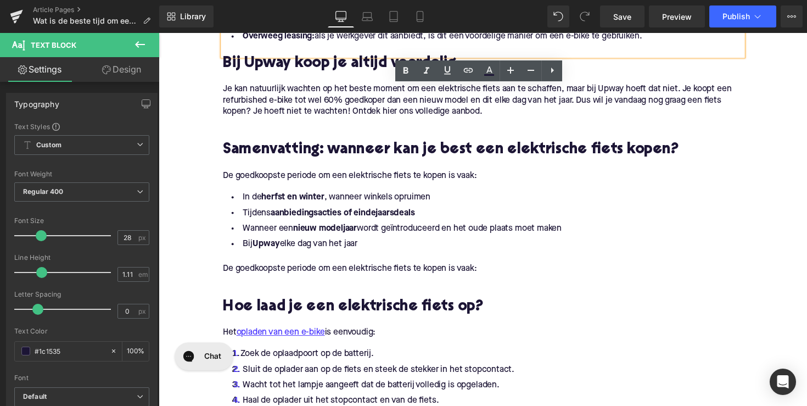
click at [159, 33] on div at bounding box center [159, 33] width 0 height 0
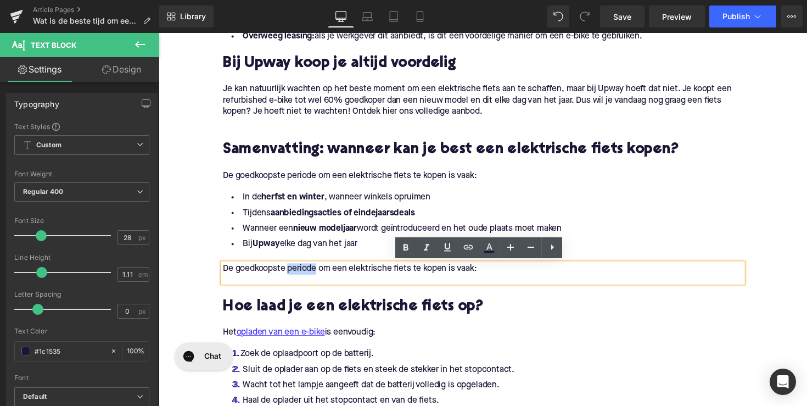
click at [311, 271] on p "De goedkoopste periode om een elektrische fiets te kopen is vaak:" at bounding box center [491, 275] width 533 height 12
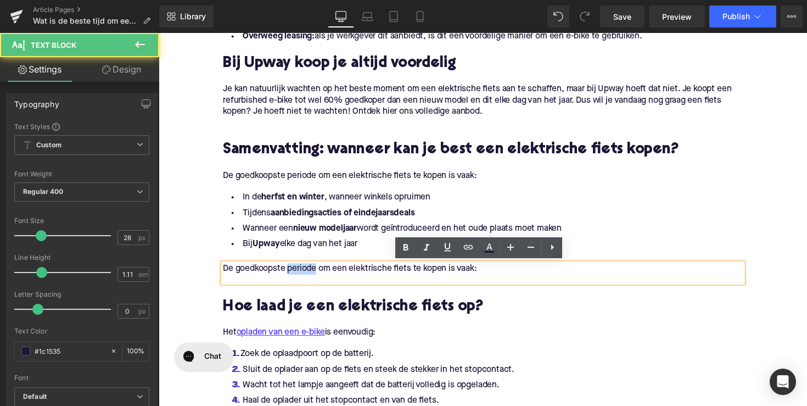
click at [311, 271] on p "De goedkoopste periode om een elektrische fiets te kopen is vaak:" at bounding box center [491, 275] width 533 height 12
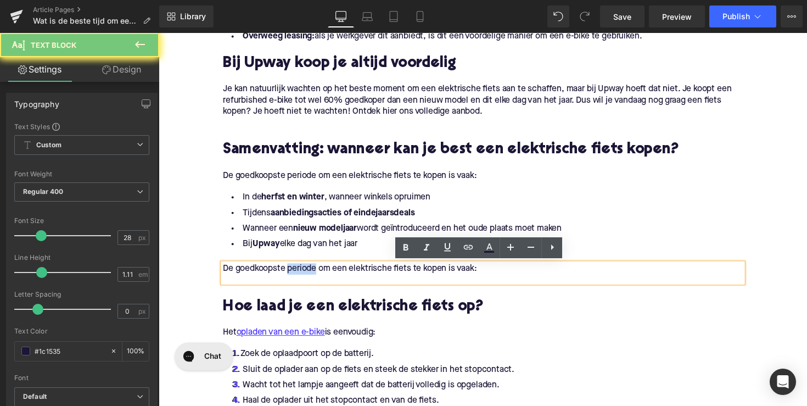
click at [311, 271] on p "De goedkoopste periode om een elektrische fiets te kopen is vaak:" at bounding box center [491, 275] width 533 height 12
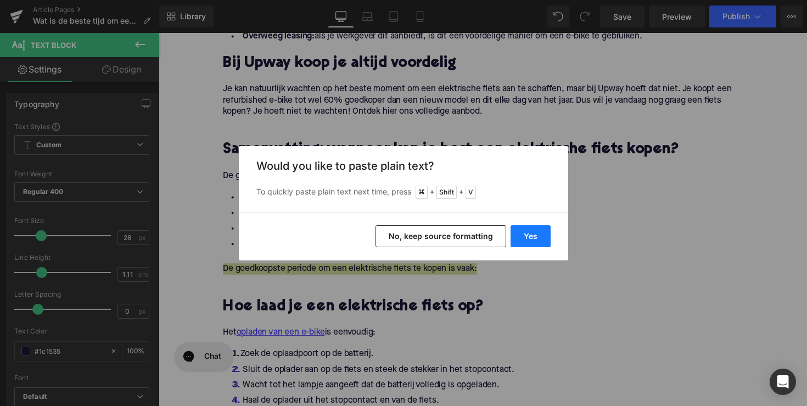
click at [528, 242] on button "Yes" at bounding box center [531, 236] width 40 height 22
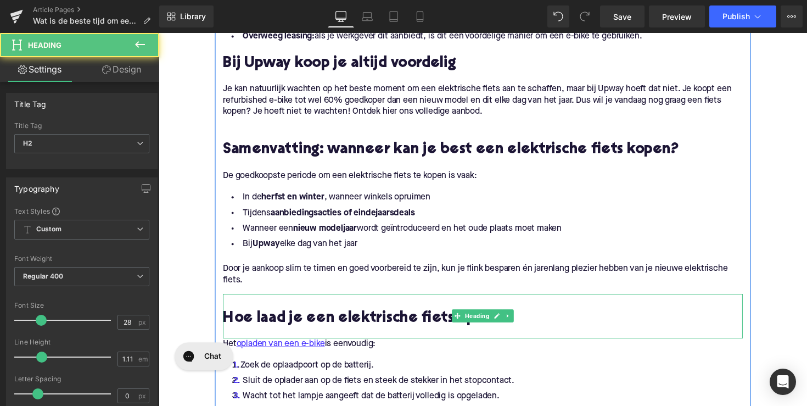
click at [520, 324] on h2 "Hoe laad je een elektrische fiets op?" at bounding box center [491, 325] width 533 height 17
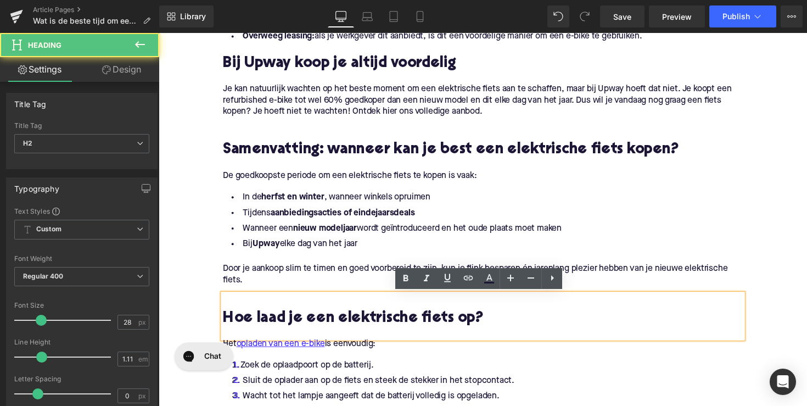
click at [516, 324] on h2 "Hoe laad je een elektrische fiets op?" at bounding box center [491, 325] width 533 height 17
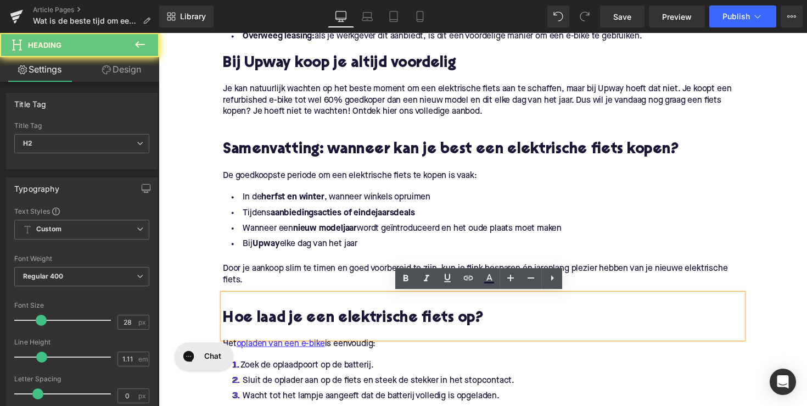
click at [501, 215] on li "Tijdens aanbiedingsacties of eindejaarsdeals" at bounding box center [491, 218] width 533 height 16
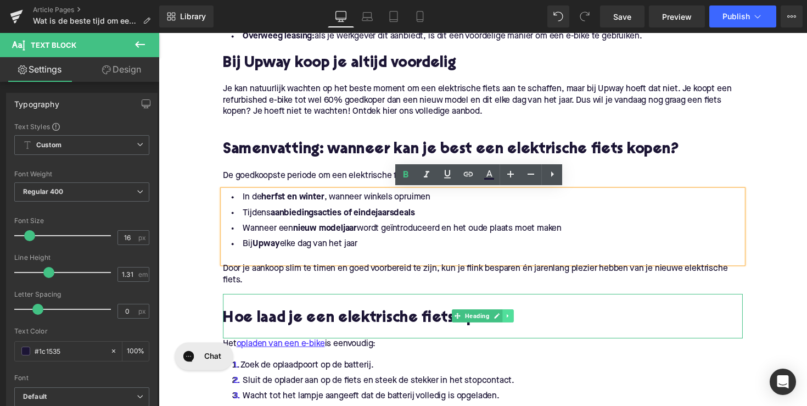
click at [514, 325] on icon at bounding box center [517, 323] width 6 height 7
click at [523, 321] on icon at bounding box center [522, 323] width 6 height 6
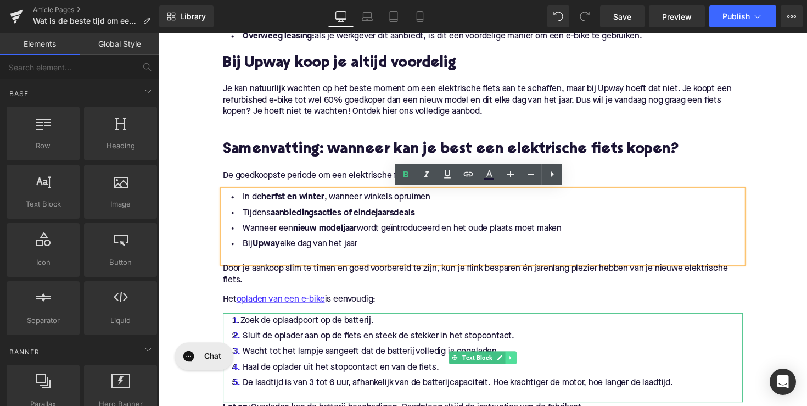
click at [519, 362] on icon at bounding box center [520, 365] width 6 height 7
click at [519, 362] on link at bounding box center [525, 365] width 12 height 13
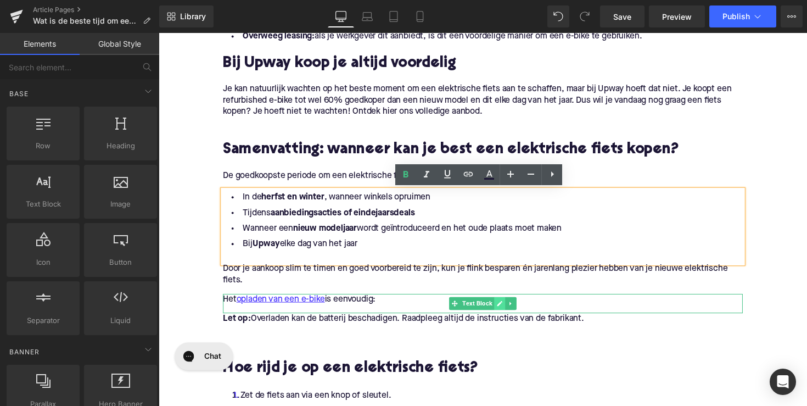
click at [508, 304] on link at bounding box center [508, 310] width 12 height 13
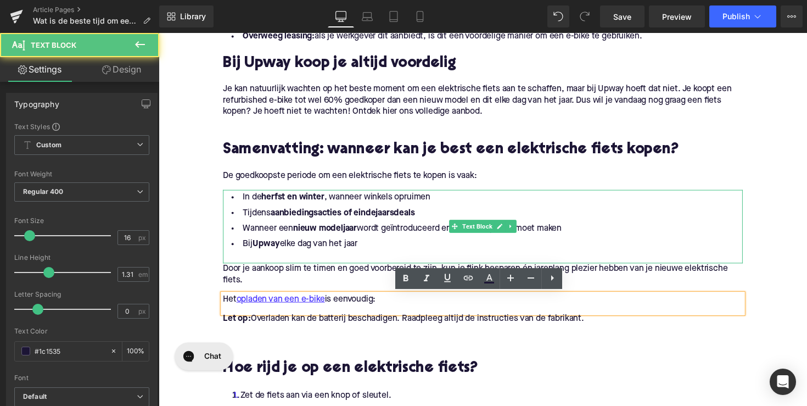
click at [508, 222] on li "Tijdens aanbiedingsacties of eindejaarsdeals" at bounding box center [491, 218] width 533 height 16
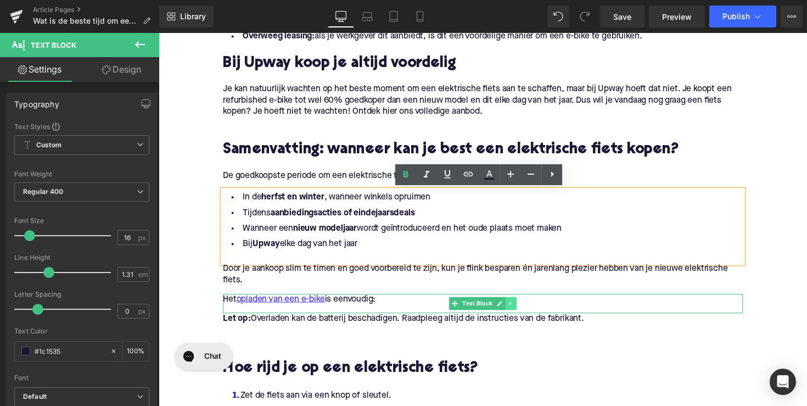
click at [520, 307] on icon at bounding box center [520, 310] width 6 height 7
click at [522, 309] on icon at bounding box center [525, 310] width 6 height 6
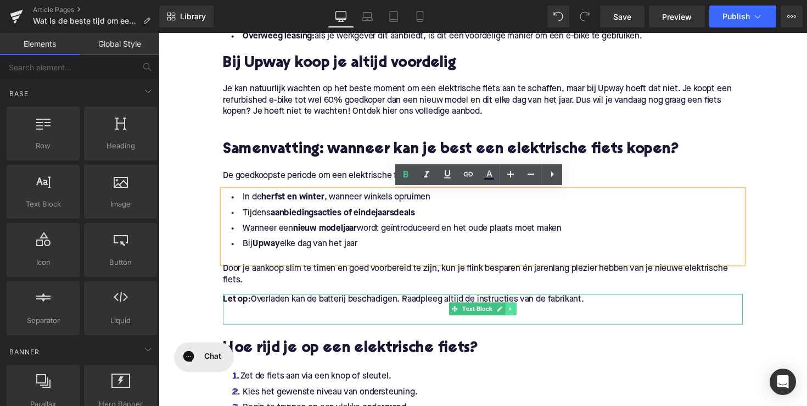
click at [517, 316] on icon at bounding box center [520, 315] width 6 height 7
click at [519, 316] on link at bounding box center [525, 315] width 12 height 13
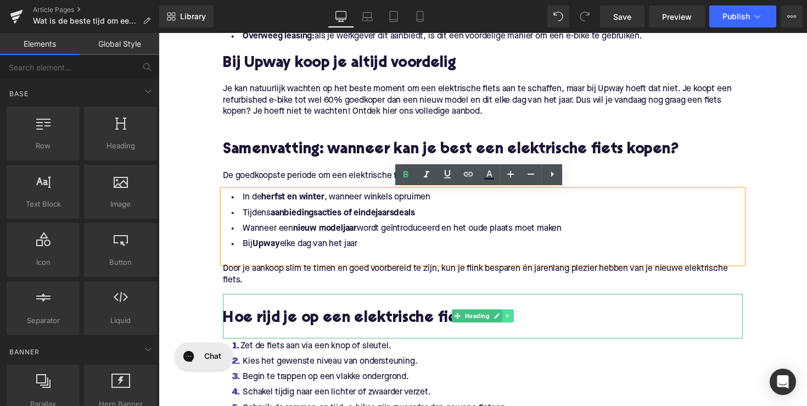
click at [517, 320] on icon at bounding box center [517, 323] width 6 height 7
click at [519, 321] on icon at bounding box center [522, 323] width 6 height 7
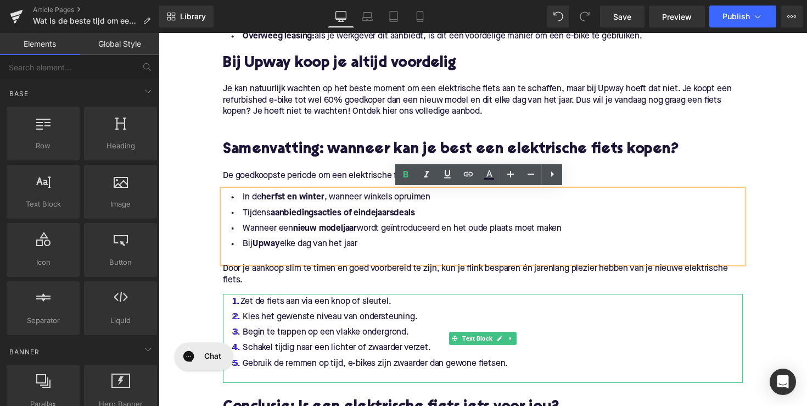
click at [524, 345] on li "Begin te trappen op een vlakke ondergrond." at bounding box center [491, 340] width 533 height 16
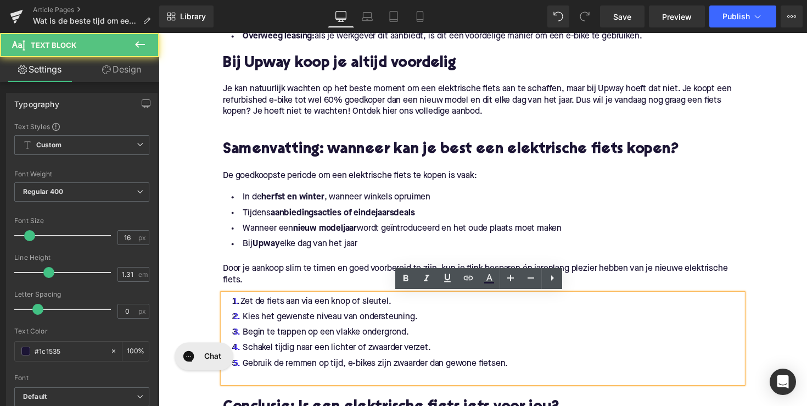
drag, startPoint x: 545, startPoint y: 180, endPoint x: 541, endPoint y: 248, distance: 68.2
click at [545, 180] on p "De goedkoopste periode om een elektrische fiets te kopen is vaak:" at bounding box center [491, 180] width 533 height 12
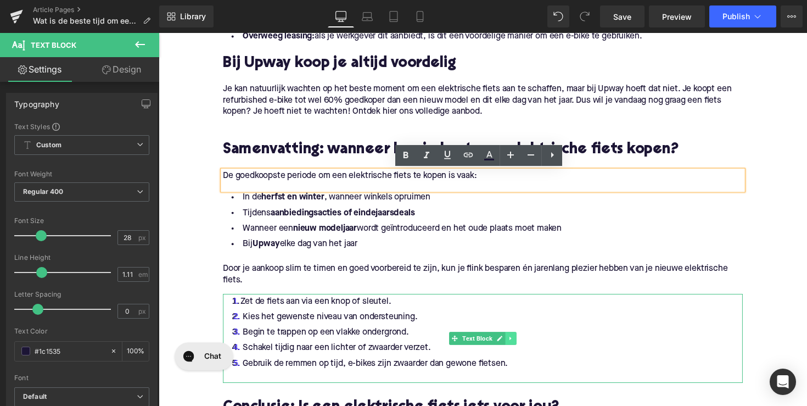
click at [520, 344] on icon at bounding box center [520, 346] width 6 height 7
click at [525, 344] on icon at bounding box center [525, 346] width 6 height 6
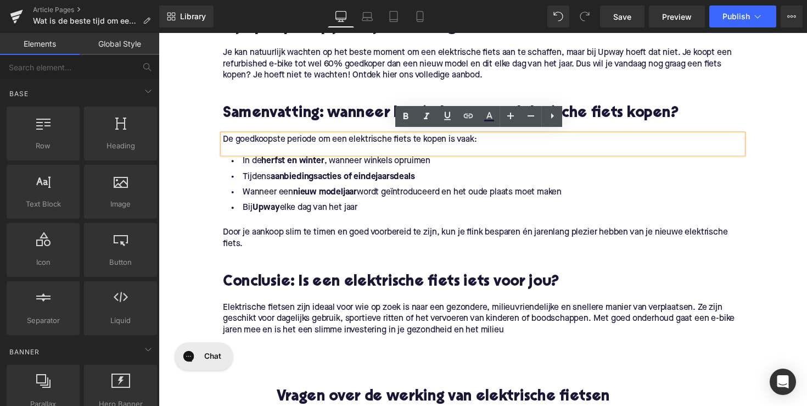
scroll to position [1192, 0]
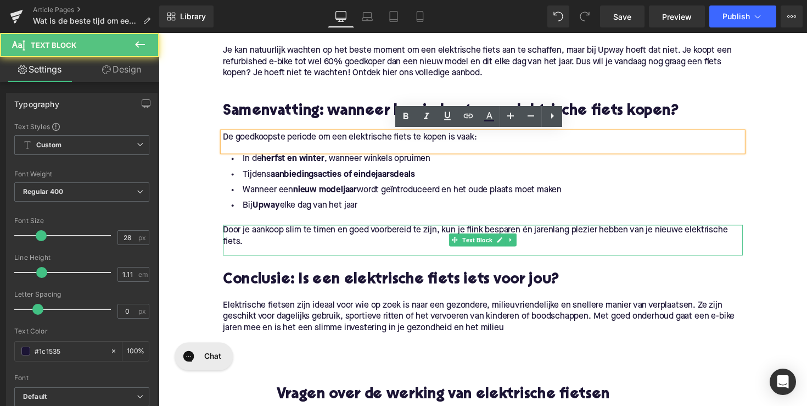
drag, startPoint x: 530, startPoint y: 247, endPoint x: 533, endPoint y: 265, distance: 19.0
click at [530, 247] on p "Door je aankoop slim te timen en goed voorbereid te zijn, kun je flink besparen…" at bounding box center [491, 240] width 533 height 23
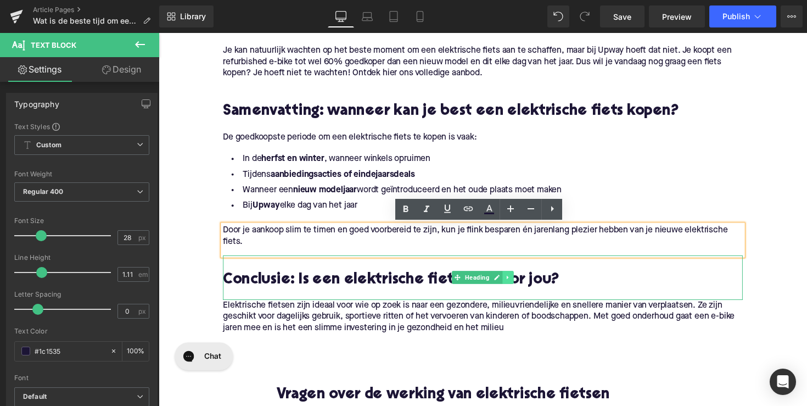
click at [514, 285] on icon at bounding box center [517, 283] width 6 height 7
click at [519, 279] on link at bounding box center [523, 283] width 12 height 13
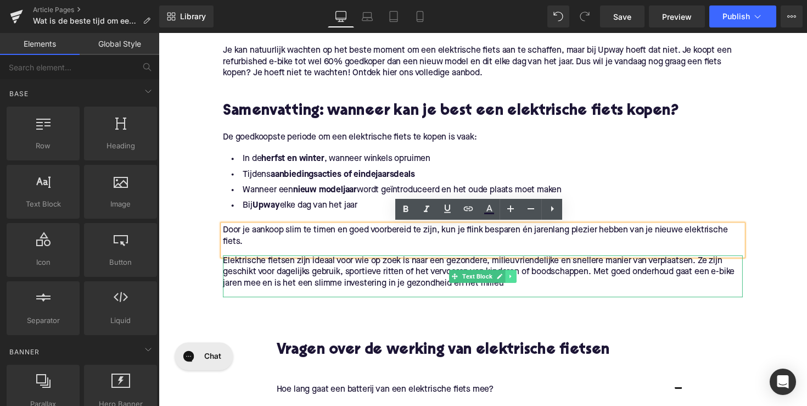
click at [518, 282] on icon at bounding box center [520, 282] width 6 height 7
click at [522, 282] on icon at bounding box center [525, 282] width 6 height 6
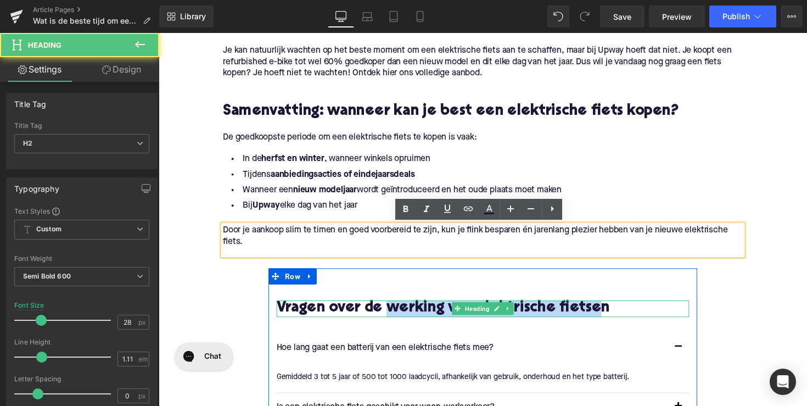
drag, startPoint x: 394, startPoint y: 313, endPoint x: 617, endPoint y: 319, distance: 223.5
click at [617, 319] on h2 "Vragen over de werking van elektrische fietsen" at bounding box center [490, 315] width 423 height 17
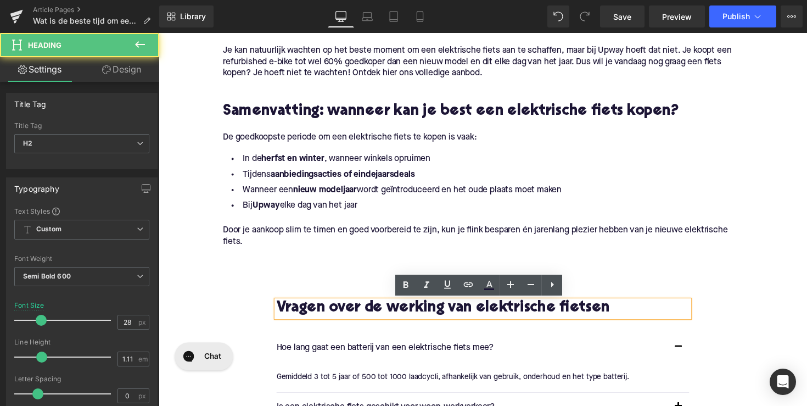
click at [636, 317] on h2 "Vragen over de werking van elektrische fietsen" at bounding box center [490, 315] width 423 height 17
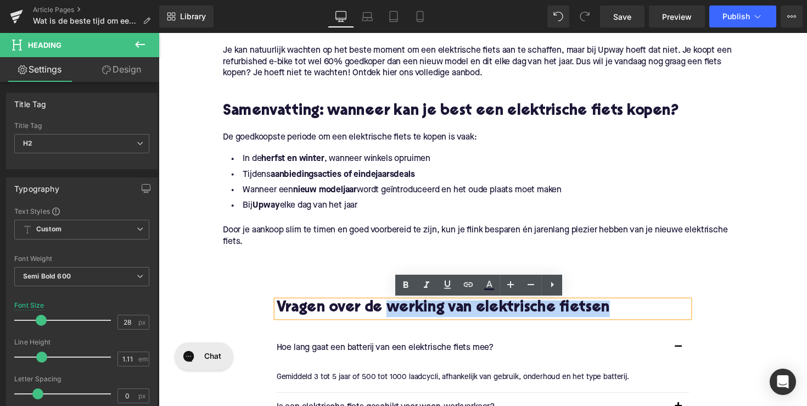
drag, startPoint x: 644, startPoint y: 317, endPoint x: 396, endPoint y: 310, distance: 247.7
click at [396, 310] on h2 "Vragen over de werking van elektrische fietsen" at bounding box center [490, 315] width 423 height 17
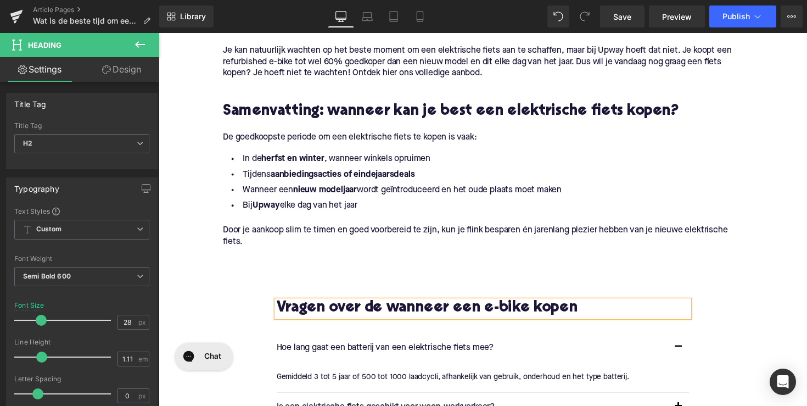
click at [370, 356] on p "Hoe lang gaat een batterij van een elektrische fiets mee?" at bounding box center [479, 356] width 401 height 14
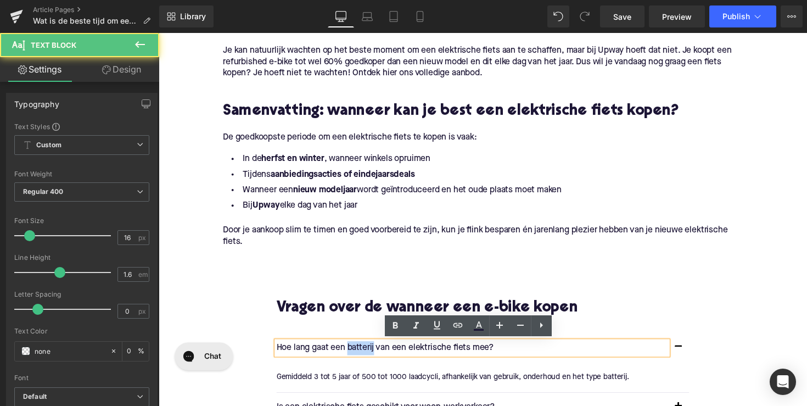
click at [370, 356] on p "Hoe lang gaat een batterij van een elektrische fiets mee?" at bounding box center [479, 356] width 401 height 14
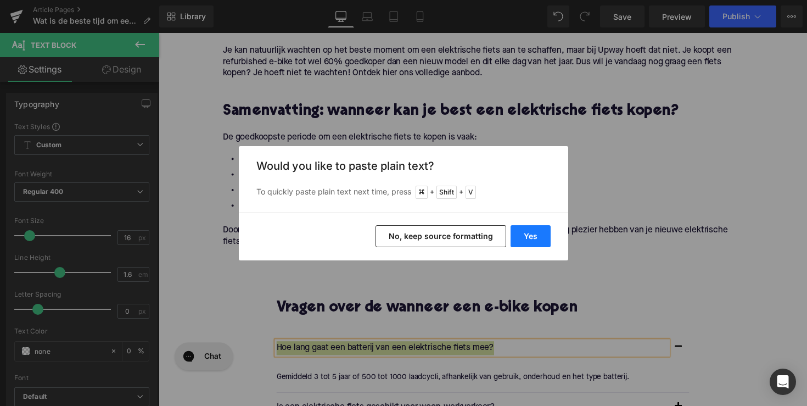
click at [522, 238] on button "Yes" at bounding box center [531, 236] width 40 height 22
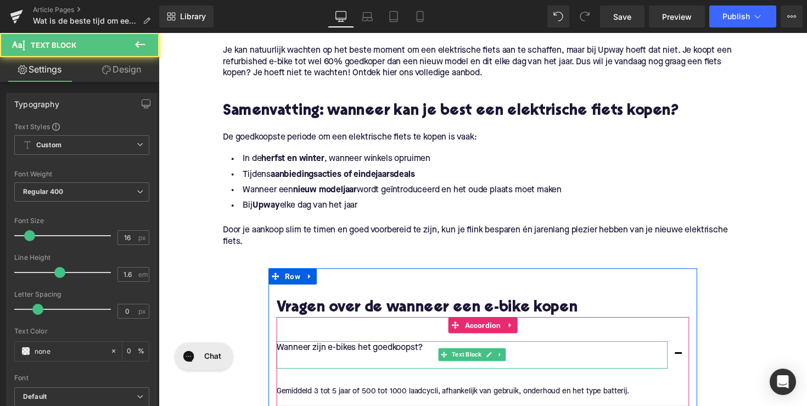
click at [327, 362] on p at bounding box center [479, 369] width 401 height 14
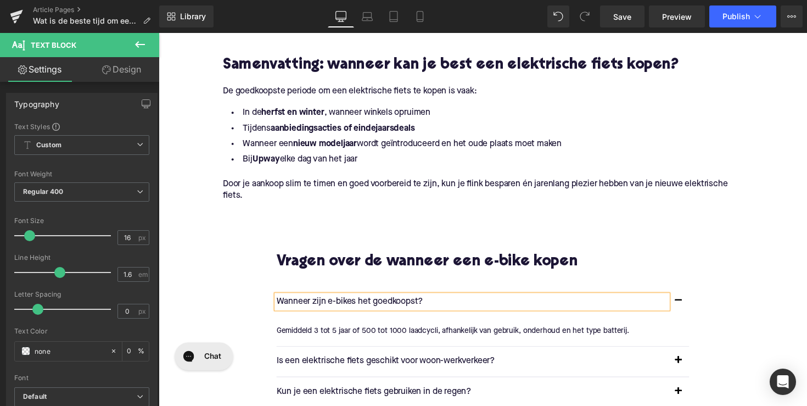
scroll to position [1244, 0]
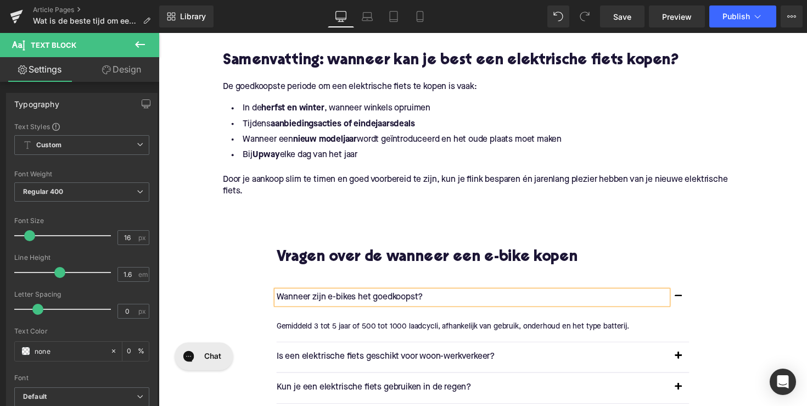
click at [159, 33] on div at bounding box center [159, 33] width 0 height 0
click at [320, 329] on p "Gemiddeld 3 tot 5 jaar of 500 tot 1000 laadcycli, afhankelijk van gebruik, onde…" at bounding box center [486, 334] width 415 height 12
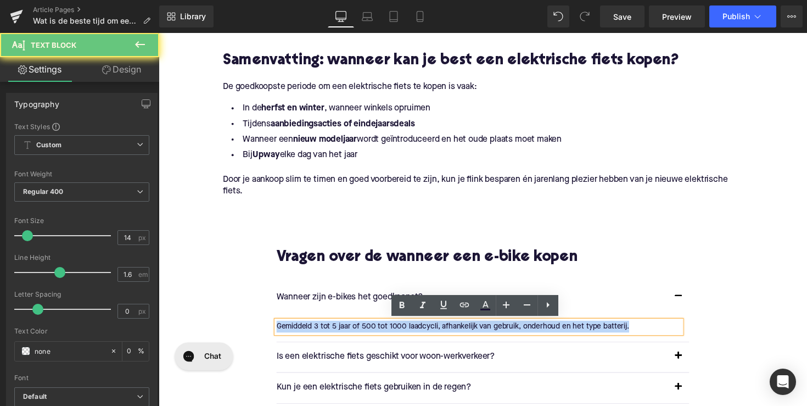
click at [320, 329] on p "Gemiddeld 3 tot 5 jaar of 500 tot 1000 laadcycli, afhankelijk van gebruik, onde…" at bounding box center [486, 334] width 415 height 12
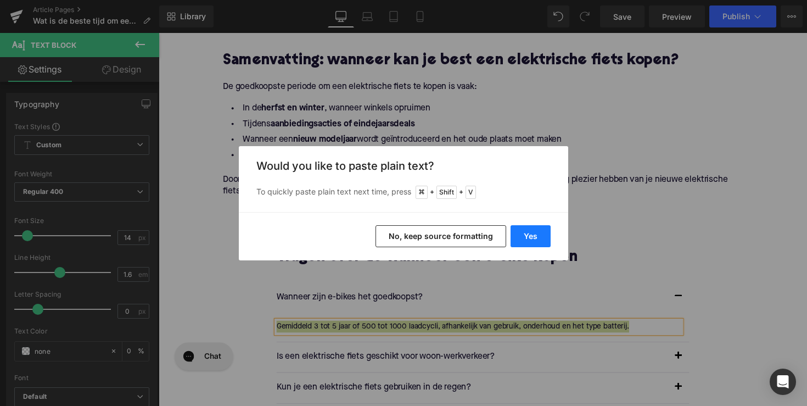
click at [516, 227] on button "Yes" at bounding box center [531, 236] width 40 height 22
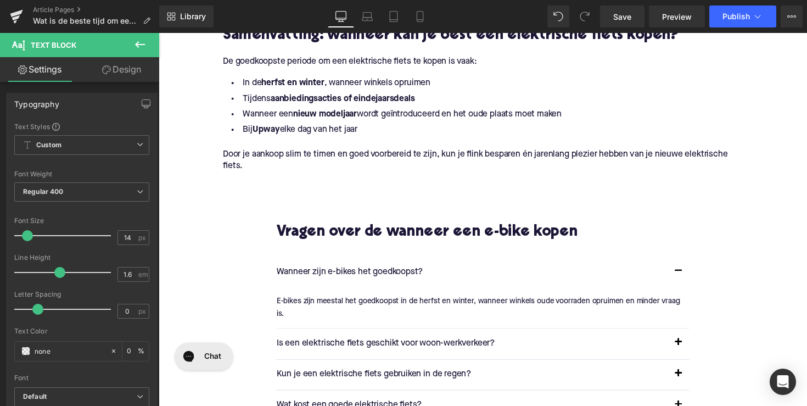
scroll to position [1291, 0]
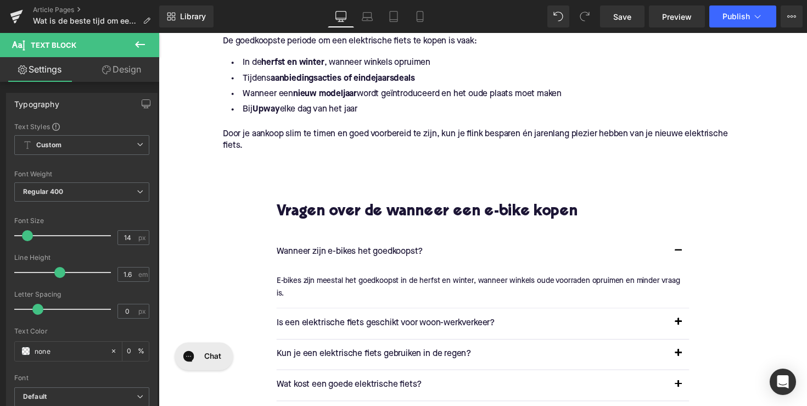
click at [159, 33] on div at bounding box center [159, 33] width 0 height 0
click at [327, 333] on p "Is een elektrische fiets geschikt voor woon-werkverkeer?" at bounding box center [479, 330] width 401 height 14
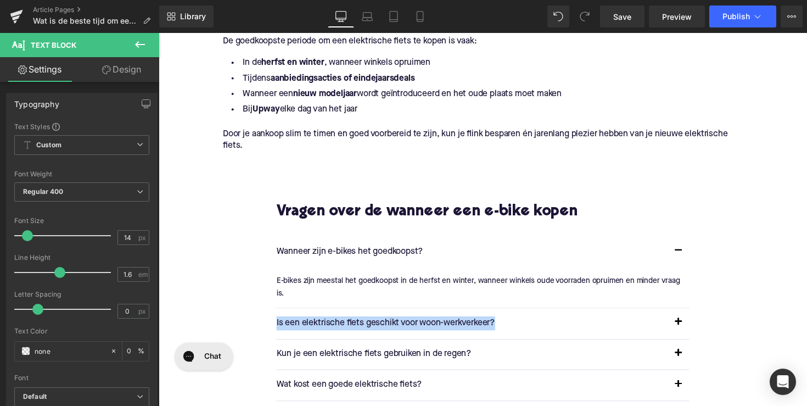
click at [327, 333] on p "Is een elektrische fiets geschikt voor woon-werkverkeer?" at bounding box center [479, 330] width 401 height 14
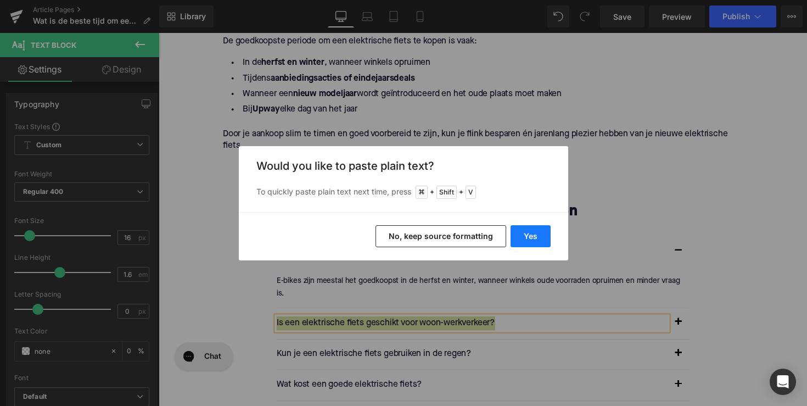
click at [527, 232] on button "Yes" at bounding box center [531, 236] width 40 height 22
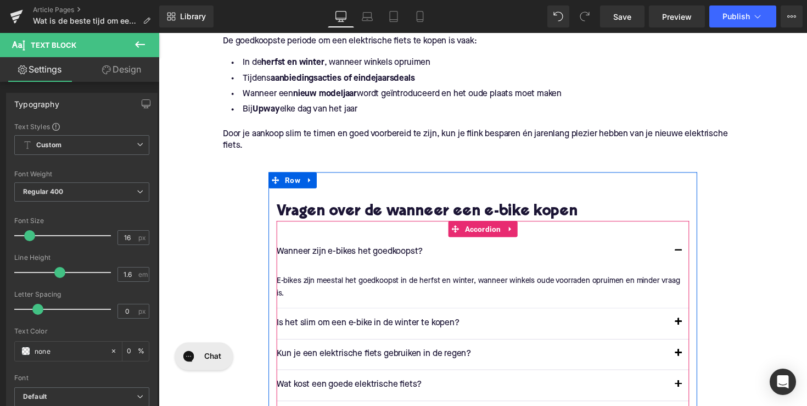
click at [691, 331] on button "button" at bounding box center [691, 330] width 22 height 31
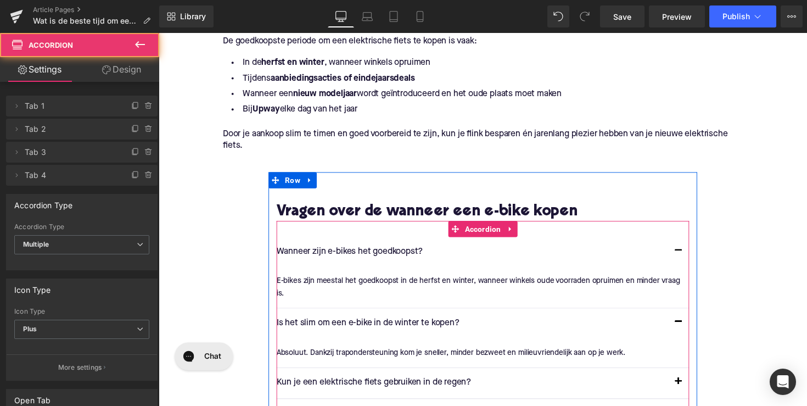
click at [403, 358] on font "Absoluut. Dankzij trapondersteuning kom je sneller, minder bezweet en milieuvri…" at bounding box center [457, 361] width 357 height 8
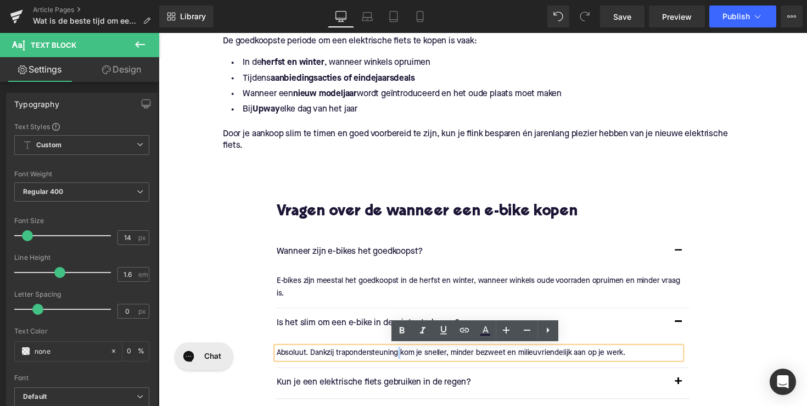
click at [403, 358] on font "Absoluut. Dankzij trapondersteuning kom je sneller, minder bezweet en milieuvri…" at bounding box center [457, 361] width 357 height 8
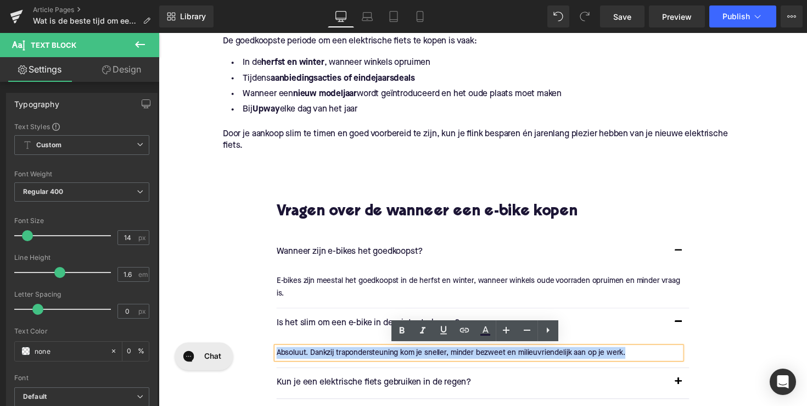
click at [403, 358] on font "Absoluut. Dankzij trapondersteuning kom je sneller, minder bezweet en milieuvri…" at bounding box center [457, 361] width 357 height 8
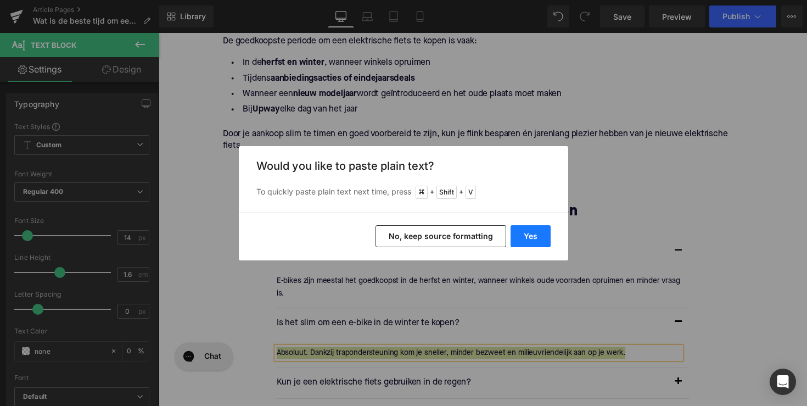
click at [531, 233] on button "Yes" at bounding box center [531, 236] width 40 height 22
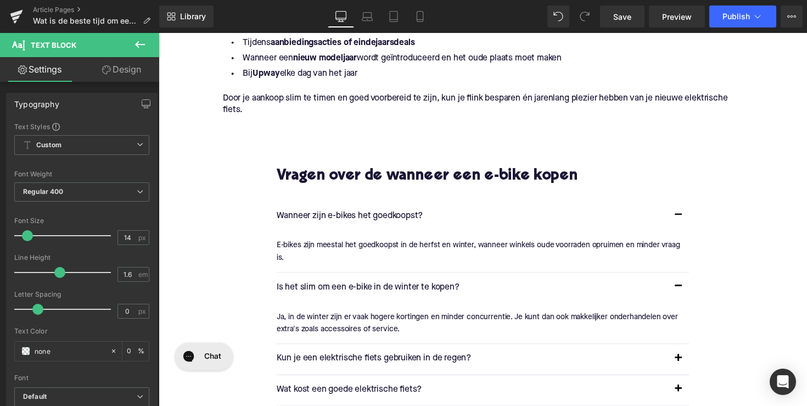
scroll to position [1358, 0]
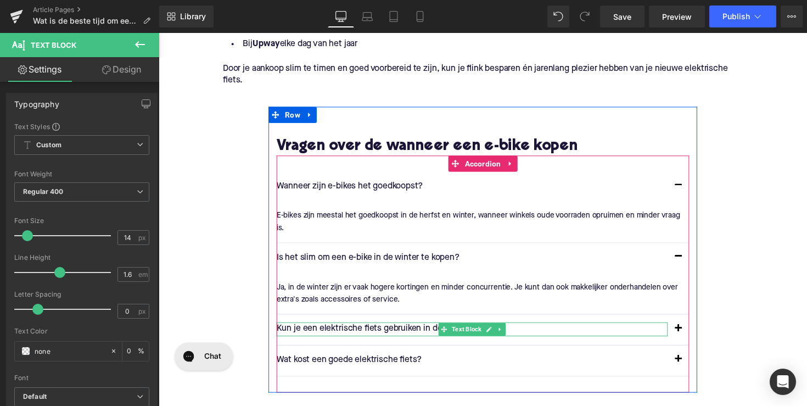
click at [405, 332] on p "Kun je een elektrische fiets gebruiken in de regen?" at bounding box center [479, 336] width 401 height 14
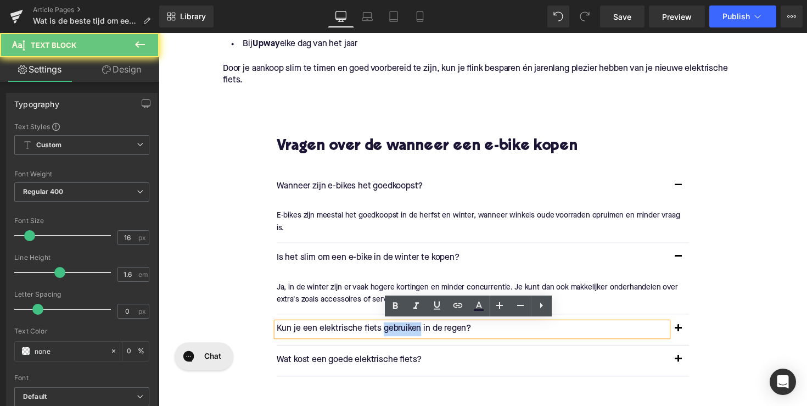
click at [405, 332] on p "Kun je een elektrische fiets gebruiken in de regen?" at bounding box center [479, 336] width 401 height 14
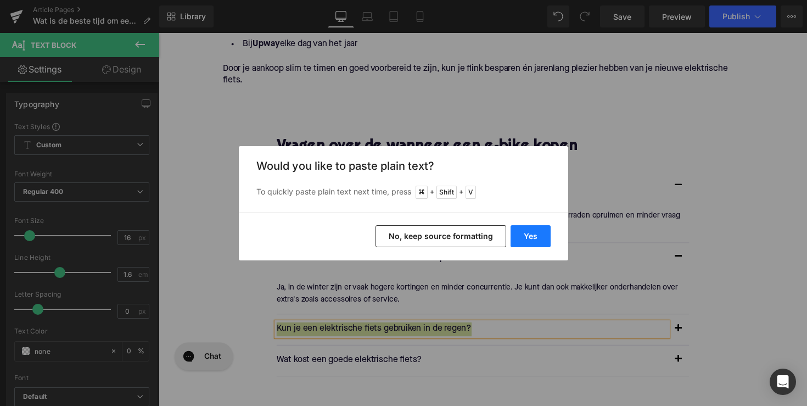
click at [519, 236] on button "Yes" at bounding box center [531, 236] width 40 height 22
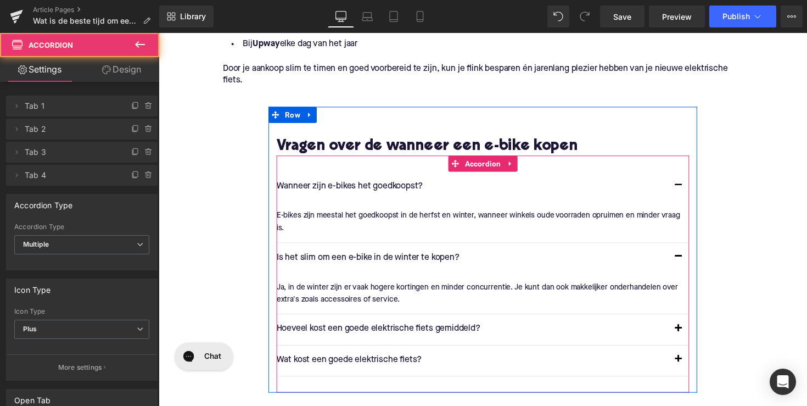
click at [687, 336] on button "button" at bounding box center [691, 336] width 22 height 31
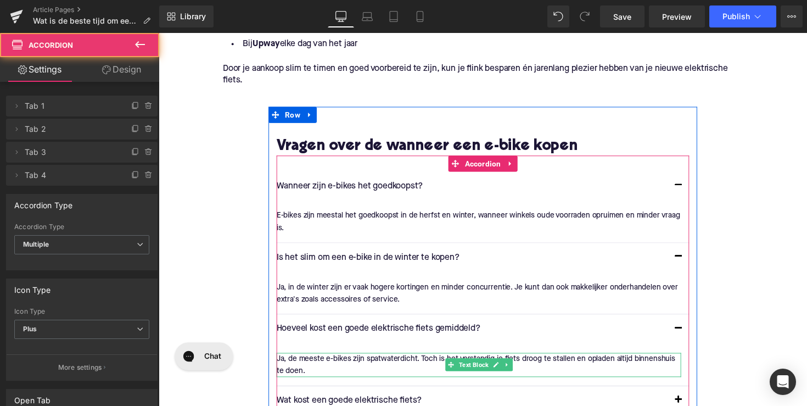
click at [383, 360] on div "Rendering Content" at bounding box center [404, 362] width 68 height 12
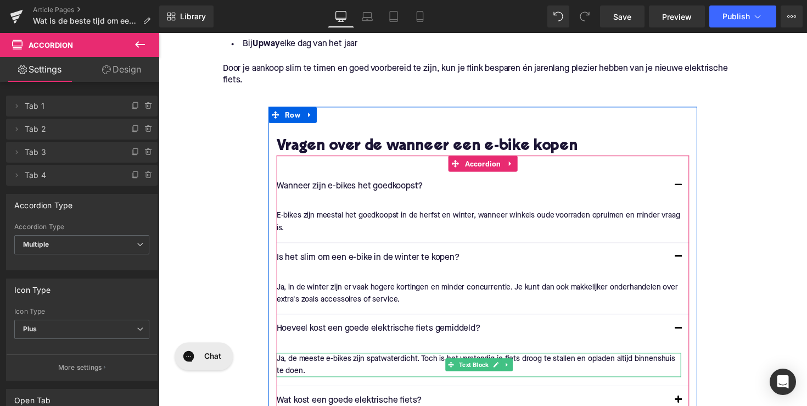
click at [383, 360] on div "Rendering Content" at bounding box center [404, 362] width 68 height 12
click at [384, 357] on div "Rendering Content" at bounding box center [404, 362] width 68 height 12
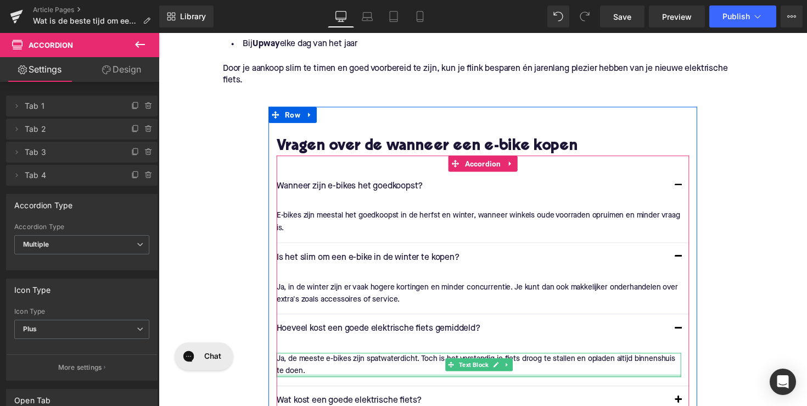
click at [401, 383] on div at bounding box center [486, 384] width 415 height 3
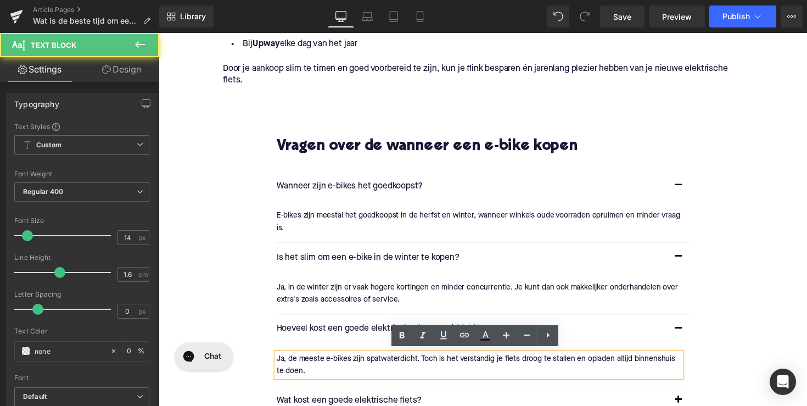
click at [395, 356] on div "Rendering Content" at bounding box center [404, 362] width 68 height 12
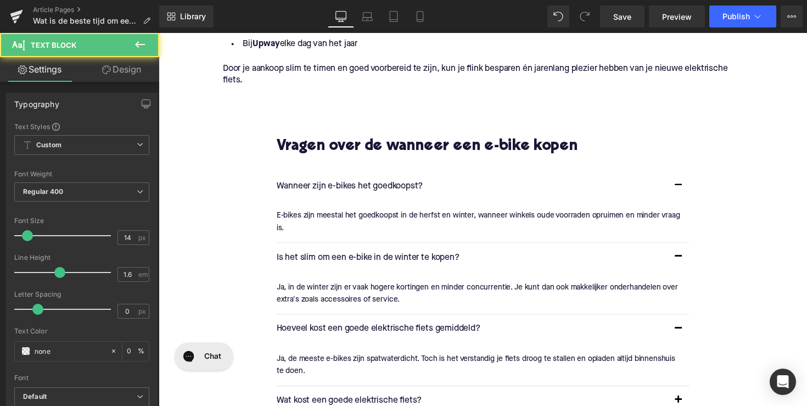
click at [395, 356] on div "Rendering Content" at bounding box center [404, 362] width 68 height 12
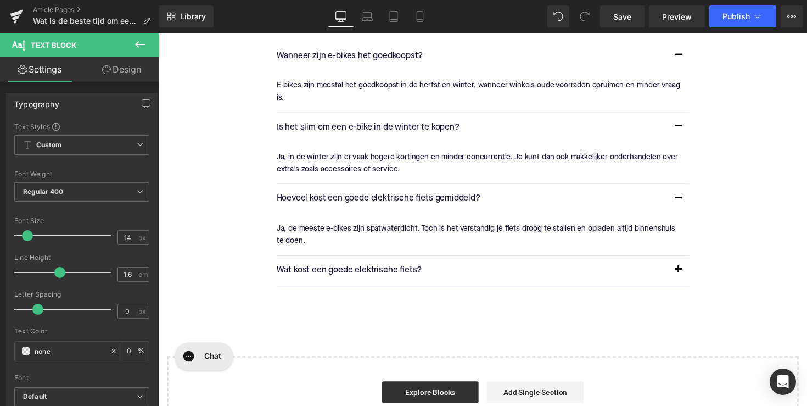
scroll to position [1512, 0]
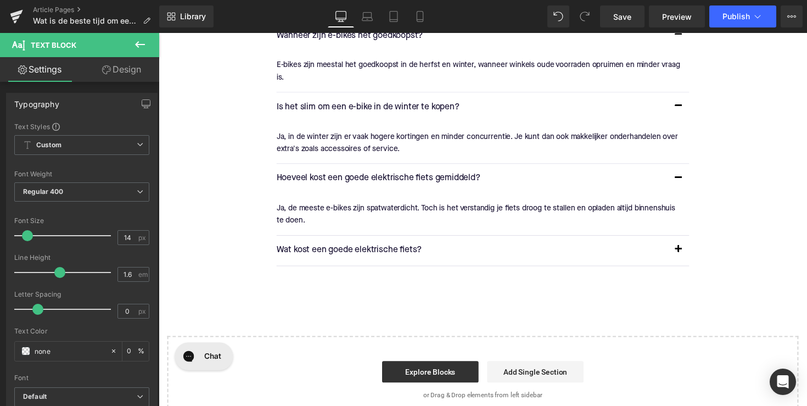
click at [295, 211] on p "Ja, de meeste e-bikes zijn spatwaterdicht. Toch is het verstandig je fiets droo…" at bounding box center [486, 218] width 415 height 25
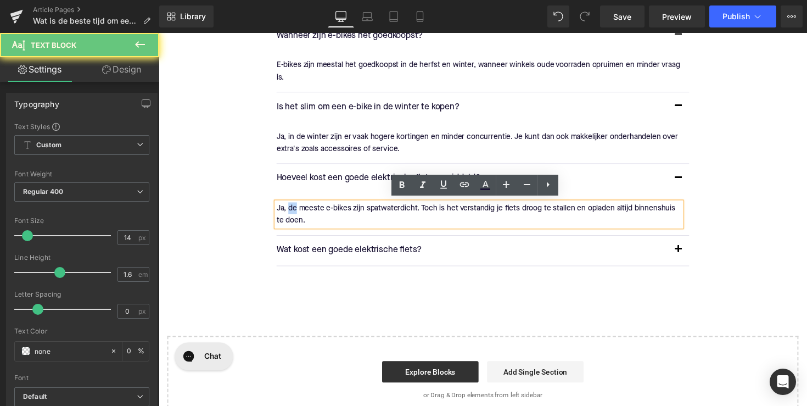
click at [295, 211] on p "Ja, de meeste e-bikes zijn spatwaterdicht. Toch is het verstandig je fiets droo…" at bounding box center [486, 218] width 415 height 25
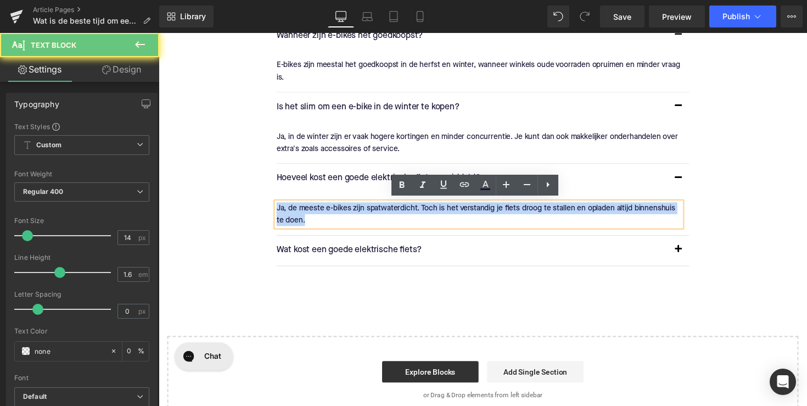
click at [295, 211] on p "Ja, de meeste e-bikes zijn spatwaterdicht. Toch is het verstandig je fiets droo…" at bounding box center [486, 218] width 415 height 25
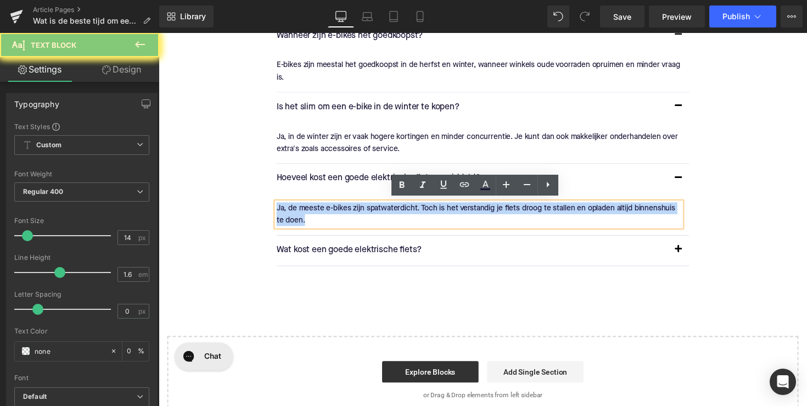
click at [295, 211] on p "Ja, de meeste e-bikes zijn spatwaterdicht. Toch is het verstandig je fiets droo…" at bounding box center [486, 218] width 415 height 25
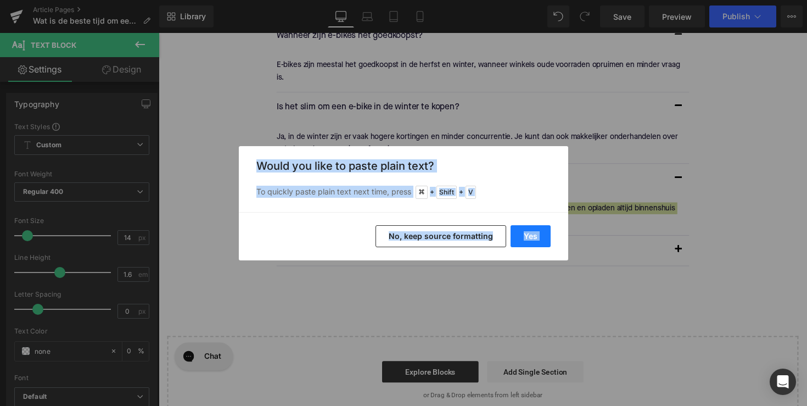
click at [522, 231] on button "Yes" at bounding box center [531, 236] width 40 height 22
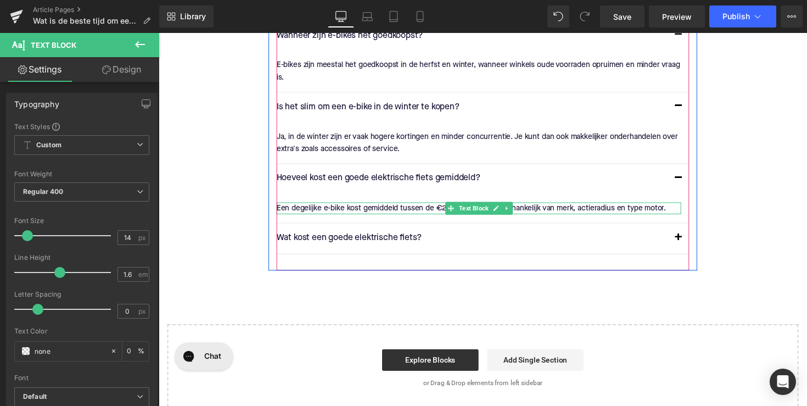
click at [449, 210] on p "Een degelijke e-bike kost gemiddeld tussen de €2.000 en €3.500, afhankelijk van…" at bounding box center [486, 212] width 415 height 12
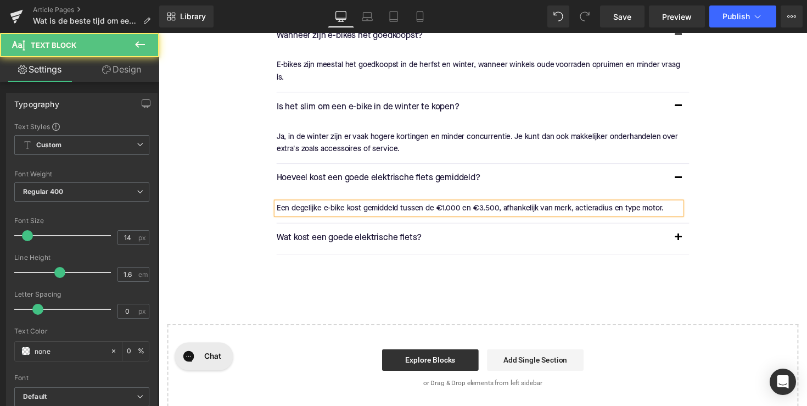
click at [454, 209] on p "Een degelijke e-bike kost gemiddeld tussen de €1.000 en €3.500, afhankelijk van…" at bounding box center [486, 212] width 415 height 12
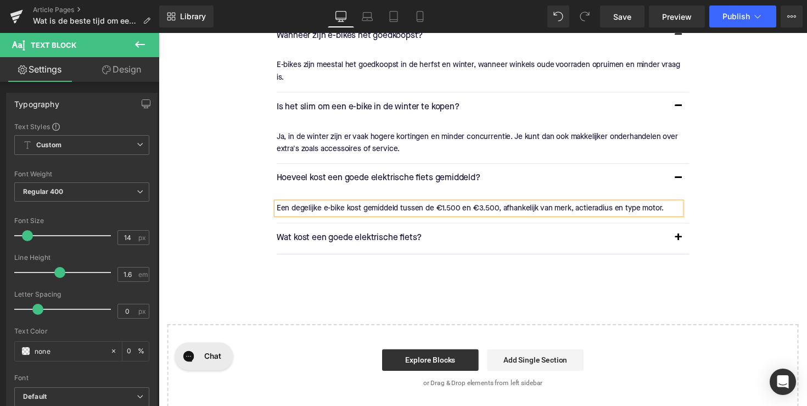
click at [159, 33] on div at bounding box center [159, 33] width 0 height 0
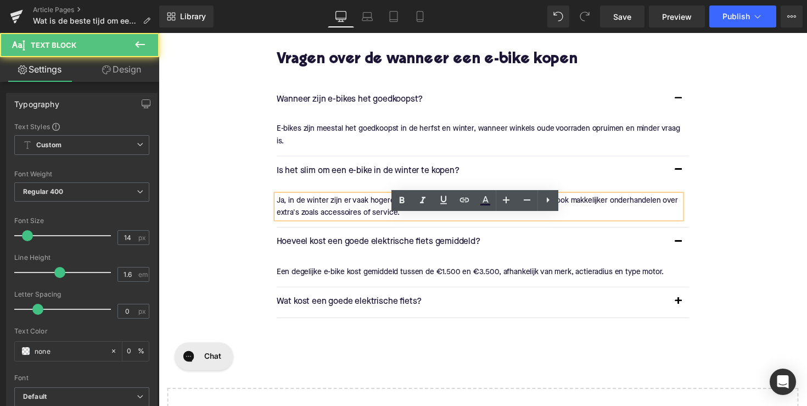
scroll to position [1404, 0]
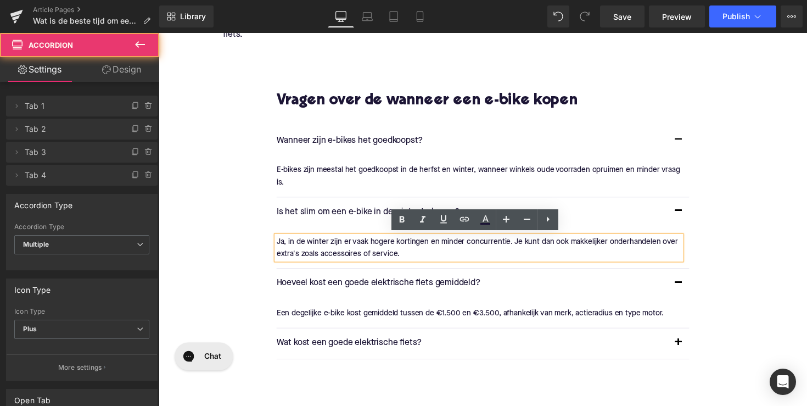
click at [477, 127] on div "Wanneer zijn e-bikes het goedkoopst? Text Block E-bikes zijn meestal het goedko…" at bounding box center [490, 248] width 423 height 272
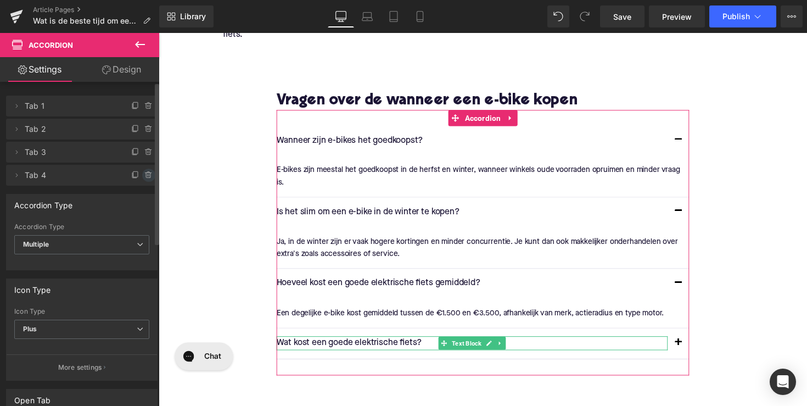
click at [144, 175] on icon at bounding box center [148, 175] width 9 height 9
click at [137, 176] on button "Delete" at bounding box center [137, 176] width 35 height 14
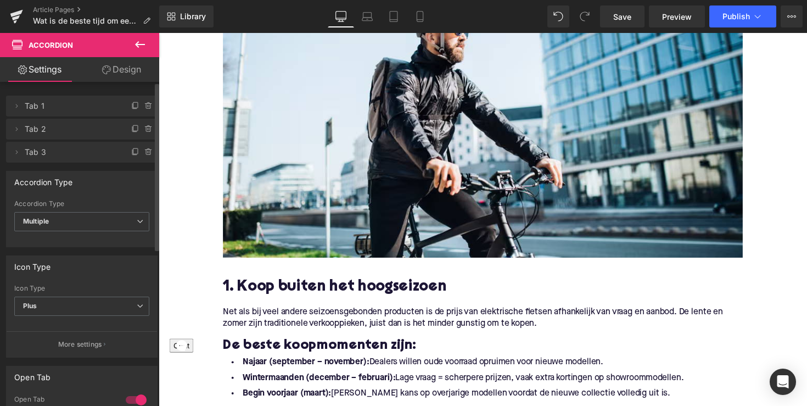
scroll to position [304, 0]
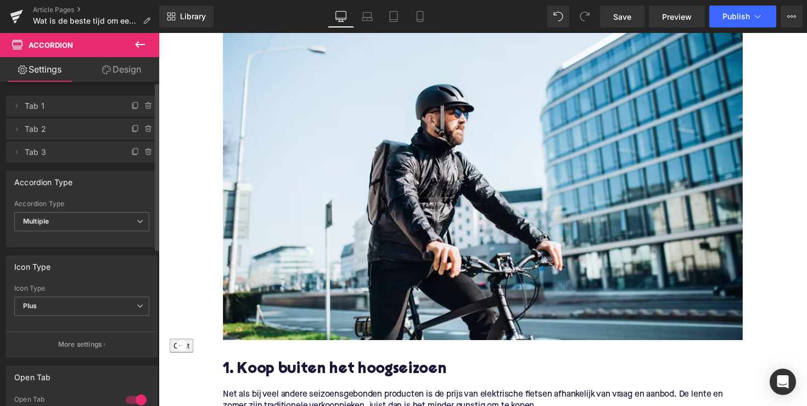
click at [450, 154] on img at bounding box center [491, 169] width 533 height 355
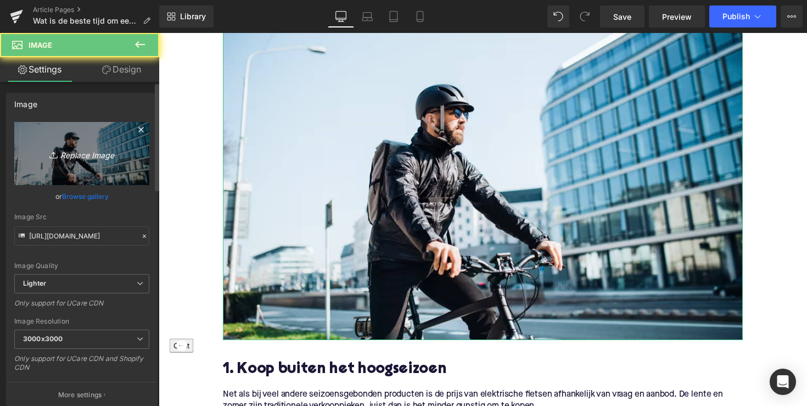
click at [83, 158] on icon "Replace Image" at bounding box center [82, 154] width 88 height 14
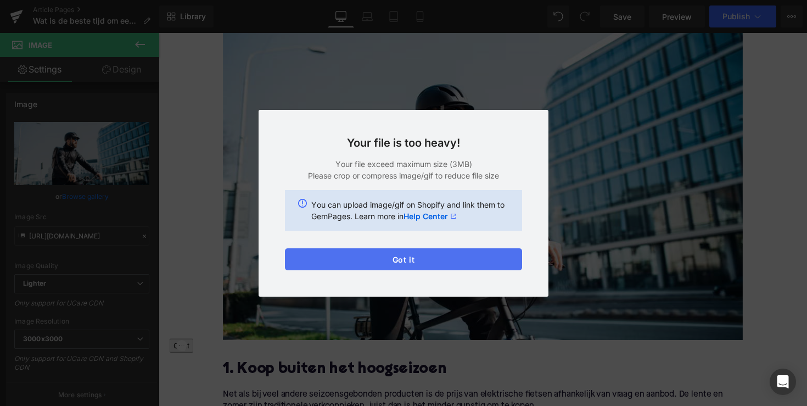
click at [349, 262] on button "Got it" at bounding box center [403, 259] width 237 height 22
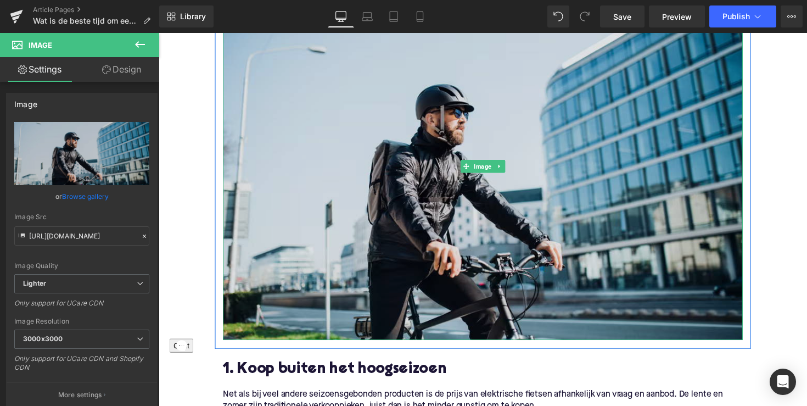
click at [528, 189] on img at bounding box center [491, 169] width 533 height 355
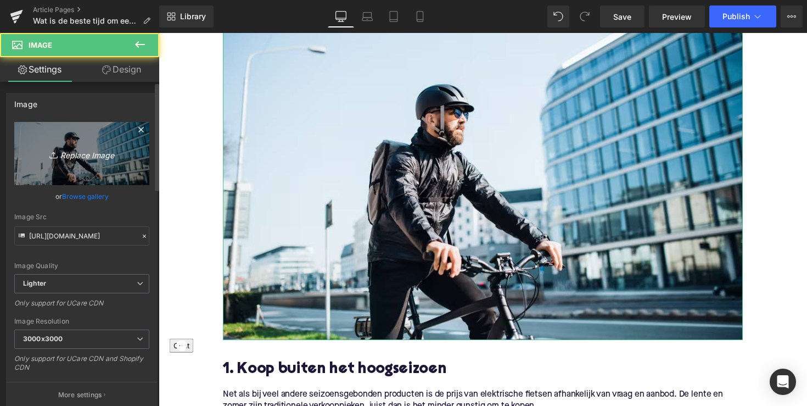
click at [102, 150] on icon "Replace Image" at bounding box center [82, 154] width 88 height 14
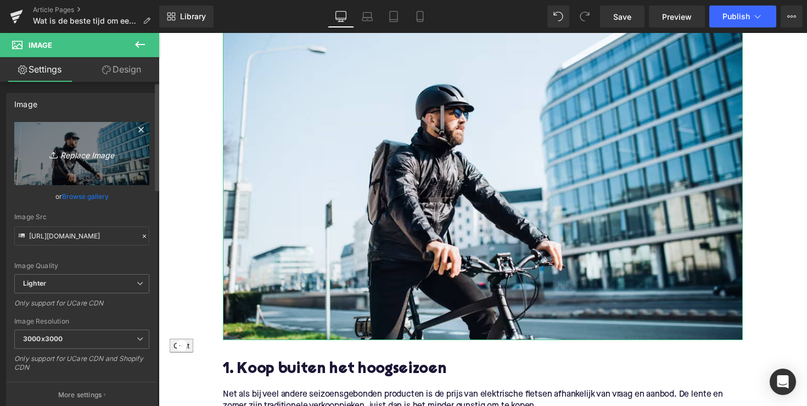
type input "C:\fakepath\Ontwerp zonder titel-46.png"
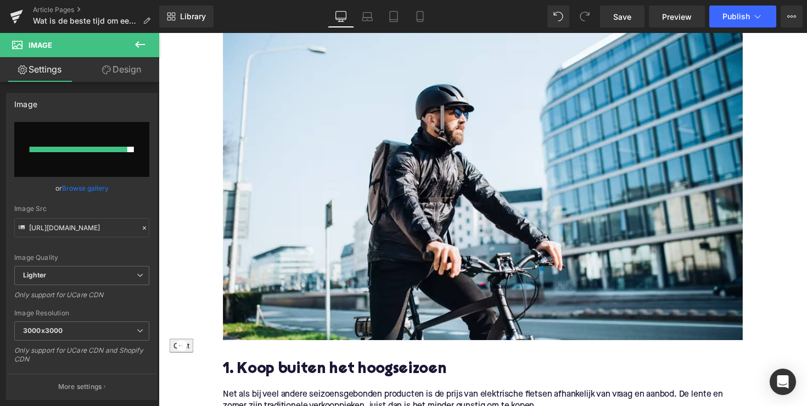
type input "[URL][DOMAIN_NAME]"
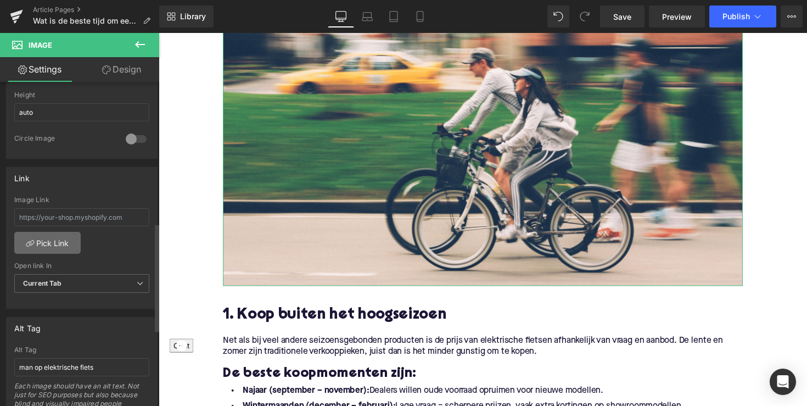
scroll to position [464, 0]
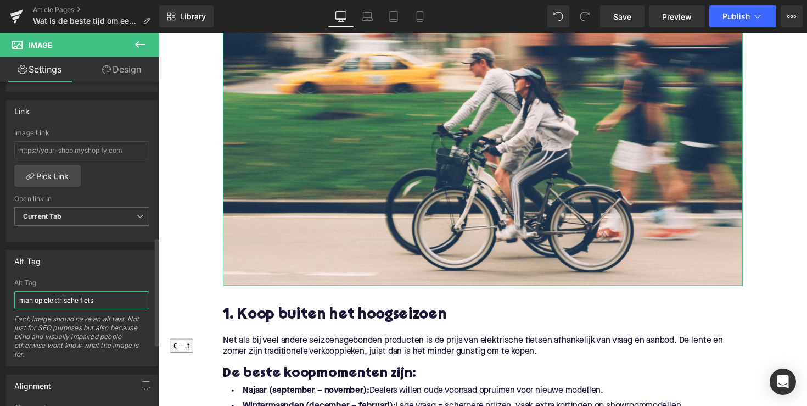
click at [47, 300] on input "man op elektrische fiets" at bounding box center [81, 300] width 135 height 18
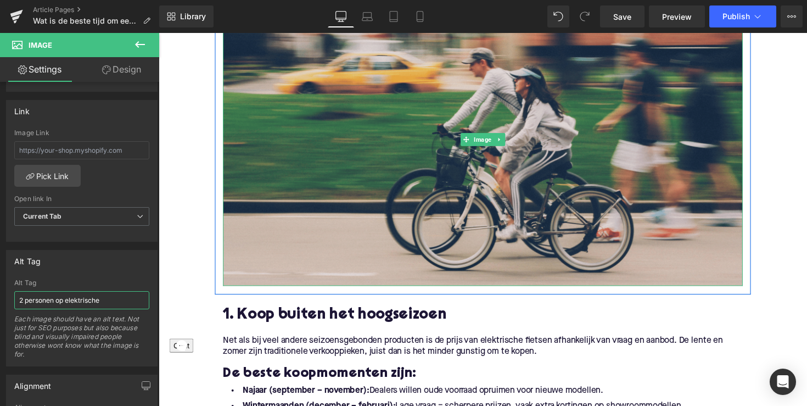
type input "2 personen op elektrische"
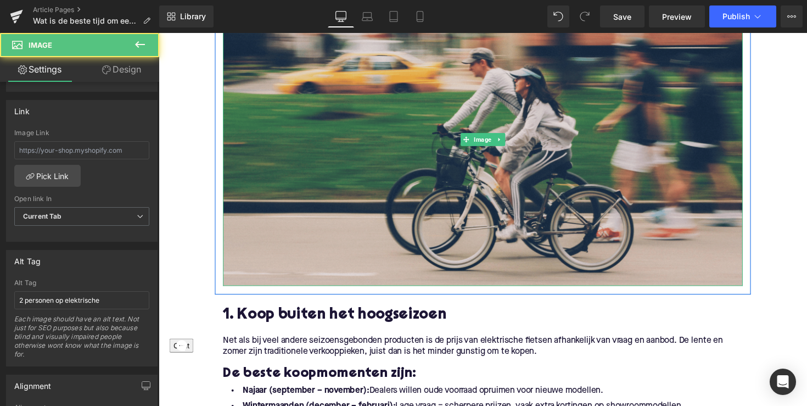
click at [308, 149] on img at bounding box center [491, 142] width 533 height 300
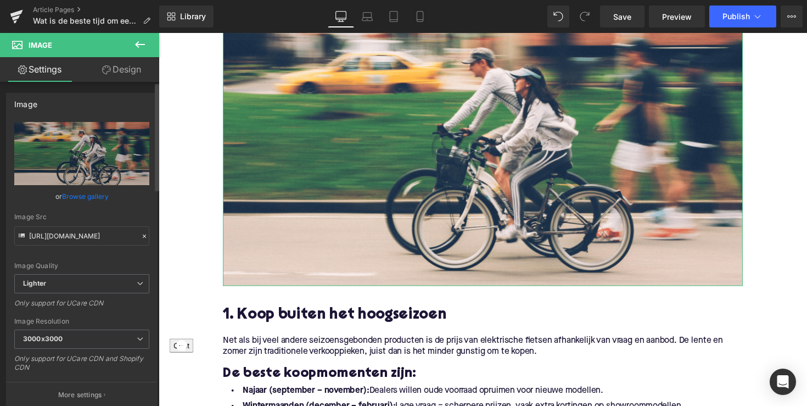
scroll to position [0, 0]
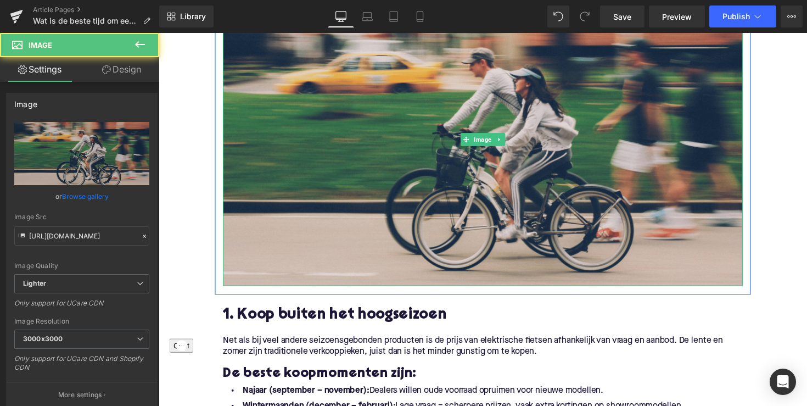
click at [409, 153] on img at bounding box center [491, 142] width 533 height 300
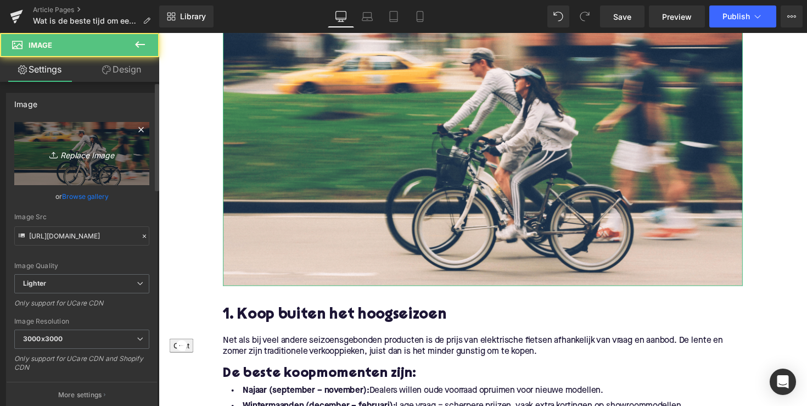
click at [62, 160] on link "Replace Image" at bounding box center [81, 153] width 135 height 63
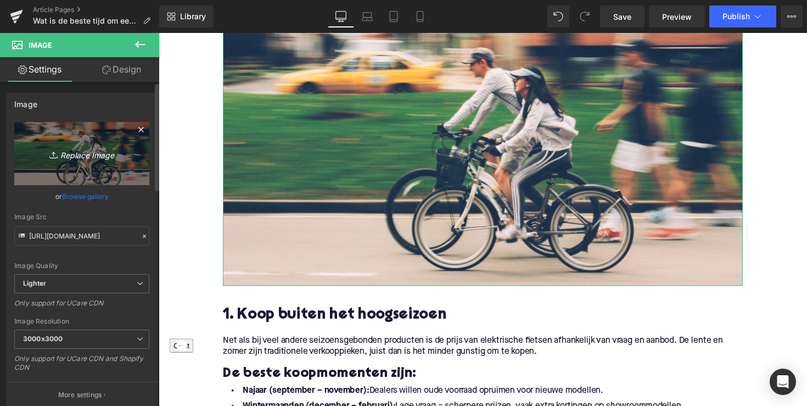
type input "C:\fakepath\Ontwerp zonder titel-47.png"
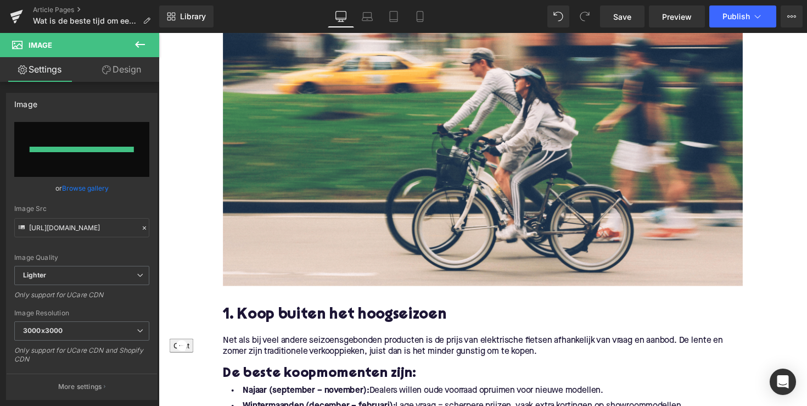
type input "[URL][DOMAIN_NAME]"
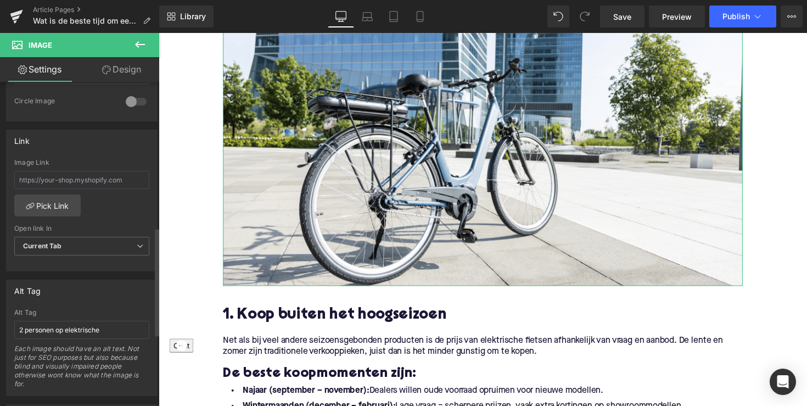
scroll to position [532, 0]
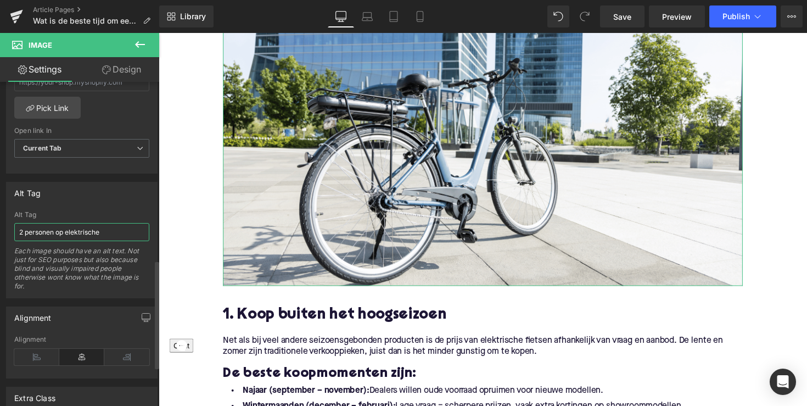
click at [60, 229] on input "2 personen op elektrische" at bounding box center [81, 232] width 135 height 18
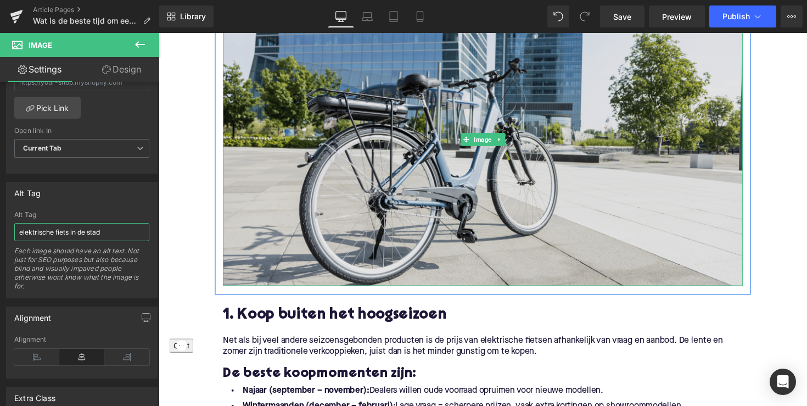
type input "elektrische fiets in de stad"
click at [395, 270] on img at bounding box center [491, 142] width 533 height 300
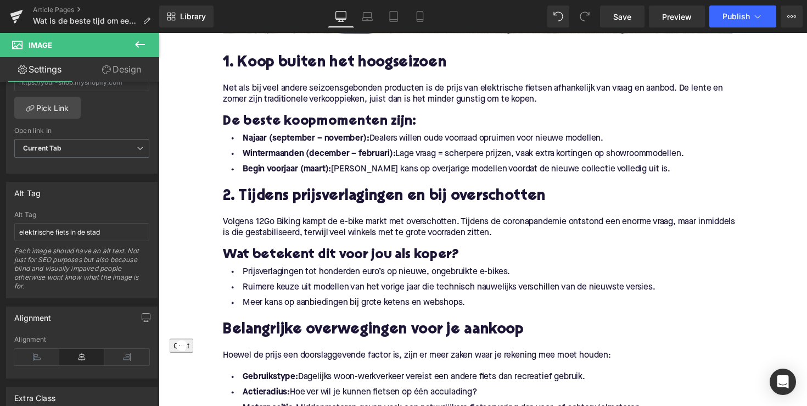
scroll to position [601, 0]
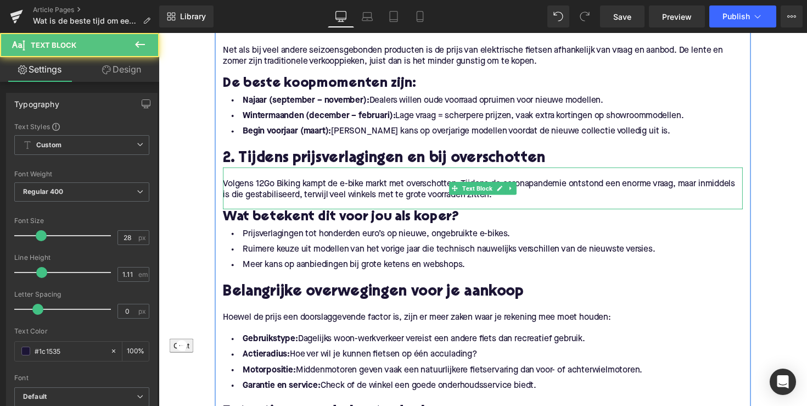
click at [401, 189] on p "Volgens 12Go Biking kampt de e-bike markt met overschotten. Tijdens de coronapa…" at bounding box center [491, 193] width 533 height 23
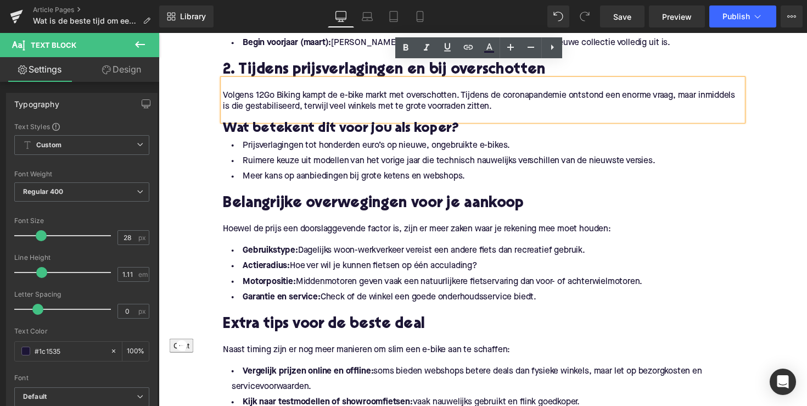
scroll to position [682, 0]
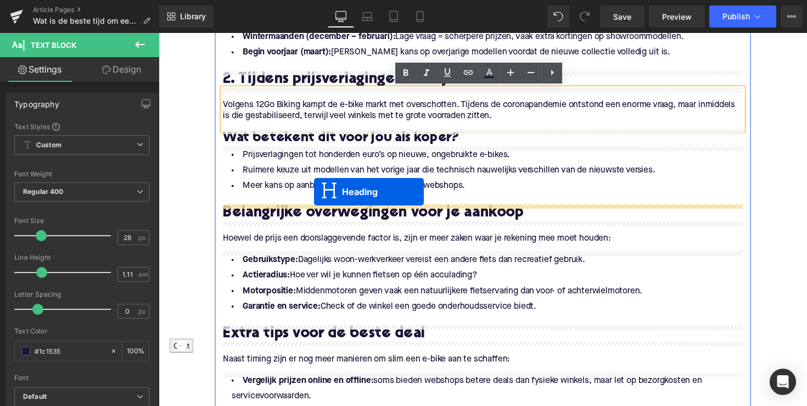
drag, startPoint x: 461, startPoint y: 351, endPoint x: 318, endPoint y: 195, distance: 211.8
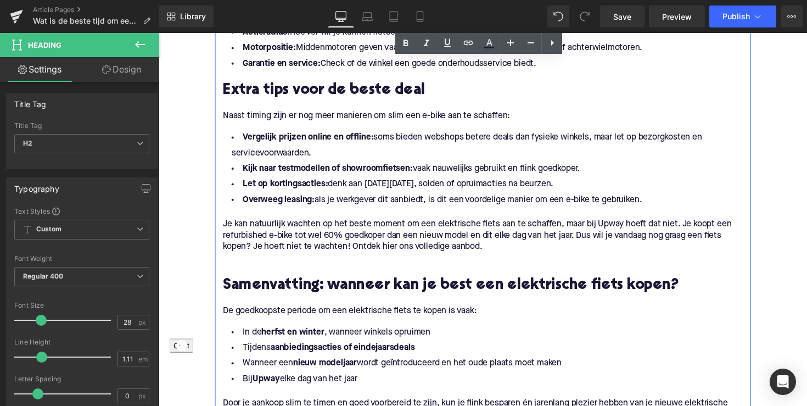
scroll to position [929, 0]
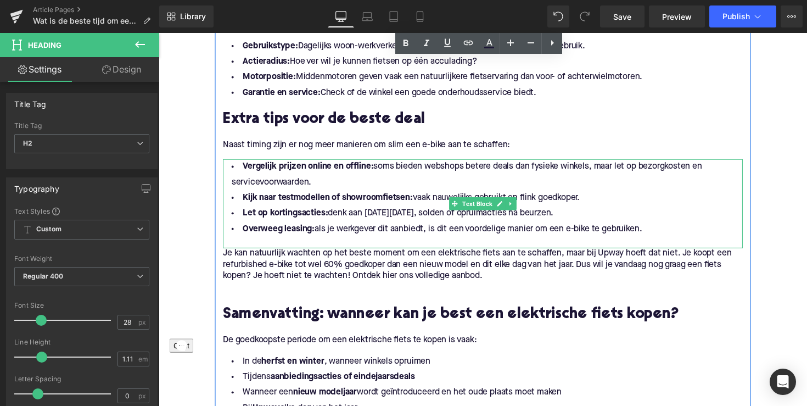
click at [395, 221] on li "Let op kortingsacties: denk aan [DATE][DATE], solden of opruimacties na beurzen." at bounding box center [491, 218] width 533 height 16
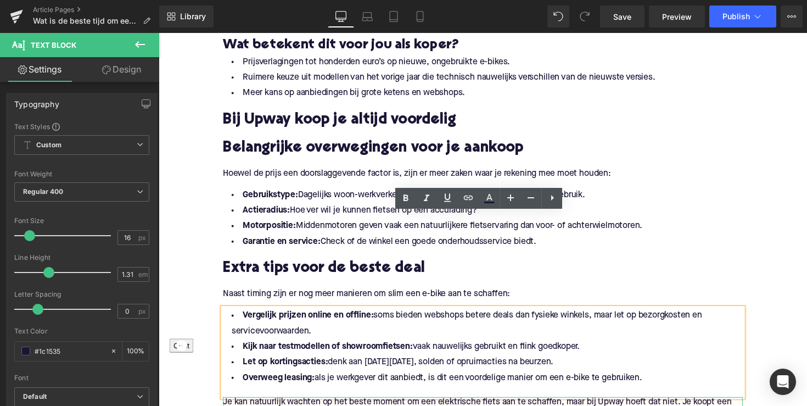
scroll to position [743, 0]
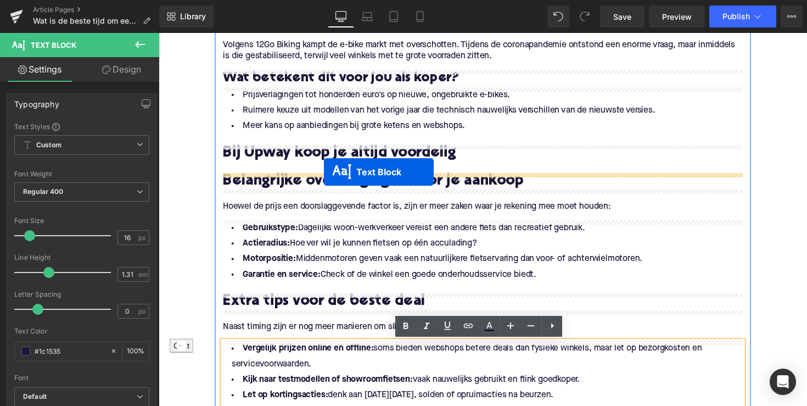
drag, startPoint x: 458, startPoint y: 275, endPoint x: 328, endPoint y: 175, distance: 164.1
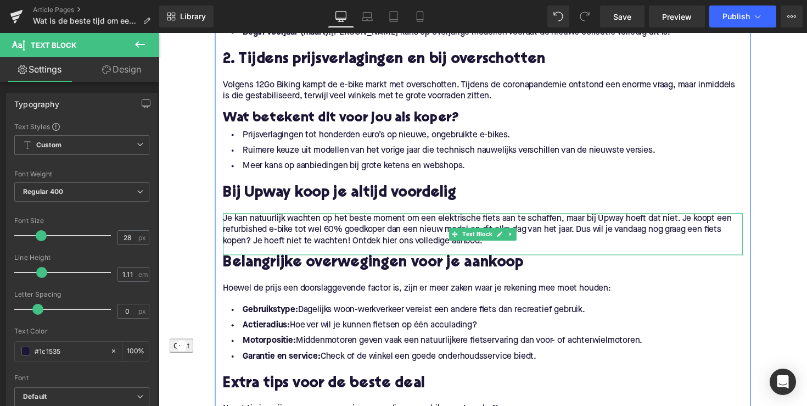
scroll to position [662, 0]
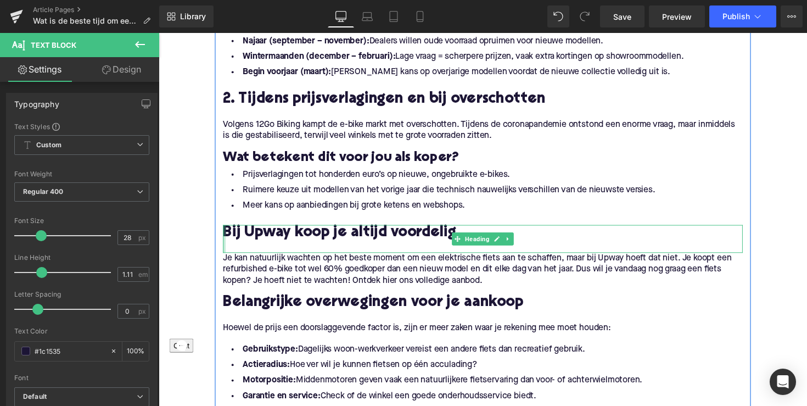
click at [225, 238] on div "Bij Upway koop je altijd voordelig Heading" at bounding box center [491, 243] width 533 height 29
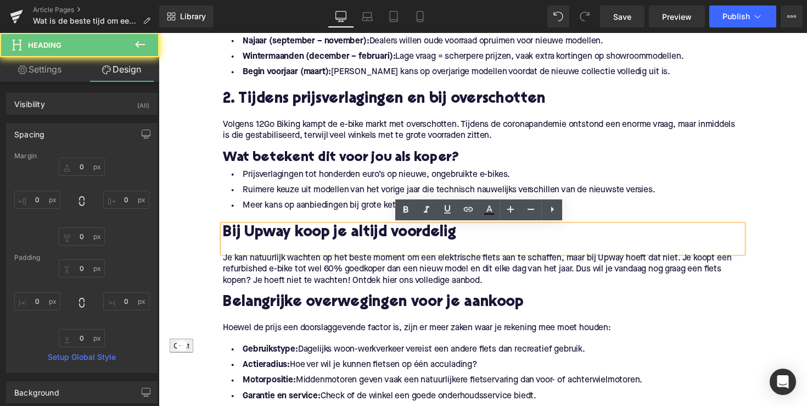
click at [228, 237] on span "Bij Upway koop je altijd voordelig" at bounding box center [344, 237] width 239 height 15
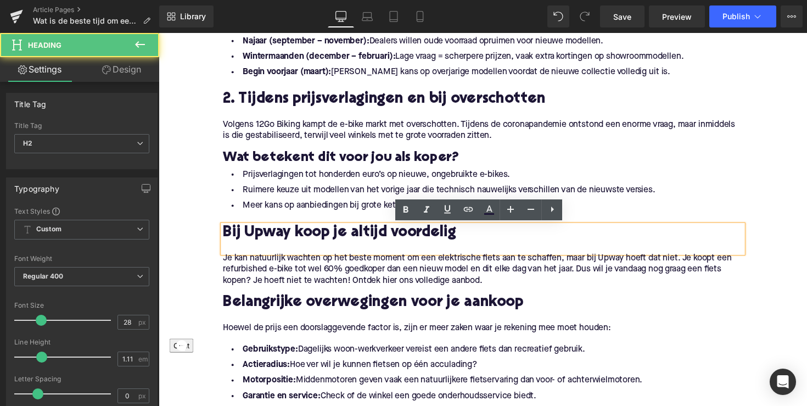
click at [225, 237] on span "Bij Upway koop je altijd voordelig" at bounding box center [344, 237] width 239 height 15
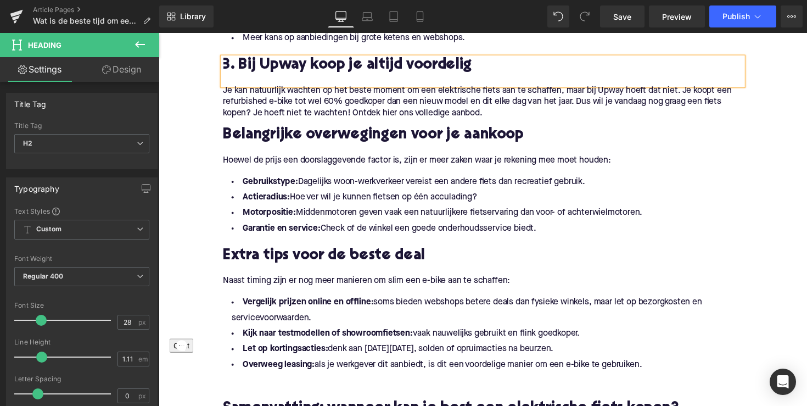
scroll to position [872, 0]
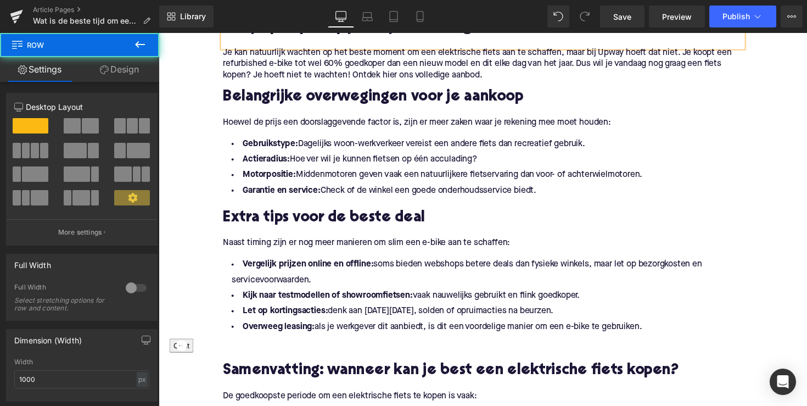
click at [219, 223] on div "1. Koop buiten het hoogseizoen Heading Net als bij veel andere seizoensgebonden…" at bounding box center [490, 136] width 549 height 780
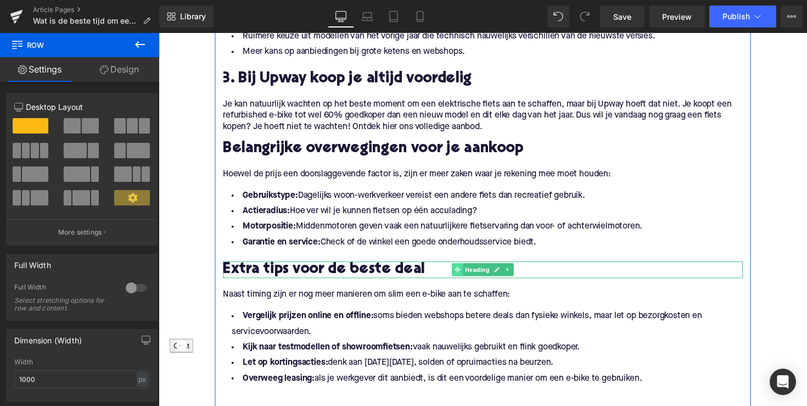
scroll to position [811, 0]
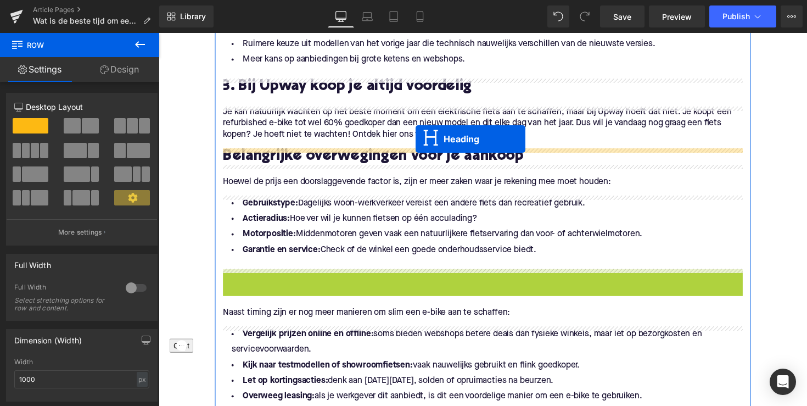
drag, startPoint x: 461, startPoint y: 225, endPoint x: 422, endPoint y: 142, distance: 91.6
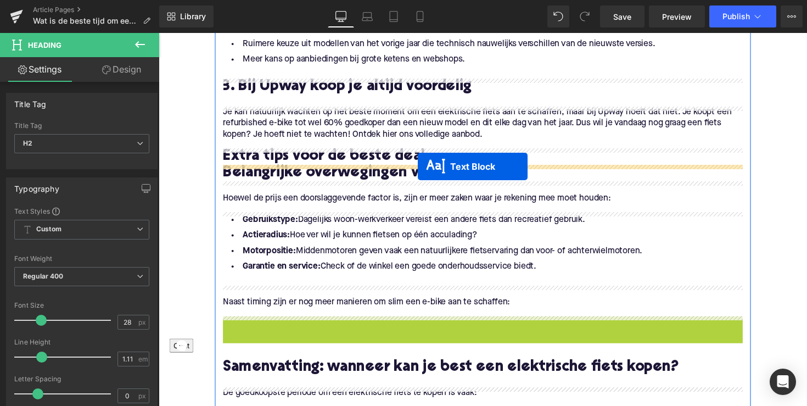
drag, startPoint x: 460, startPoint y: 368, endPoint x: 424, endPoint y: 170, distance: 201.8
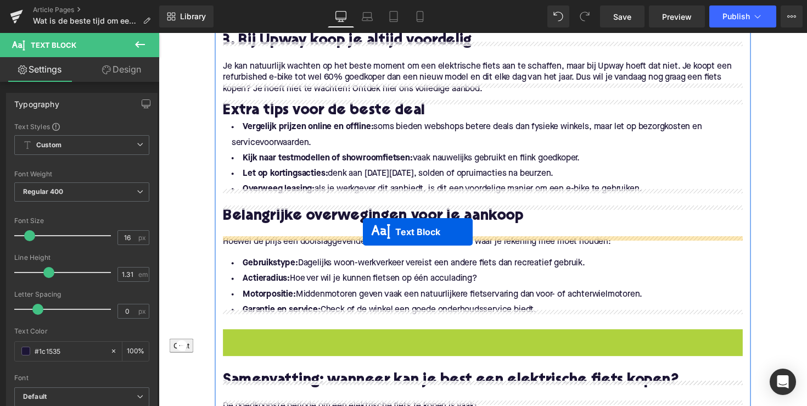
scroll to position [849, 0]
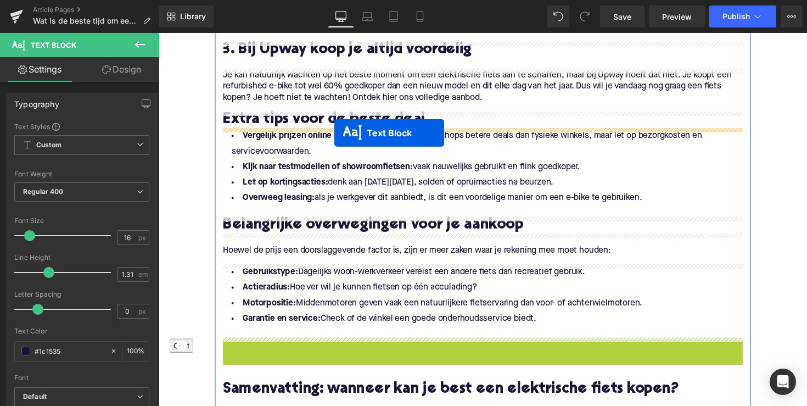
drag, startPoint x: 461, startPoint y: 343, endPoint x: 339, endPoint y: 135, distance: 241.1
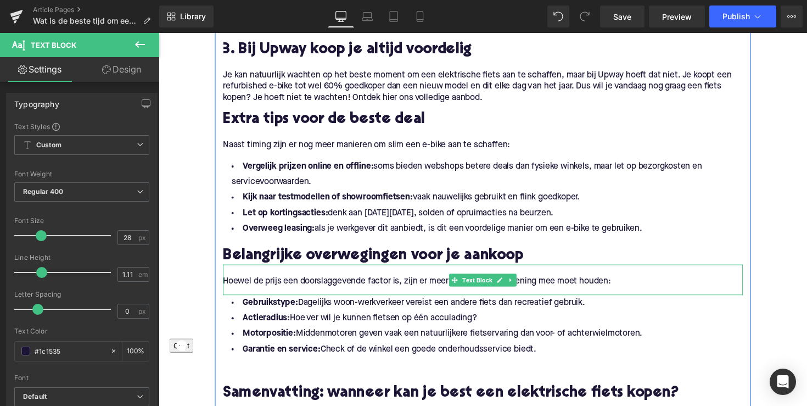
click at [367, 271] on div at bounding box center [491, 271] width 533 height 3
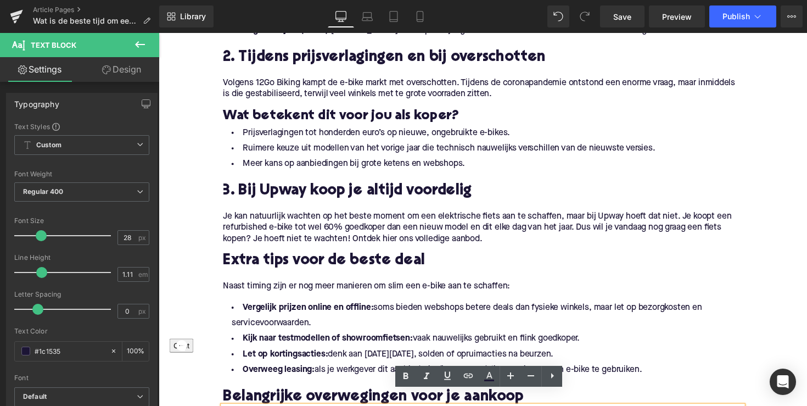
scroll to position [719, 0]
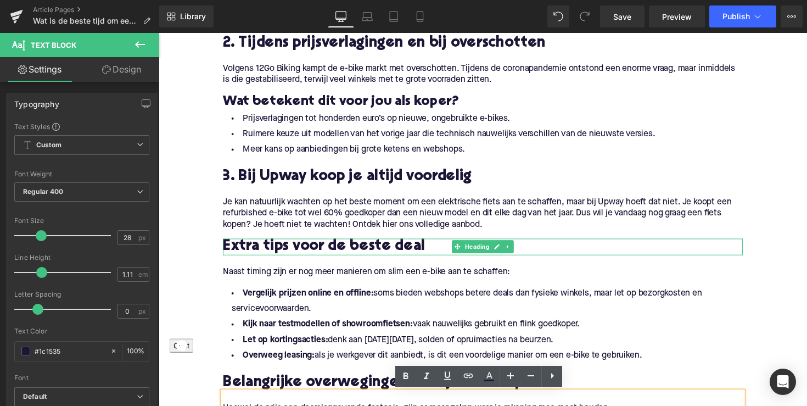
click at [225, 252] on div at bounding box center [226, 252] width 3 height 17
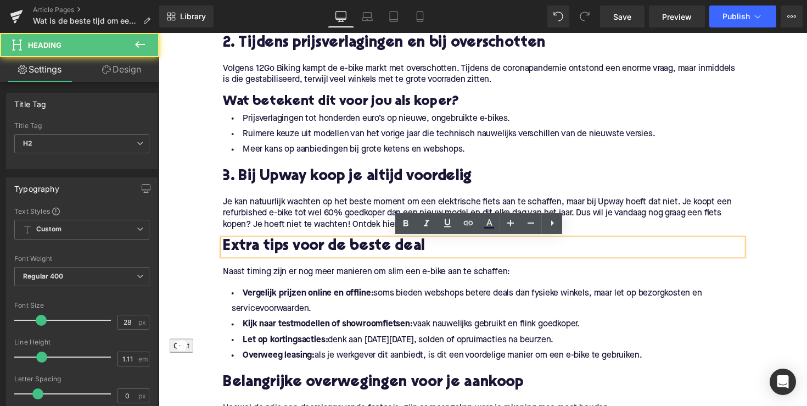
click at [225, 254] on h2 "Extra tips voor de beste deal" at bounding box center [491, 252] width 533 height 17
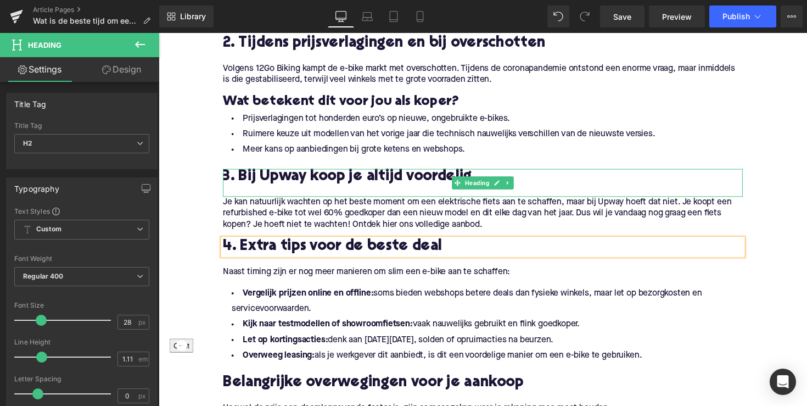
scroll to position [600, 0]
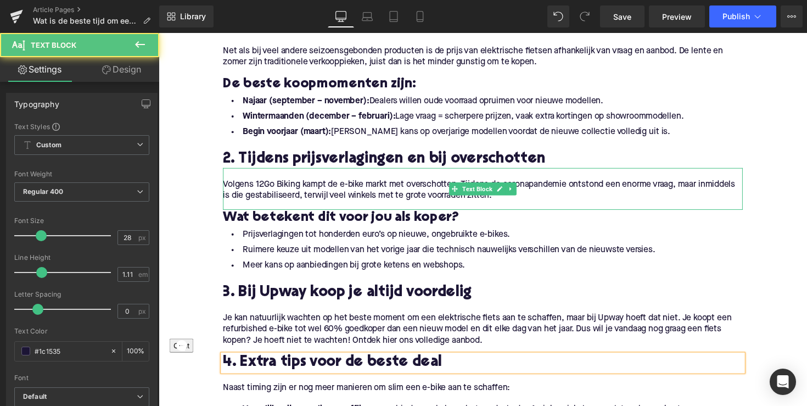
click at [447, 206] on div "Volgens 12Go Biking kampt de e-bike markt met overschotten. Tijdens de coronapa…" at bounding box center [491, 192] width 533 height 43
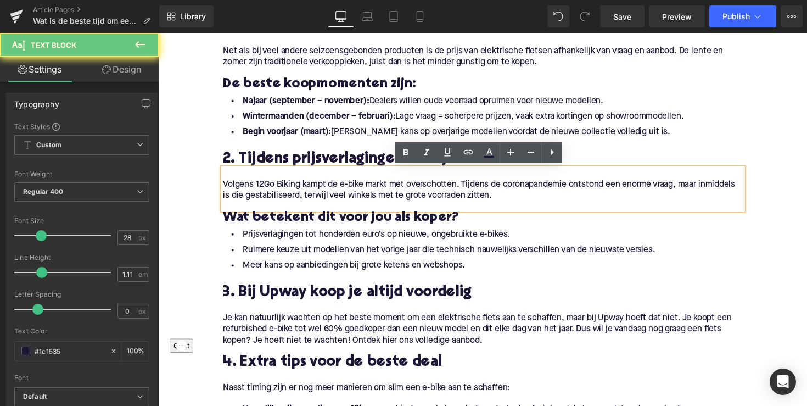
click at [560, 202] on p "Volgens 12Go Biking kampt de e-bike markt met overschotten. Tijdens de coronapa…" at bounding box center [491, 194] width 533 height 23
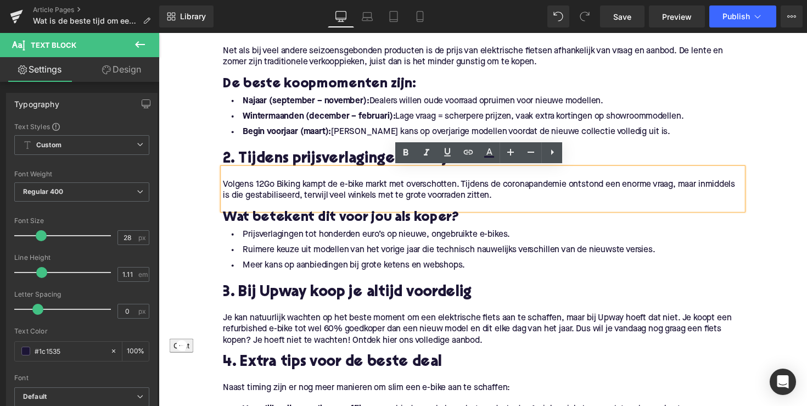
click at [368, 122] on strong "Wintermaanden (december – februari):" at bounding box center [323, 118] width 156 height 9
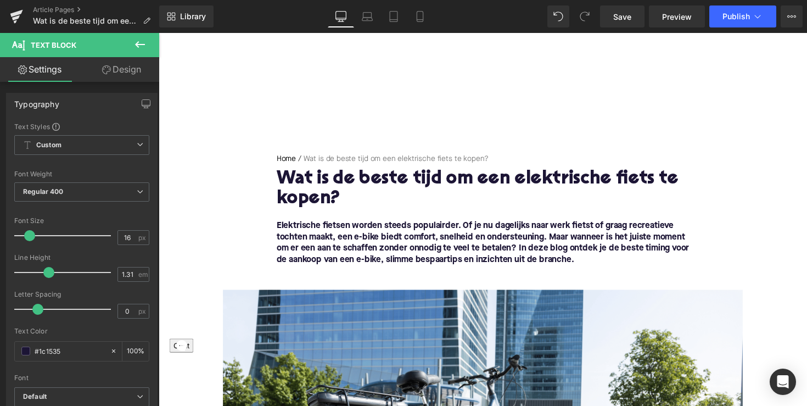
scroll to position [0, 0]
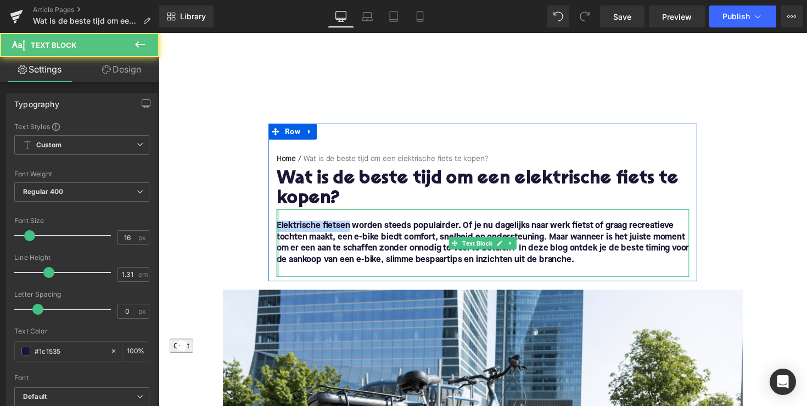
drag, startPoint x: 351, startPoint y: 231, endPoint x: 278, endPoint y: 231, distance: 73.0
click at [279, 231] on div "Elektrische fietsen worden steeds populairder. Of je nu dagelijks naar werk fie…" at bounding box center [490, 248] width 423 height 69
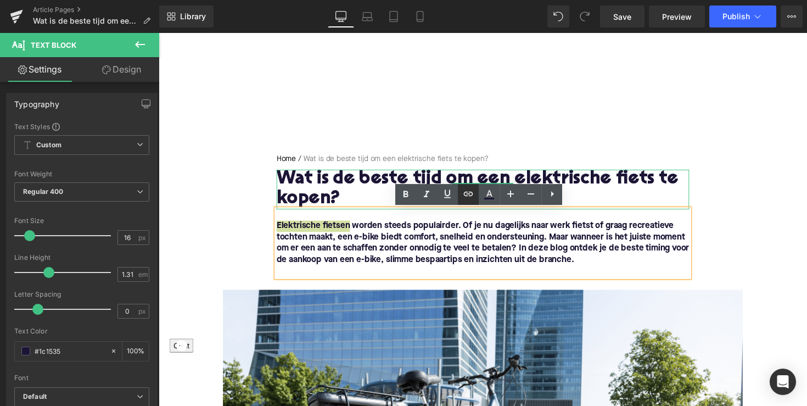
click at [467, 193] on icon at bounding box center [468, 193] width 13 height 13
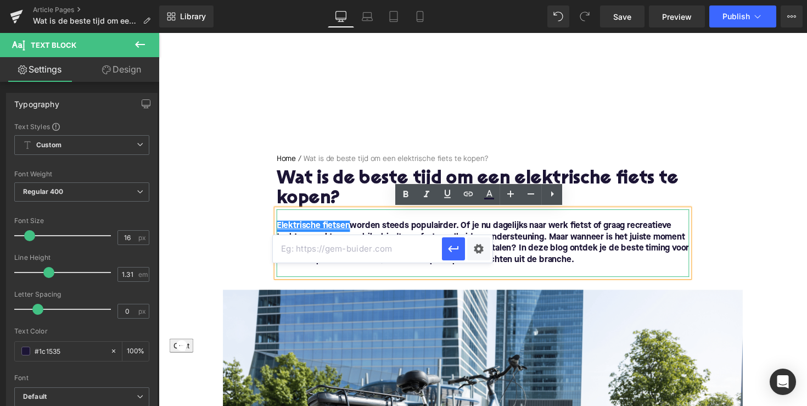
click at [356, 245] on input "text" at bounding box center [357, 248] width 169 height 27
paste input "[URL][DOMAIN_NAME]"
click at [457, 245] on icon "button" at bounding box center [453, 248] width 13 height 13
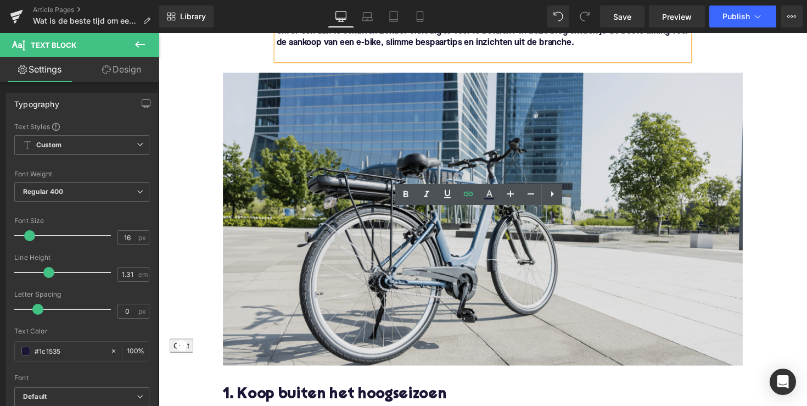
scroll to position [472, 0]
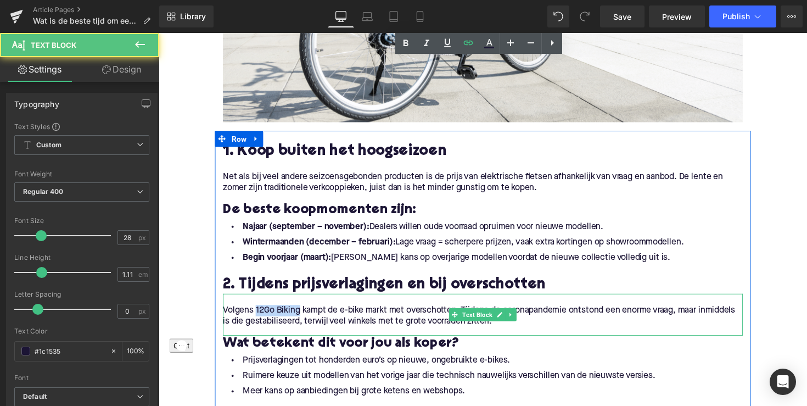
drag, startPoint x: 300, startPoint y: 316, endPoint x: 256, endPoint y: 316, distance: 43.9
click at [256, 316] on p "Volgens 12Go Biking kampt de e-bike markt met overschotten. Tijdens de coronapa…" at bounding box center [491, 322] width 533 height 23
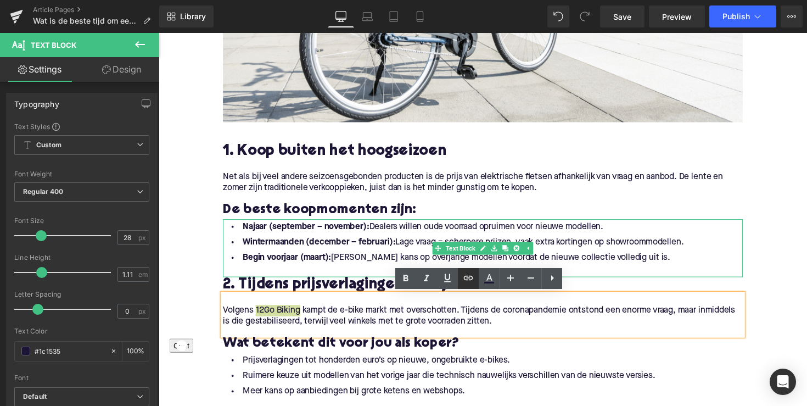
click at [468, 275] on icon at bounding box center [468, 277] width 13 height 13
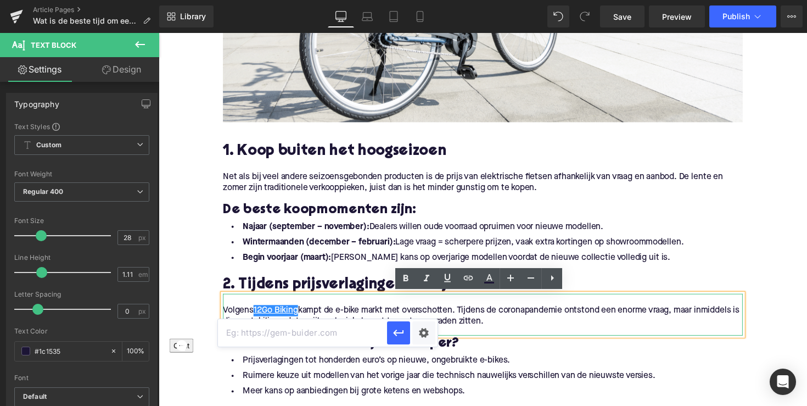
click at [365, 332] on input "text" at bounding box center [302, 332] width 169 height 27
paste input "[URL][DOMAIN_NAME]"
type input "[URL][DOMAIN_NAME]"
click at [404, 333] on icon "button" at bounding box center [398, 332] width 13 height 13
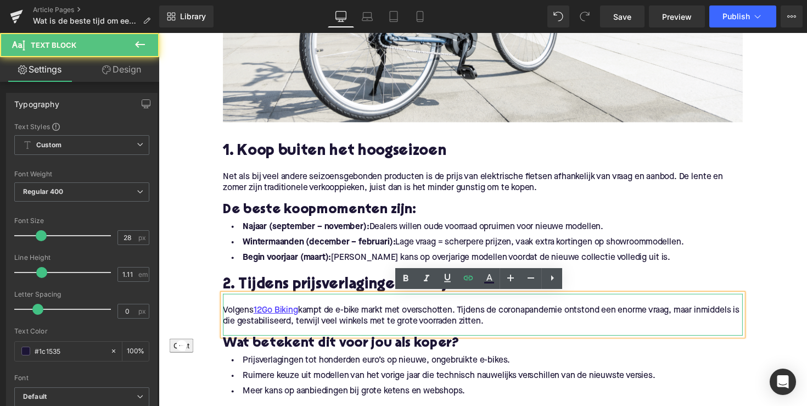
click at [447, 322] on p "Volgens 12Go Biking kampt de e-bike markt met overschotten. Tijdens de coronapa…" at bounding box center [491, 322] width 533 height 23
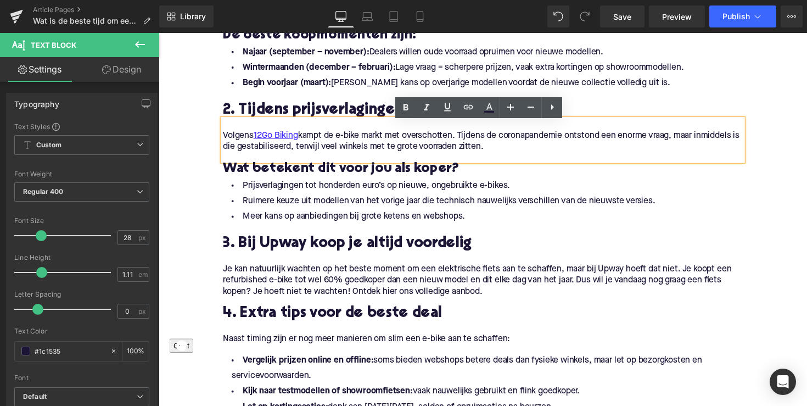
scroll to position [651, 0]
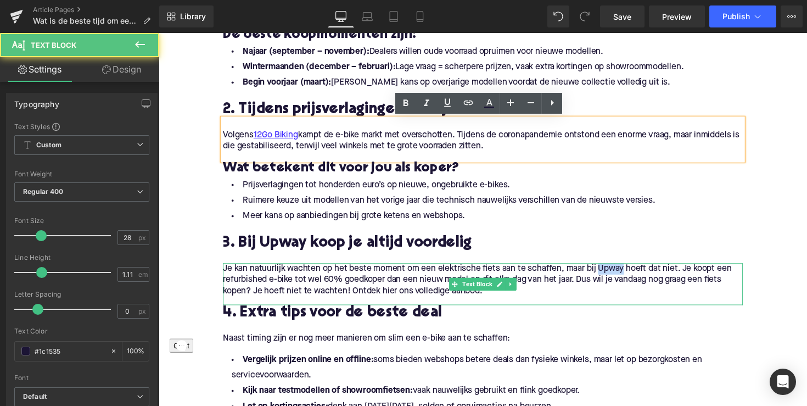
drag, startPoint x: 609, startPoint y: 276, endPoint x: 634, endPoint y: 276, distance: 25.3
click at [634, 276] on p "Je kan natuurlijk wachten op het beste moment om een elektrische fiets aan te s…" at bounding box center [491, 286] width 533 height 35
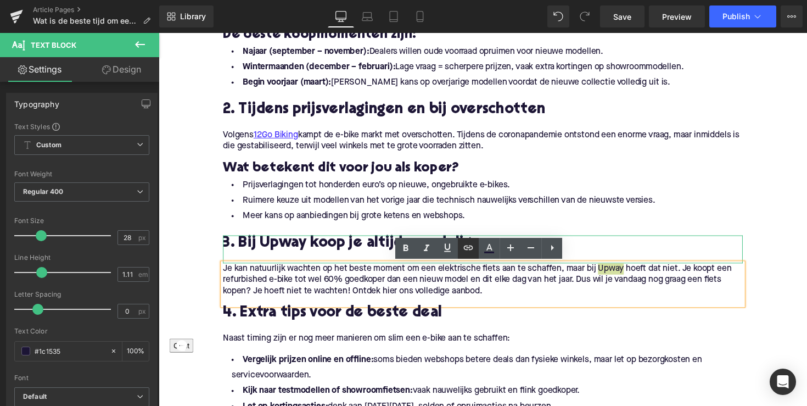
click at [468, 250] on icon at bounding box center [468, 247] width 13 height 13
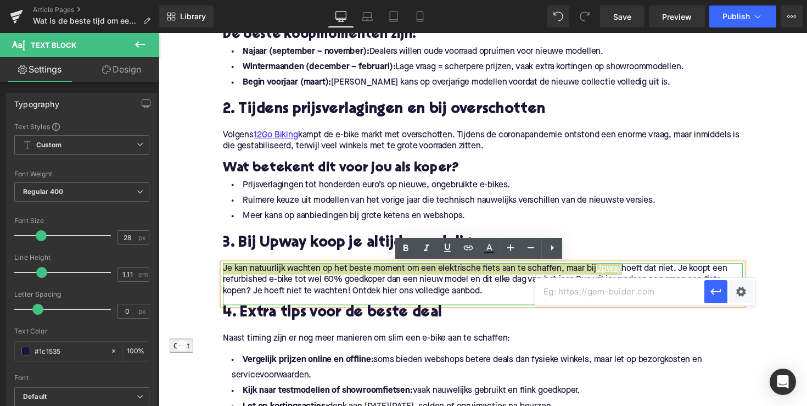
click at [564, 294] on input "text" at bounding box center [619, 291] width 169 height 27
paste input "[URL][DOMAIN_NAME]"
type input "[URL][DOMAIN_NAME]"
click at [714, 293] on icon "button" at bounding box center [715, 291] width 13 height 13
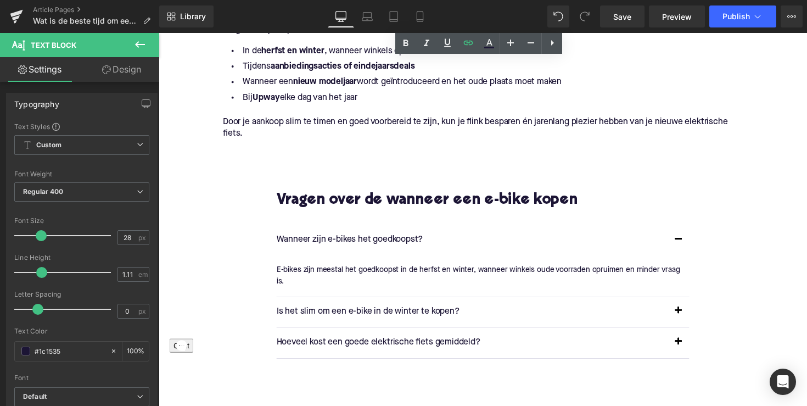
scroll to position [1104, 0]
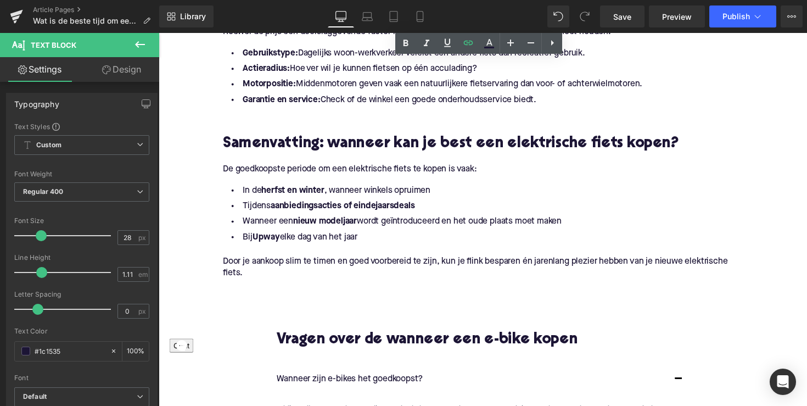
click at [315, 281] on p "Door je aankoop slim te timen en goed voorbereid te zijn, kun je flink besparen…" at bounding box center [491, 273] width 533 height 23
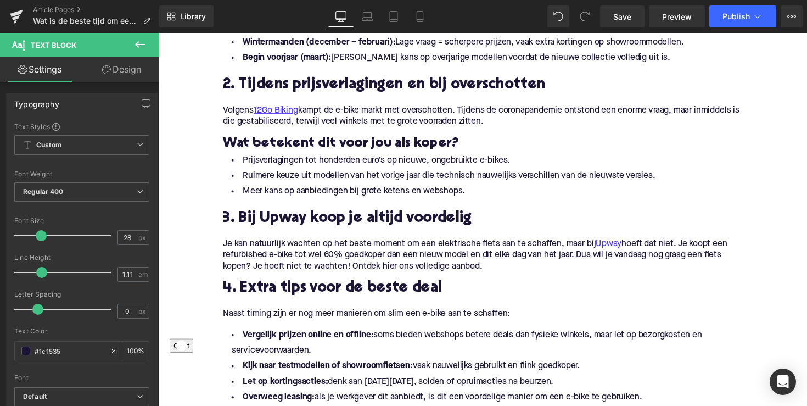
scroll to position [546, 0]
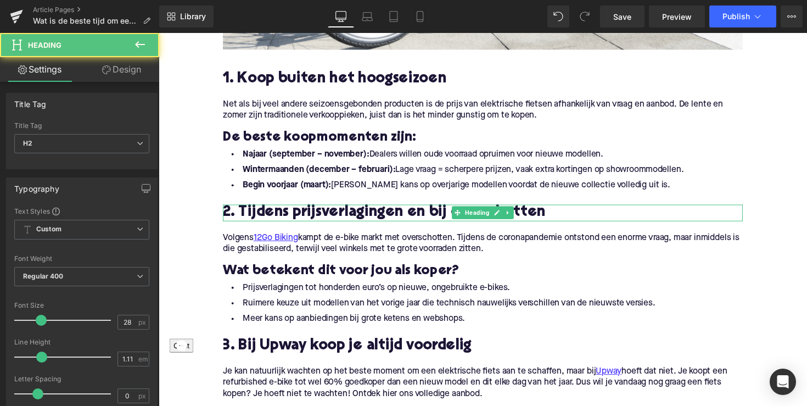
click at [427, 217] on h2 "2. Tijdens prijsverlagingen en bij overschotten" at bounding box center [491, 217] width 533 height 17
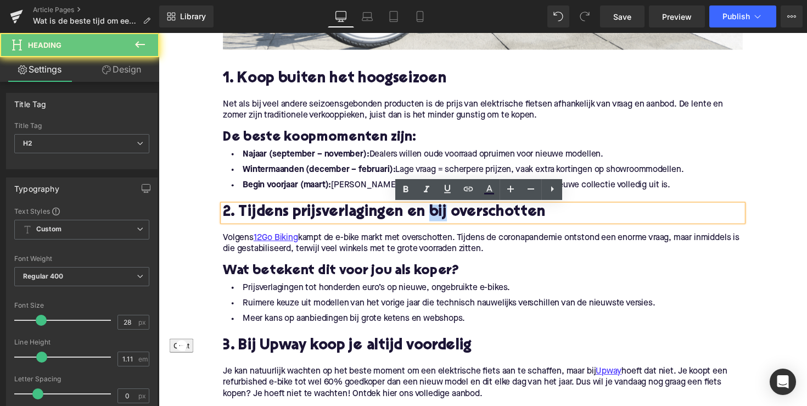
click at [427, 217] on h2 "2. Tijdens prijsverlagingen en bij overschotten" at bounding box center [491, 217] width 533 height 17
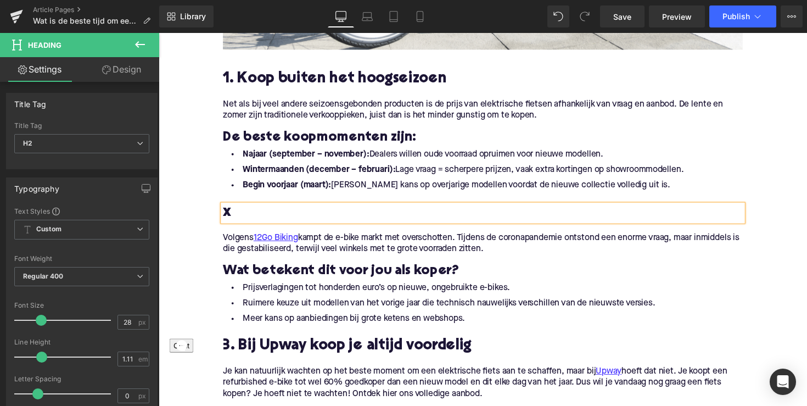
click at [191, 62] on div "Home / Wat is de beste tijd om een elektrische fiets te kopen? Breadcrumbs Wat …" at bounding box center [491, 404] width 664 height 1649
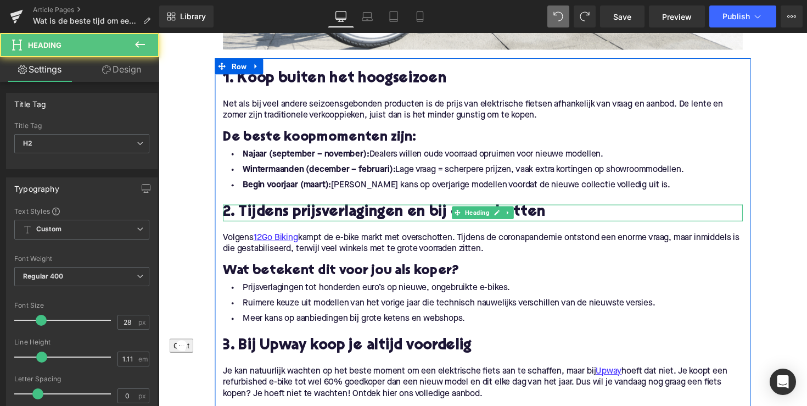
click at [387, 212] on h2 "2. Tijdens prijsverlagingen en bij overschotten" at bounding box center [491, 217] width 533 height 17
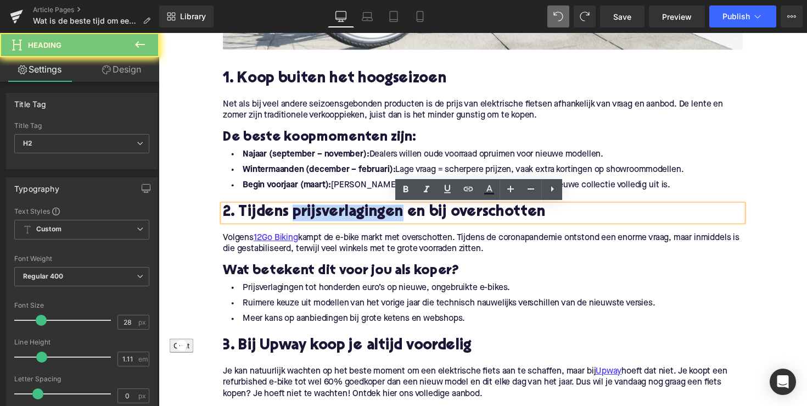
copy h2 "2. Tijdens prijsverlagingen en bij overschotten"
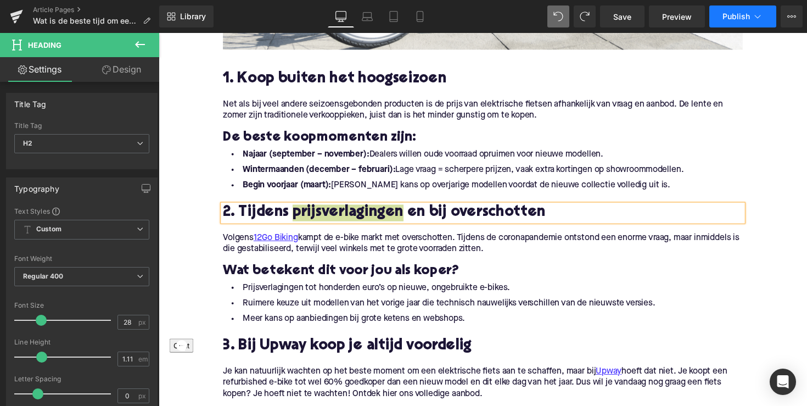
click at [738, 21] on button "Publish" at bounding box center [742, 16] width 67 height 22
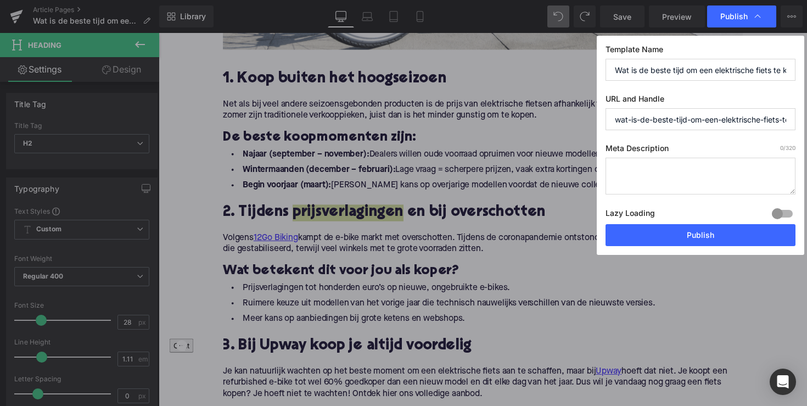
click at [676, 176] on textarea at bounding box center [701, 176] width 190 height 37
paste textarea "Slimste koopmomenten voor e-bikes: ontdek wanneer je tot honderden euro’s bespa…"
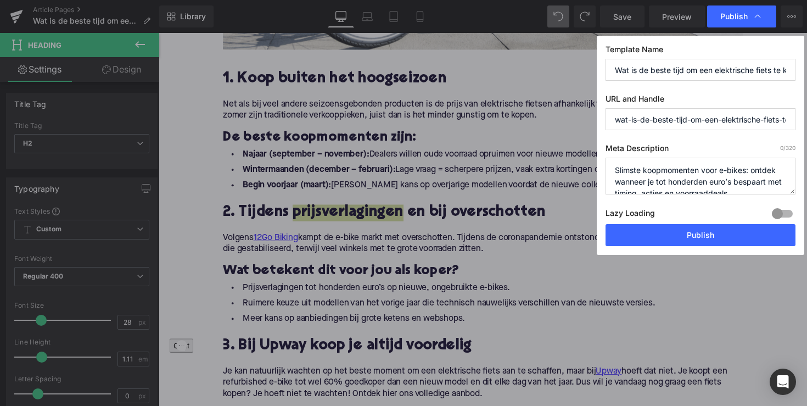
scroll to position [4, 0]
type textarea "Slimste koopmomenten voor e-bikes: ontdek wanneer je tot honderden euro’s bespa…"
drag, startPoint x: 747, startPoint y: 116, endPoint x: 835, endPoint y: 126, distance: 88.4
click at [807, 126] on html "Text Block You are previewing how the will restyle your page. You can not edit …" at bounding box center [403, 203] width 807 height 406
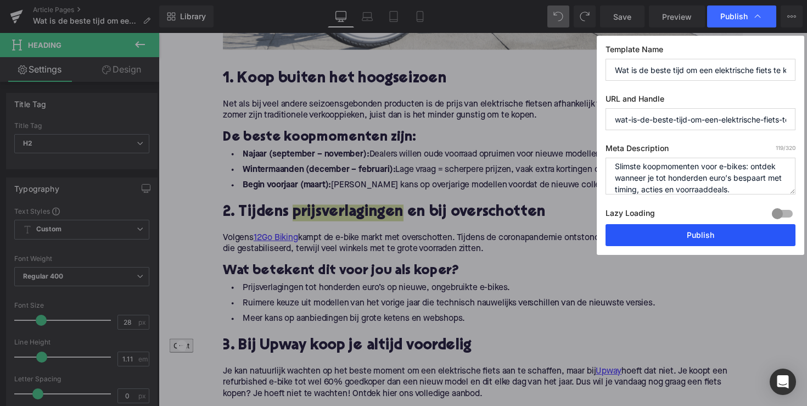
click at [727, 233] on button "Publish" at bounding box center [701, 235] width 190 height 22
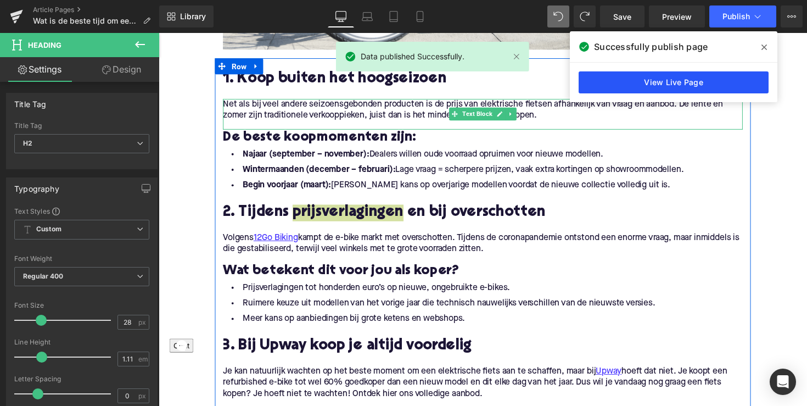
click at [673, 83] on link "View Live Page" at bounding box center [674, 82] width 190 height 22
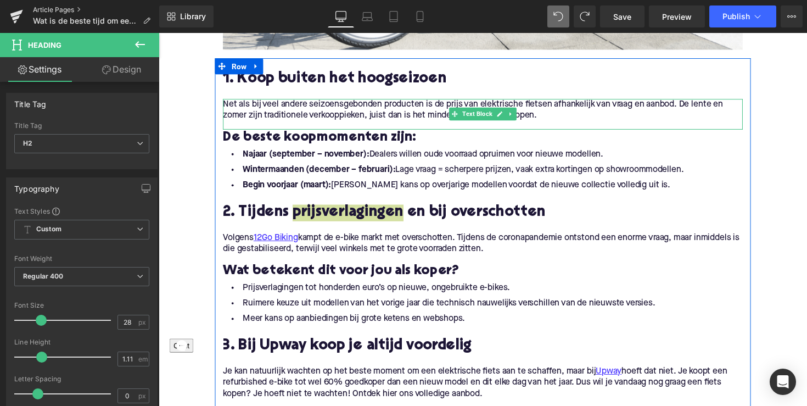
click at [44, 7] on link "Article Pages" at bounding box center [96, 9] width 126 height 9
